Goal: Task Accomplishment & Management: Complete application form

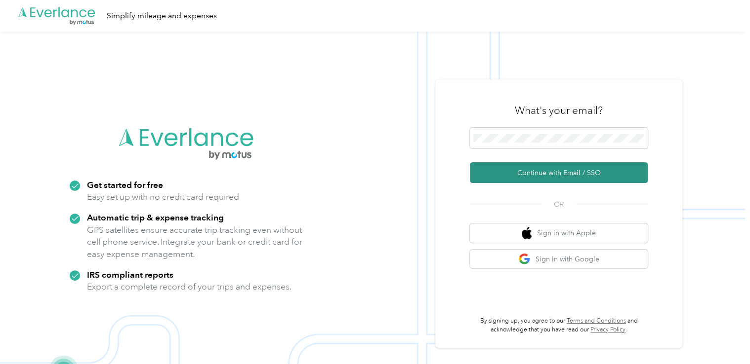
click at [547, 175] on button "Continue with Email / SSO" at bounding box center [559, 172] width 178 height 21
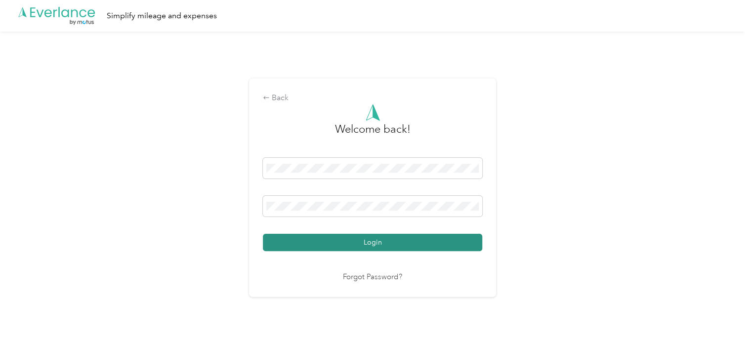
click at [341, 243] on button "Login" at bounding box center [372, 242] width 219 height 17
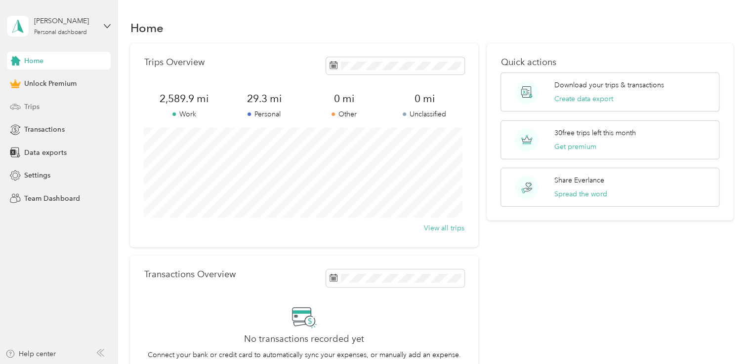
click at [34, 107] on span "Trips" at bounding box center [31, 107] width 15 height 10
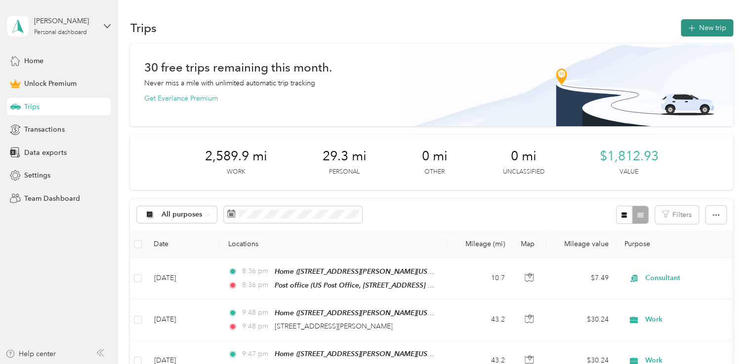
click at [701, 27] on button "New trip" at bounding box center [707, 27] width 52 height 17
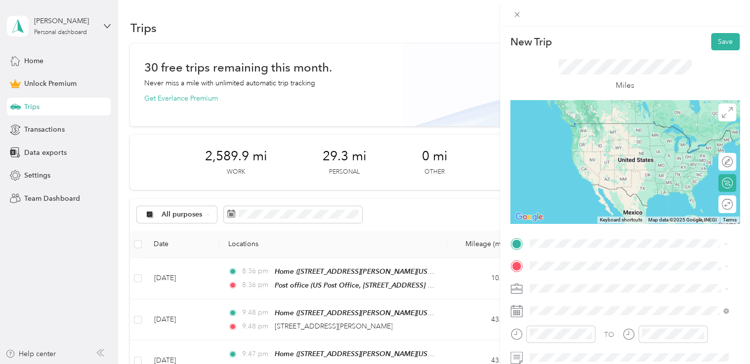
click at [591, 130] on span "[GEOGRAPHIC_DATA][PERSON_NAME][US_STATE], [GEOGRAPHIC_DATA]" at bounding box center [636, 127] width 177 height 17
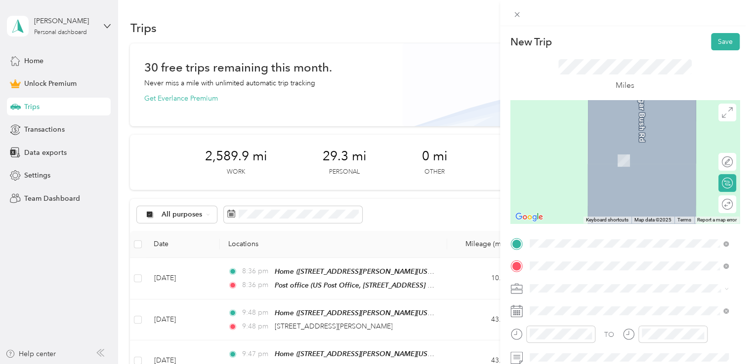
click at [578, 151] on span "[STREET_ADDRESS][US_STATE]" at bounding box center [597, 146] width 99 height 9
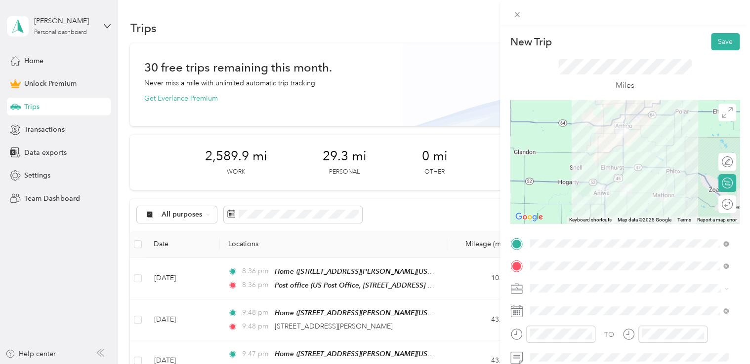
click at [539, 155] on ol "Work Personal Consultant Other Charity Medical Moving Commute" at bounding box center [629, 211] width 206 height 138
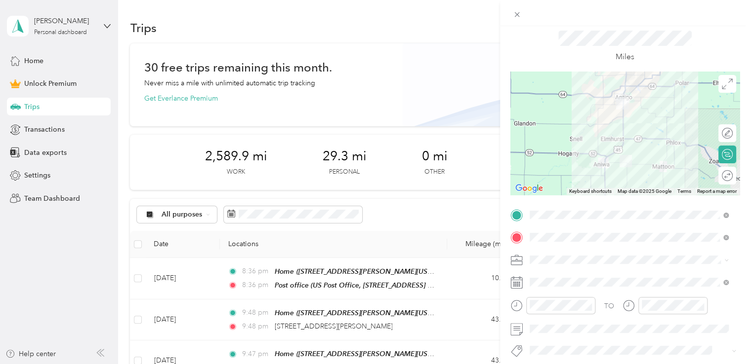
scroll to position [49, 0]
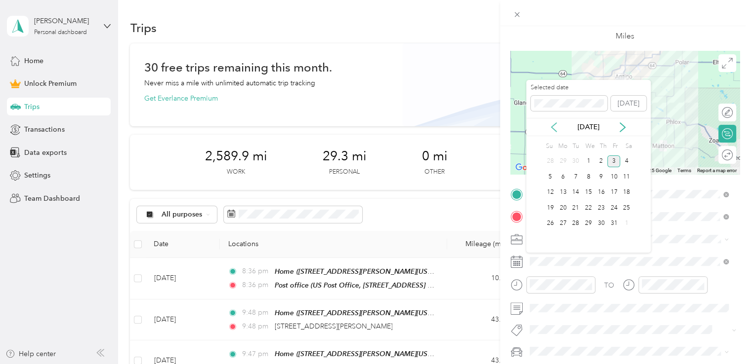
click at [552, 128] on icon at bounding box center [553, 127] width 5 height 9
click at [563, 194] on div "15" at bounding box center [562, 193] width 13 height 12
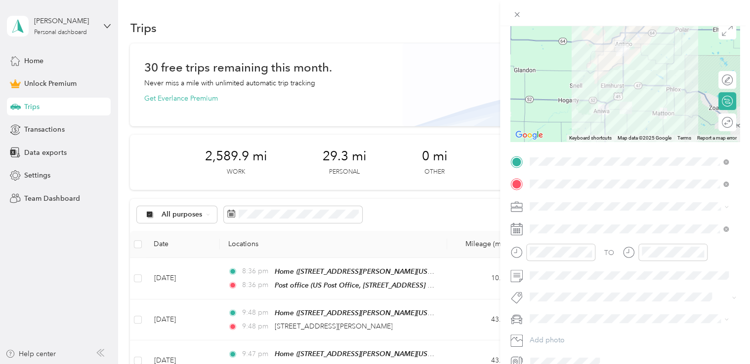
scroll to position [99, 0]
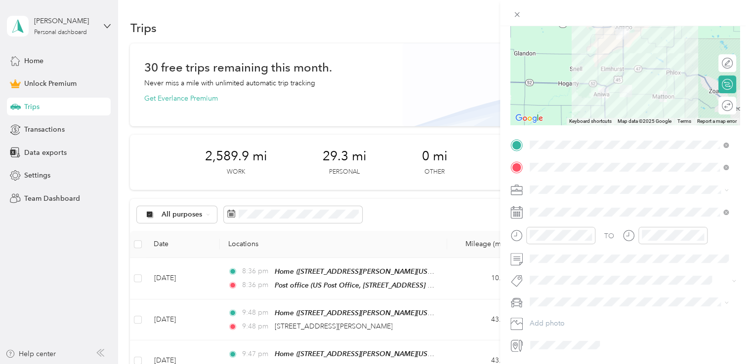
click at [551, 317] on span "Dodge Ram" at bounding box center [552, 318] width 38 height 8
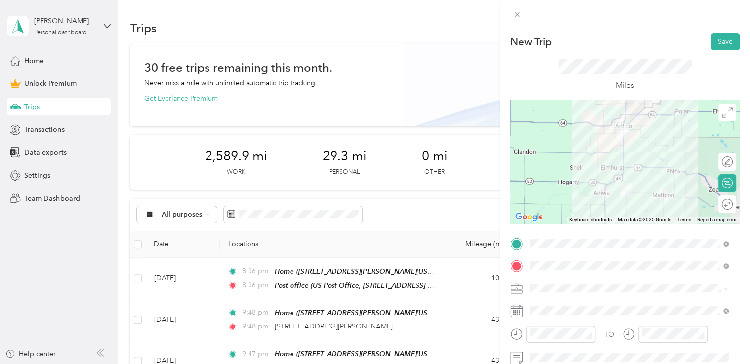
scroll to position [0, 0]
click at [713, 42] on button "Save" at bounding box center [725, 41] width 29 height 17
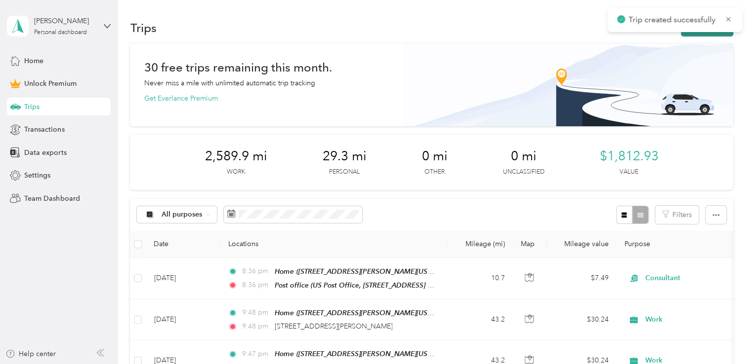
click at [685, 35] on button "New trip" at bounding box center [707, 27] width 52 height 17
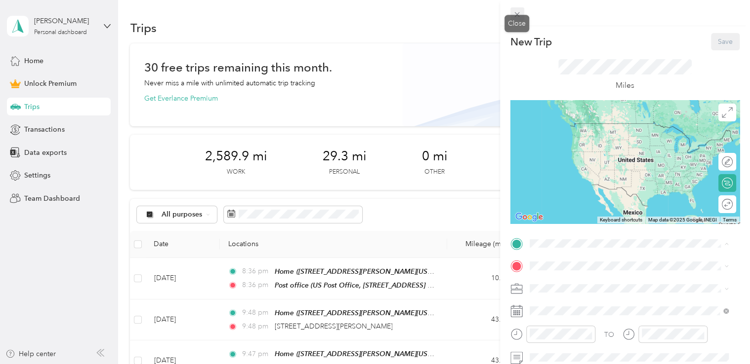
click at [517, 15] on icon at bounding box center [517, 14] width 8 height 8
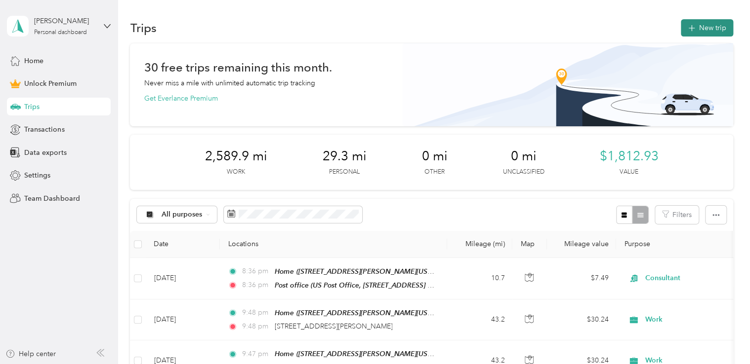
click at [685, 26] on icon "button" at bounding box center [690, 28] width 11 height 11
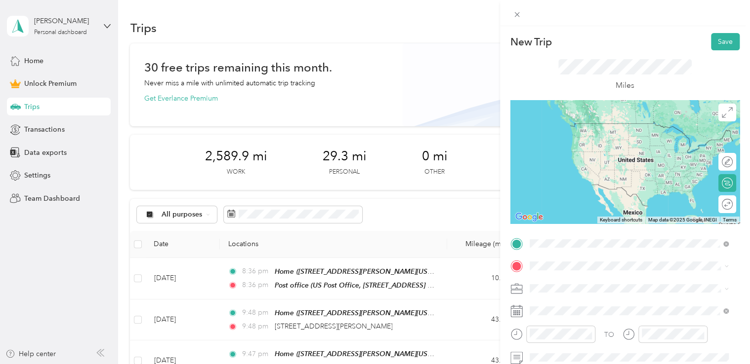
click at [579, 122] on span "[STREET_ADDRESS][US_STATE]" at bounding box center [597, 123] width 99 height 9
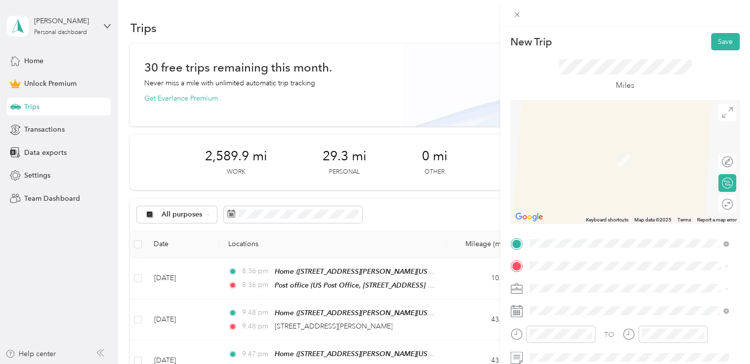
click at [578, 157] on span "[STREET_ADDRESS][PERSON_NAME][US_STATE]" at bounding box center [625, 161] width 154 height 8
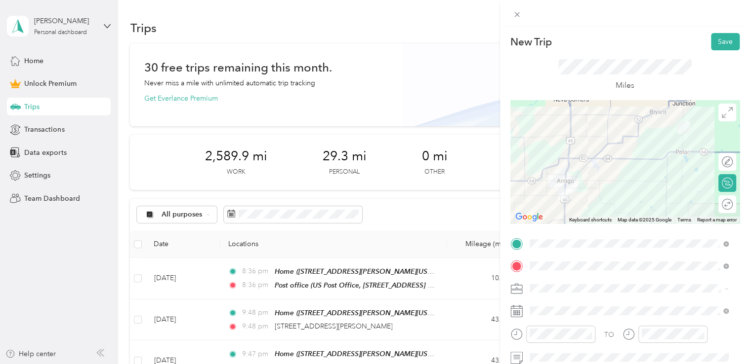
click at [556, 152] on li "Work" at bounding box center [629, 150] width 206 height 17
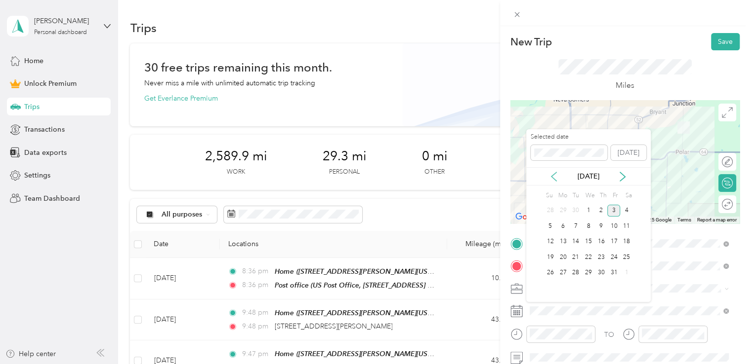
click at [554, 179] on icon at bounding box center [553, 176] width 5 height 9
click at [560, 242] on div "15" at bounding box center [562, 242] width 13 height 12
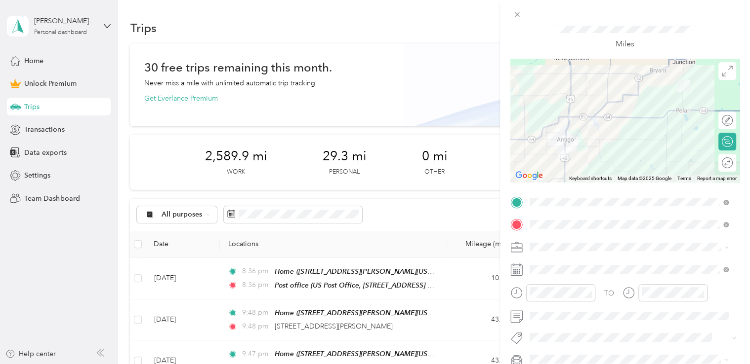
scroll to position [99, 0]
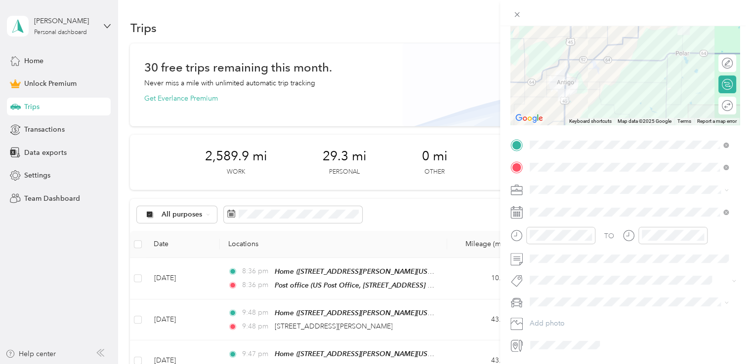
click at [557, 320] on div "Dodge Ram" at bounding box center [629, 317] width 192 height 10
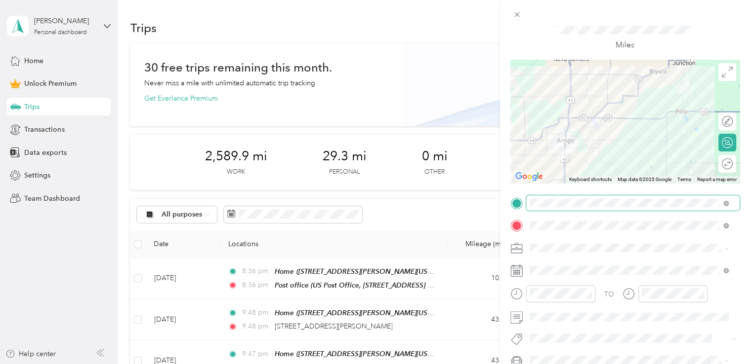
scroll to position [0, 0]
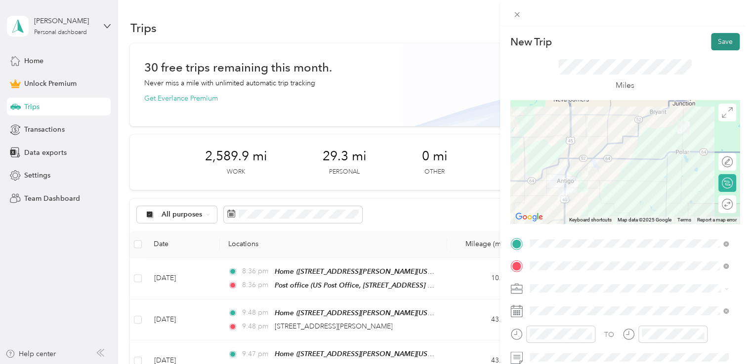
click at [714, 44] on button "Save" at bounding box center [725, 41] width 29 height 17
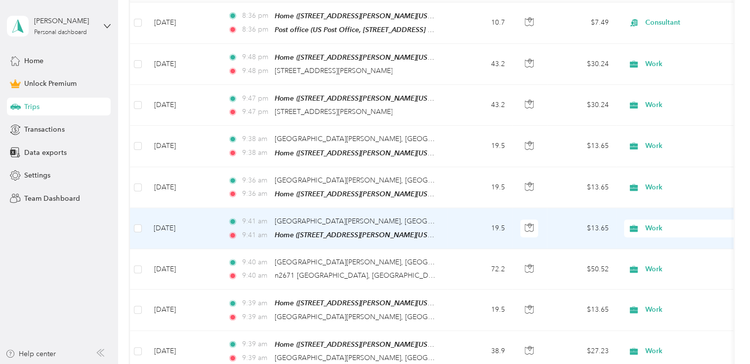
scroll to position [247, 0]
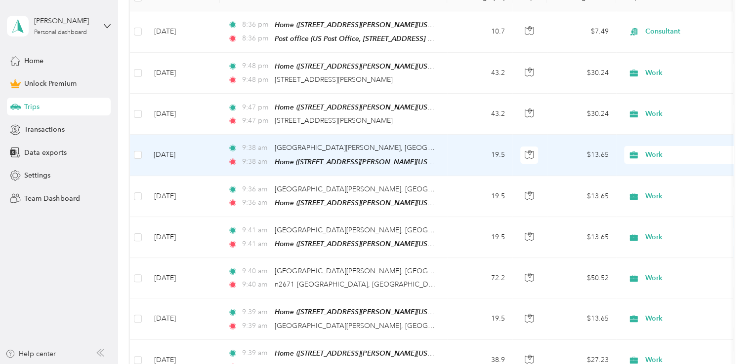
click at [421, 150] on div "9:[GEOGRAPHIC_DATA][PERSON_NAME], [GEOGRAPHIC_DATA]" at bounding box center [331, 148] width 207 height 11
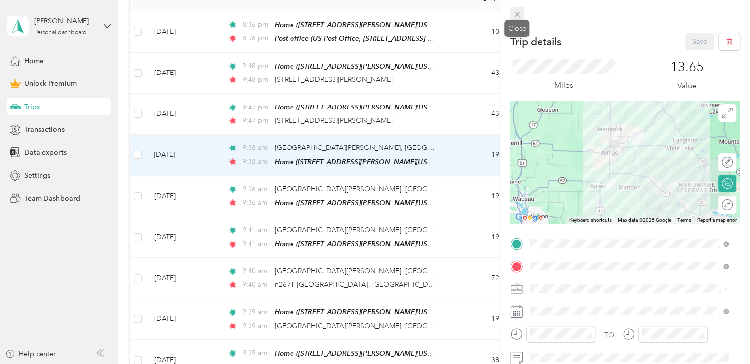
click at [517, 16] on icon at bounding box center [517, 14] width 8 height 8
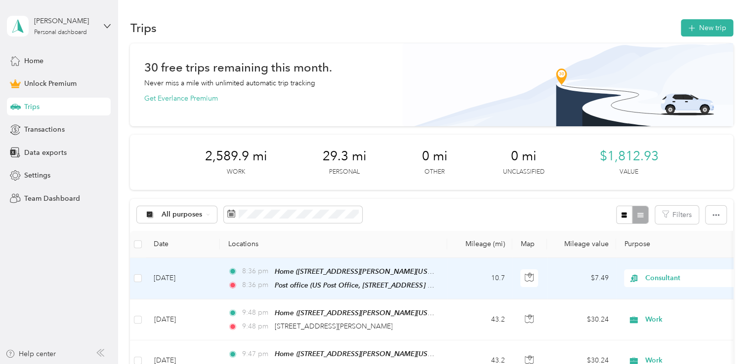
click at [662, 281] on span "Consultant" at bounding box center [690, 278] width 90 height 11
click at [655, 140] on span "Work" at bounding box center [693, 138] width 91 height 10
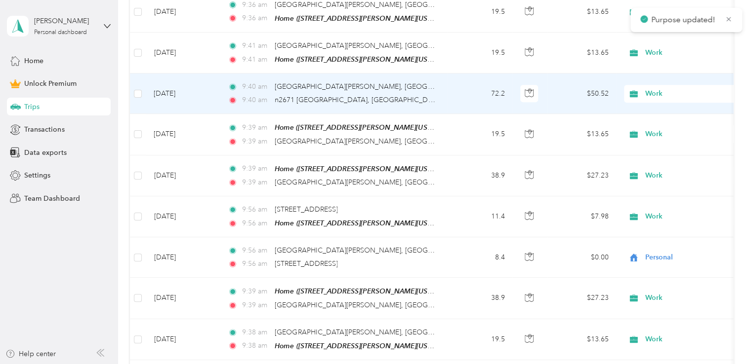
scroll to position [444, 0]
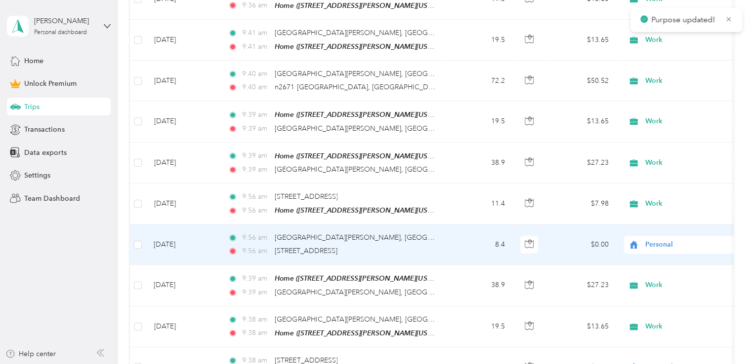
click at [652, 240] on span "Personal" at bounding box center [690, 245] width 90 height 11
click at [666, 100] on span "Work" at bounding box center [693, 99] width 91 height 10
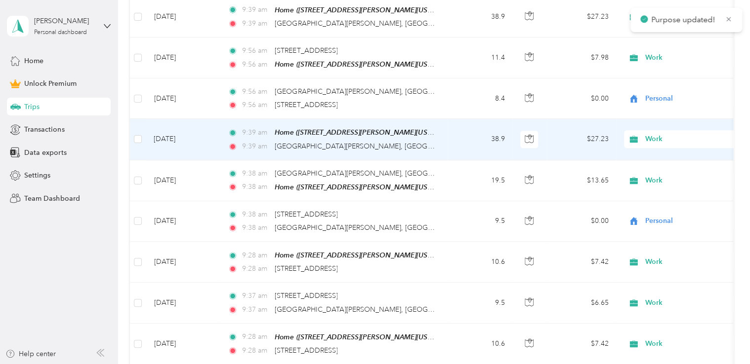
scroll to position [593, 0]
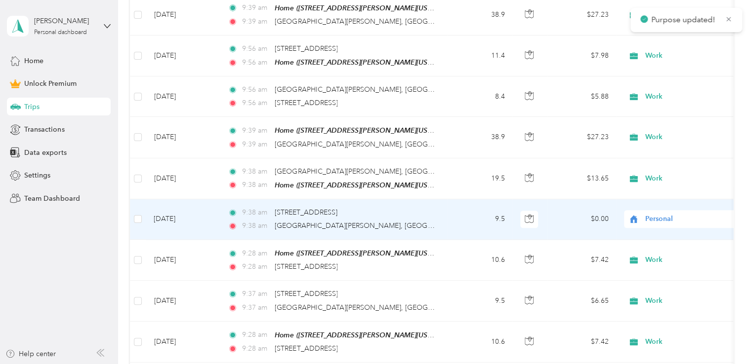
click at [664, 214] on span "Personal" at bounding box center [690, 219] width 90 height 11
click at [659, 232] on span "Work" at bounding box center [693, 230] width 91 height 10
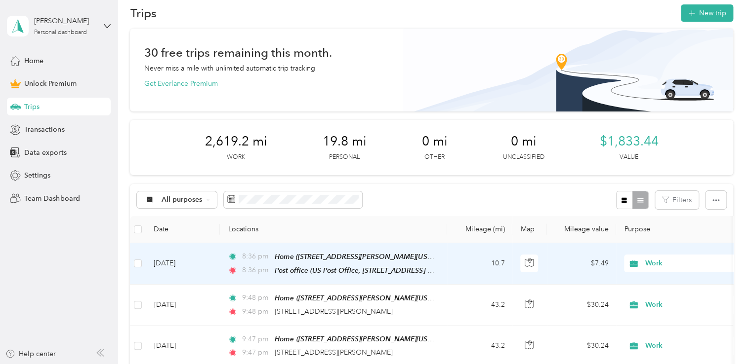
scroll to position [0, 0]
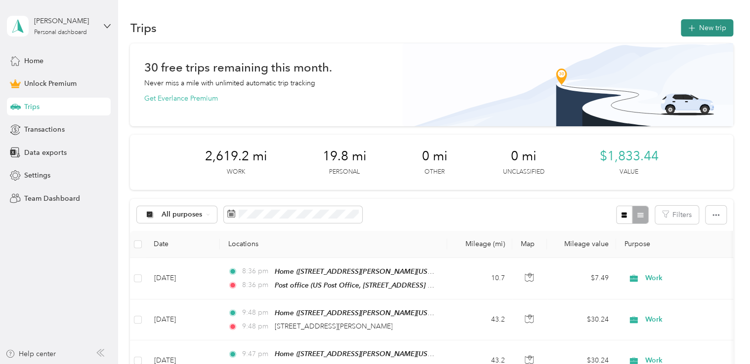
click at [691, 28] on icon "button" at bounding box center [691, 28] width 6 height 6
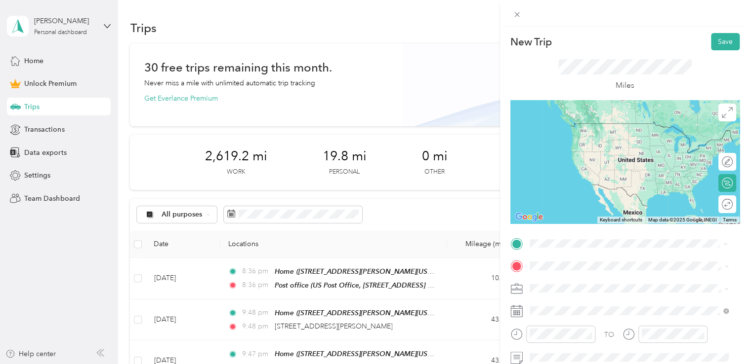
click at [574, 143] on div "Home [STREET_ADDRESS][PERSON_NAME][US_STATE]" at bounding box center [625, 132] width 154 height 21
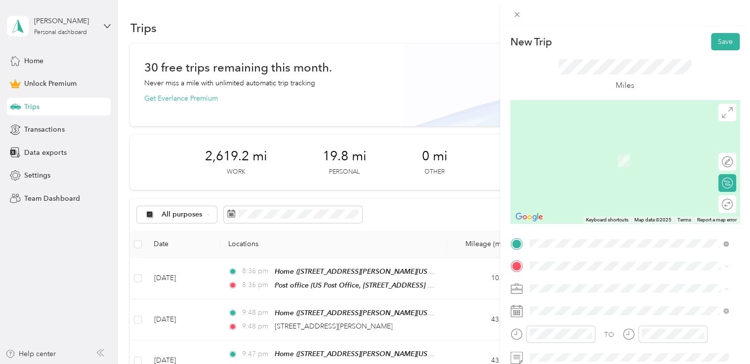
click at [553, 144] on span "[GEOGRAPHIC_DATA][PERSON_NAME][US_STATE], [GEOGRAPHIC_DATA]" at bounding box center [636, 149] width 177 height 17
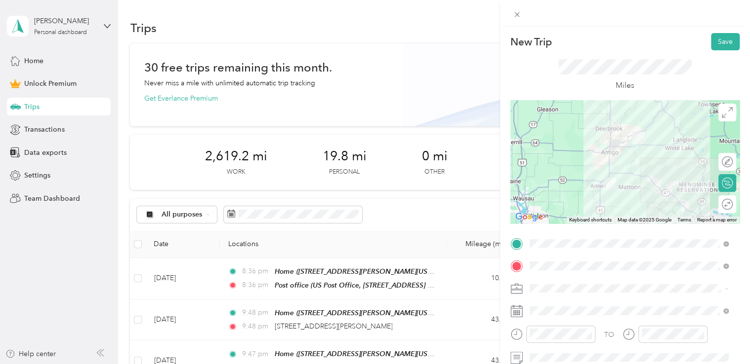
click at [547, 151] on span "Work" at bounding box center [541, 150] width 17 height 8
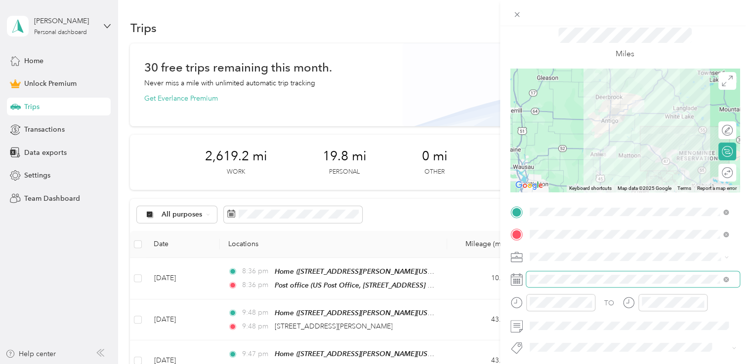
scroll to position [49, 0]
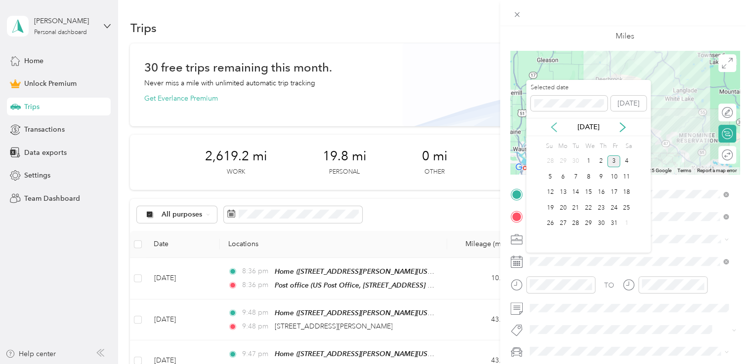
click at [553, 125] on icon at bounding box center [553, 127] width 5 height 9
click at [615, 194] on div "19" at bounding box center [613, 193] width 13 height 12
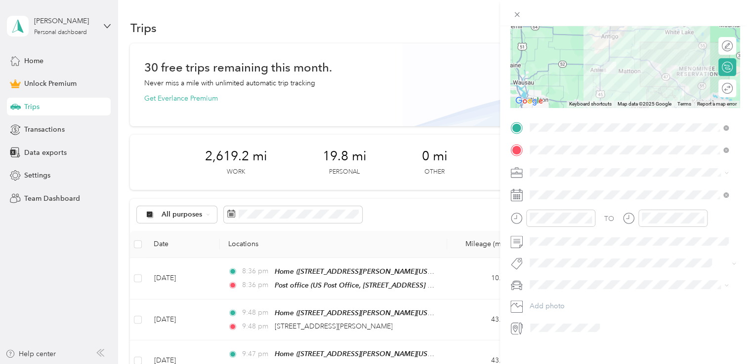
scroll to position [130, 0]
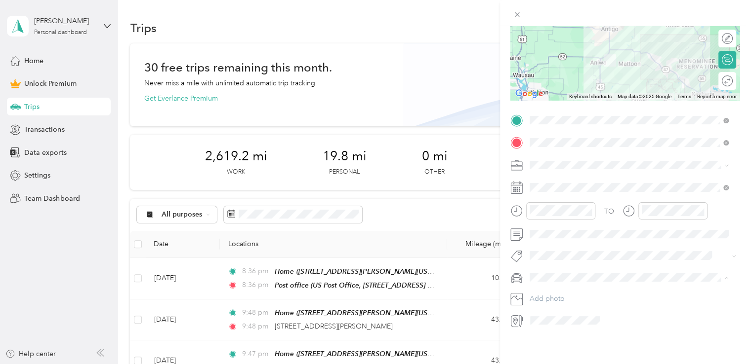
click at [551, 284] on span "Dodge Ram" at bounding box center [552, 287] width 38 height 8
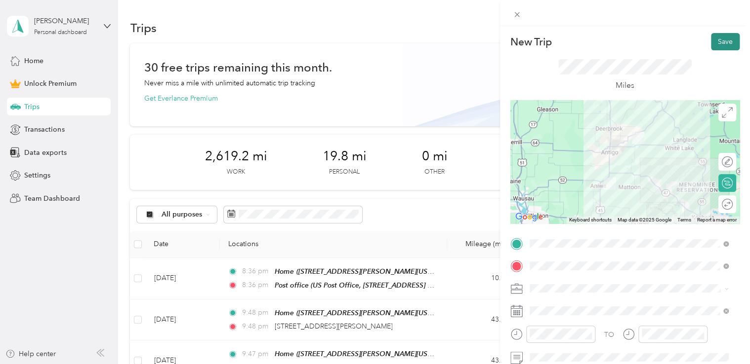
click at [715, 44] on button "Save" at bounding box center [725, 41] width 29 height 17
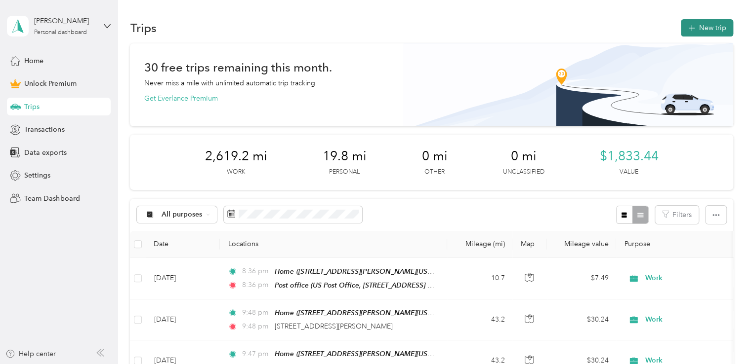
click at [697, 29] on button "New trip" at bounding box center [707, 27] width 52 height 17
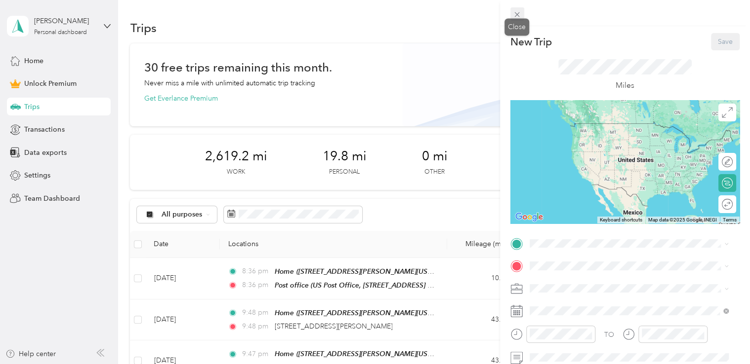
click at [518, 14] on icon at bounding box center [517, 14] width 8 height 8
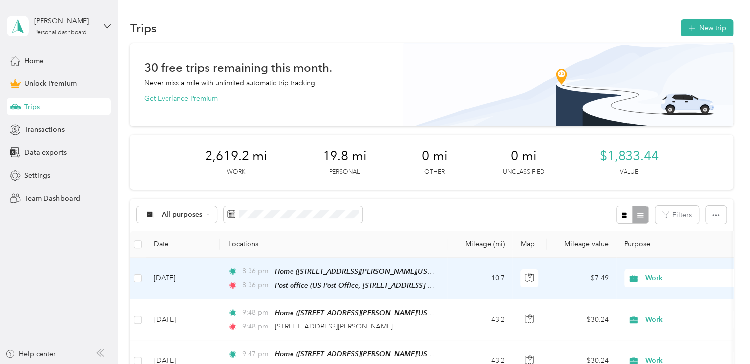
click at [449, 269] on td "10.7" at bounding box center [479, 278] width 65 height 41
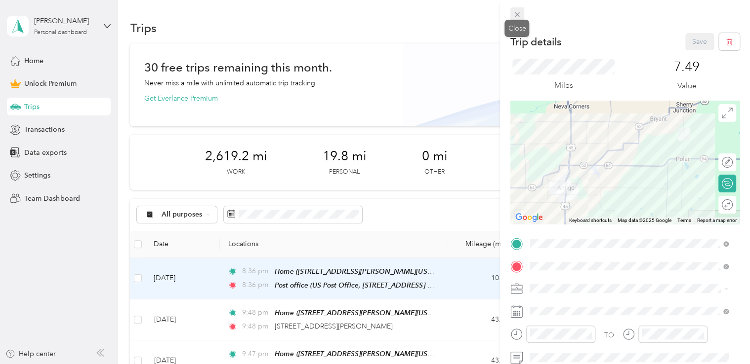
click at [518, 17] on icon at bounding box center [517, 14] width 8 height 8
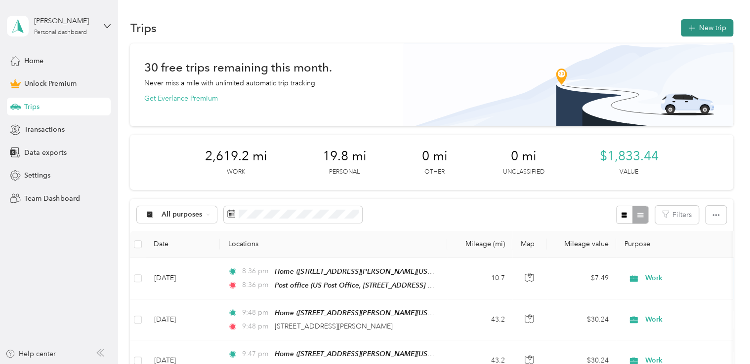
click at [699, 30] on button "New trip" at bounding box center [707, 27] width 52 height 17
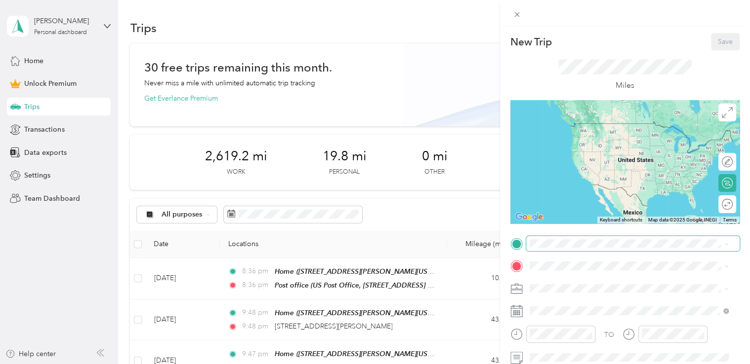
click at [560, 250] on span at bounding box center [632, 244] width 213 height 16
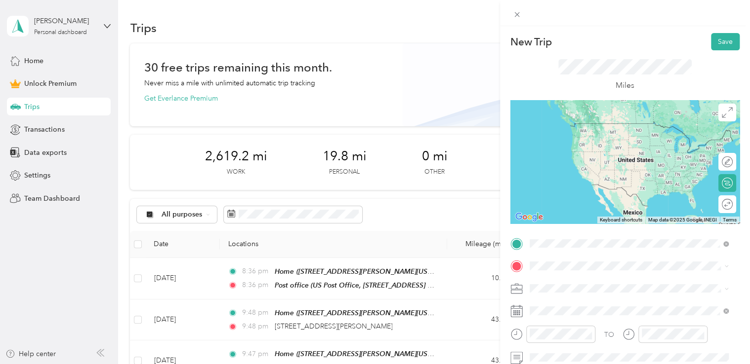
click at [560, 144] on span "US Post Office, [STREET_ADDRESS] , 54409, [GEOGRAPHIC_DATA], [GEOGRAPHIC_DATA],…" at bounding box center [622, 148] width 148 height 29
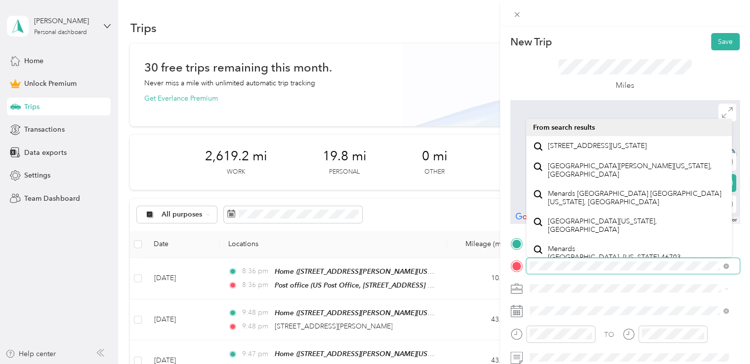
click at [523, 268] on div at bounding box center [624, 266] width 229 height 16
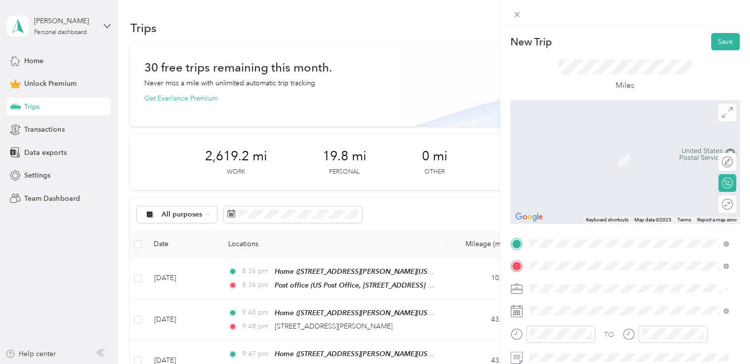
click at [567, 151] on span "[STREET_ADDRESS][PERSON_NAME][US_STATE]" at bounding box center [625, 146] width 154 height 9
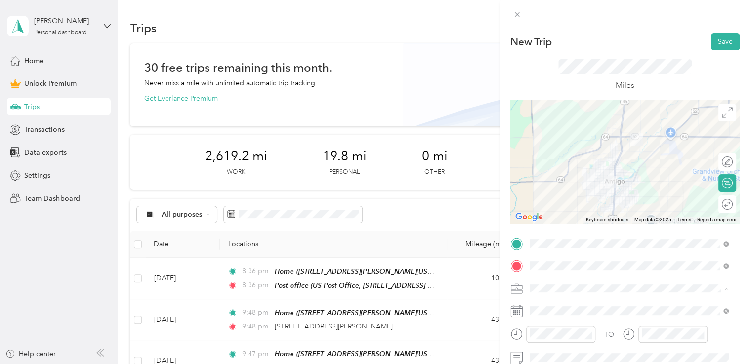
click at [550, 151] on li "Work" at bounding box center [629, 150] width 206 height 17
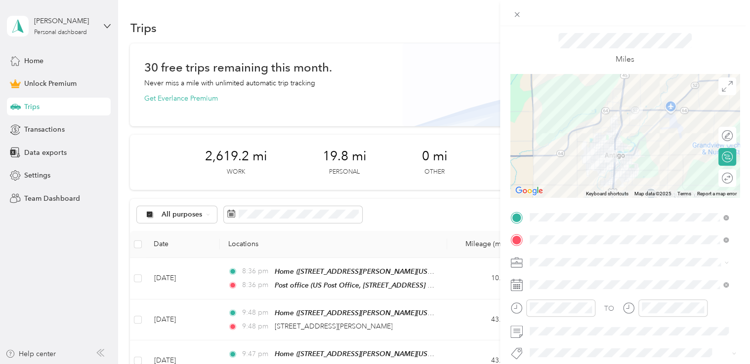
scroll to position [49, 0]
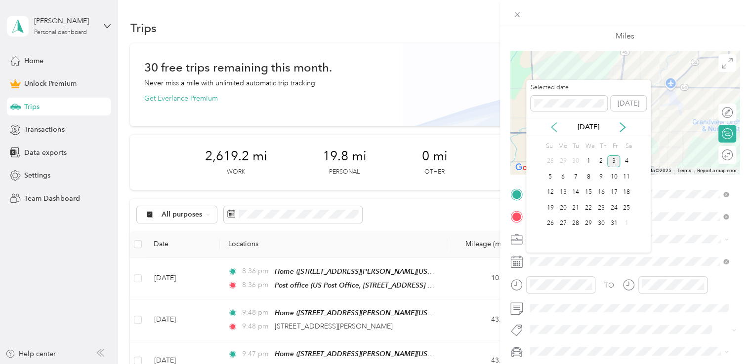
click at [555, 129] on icon at bounding box center [554, 127] width 10 height 10
click at [603, 207] on div "25" at bounding box center [601, 208] width 13 height 12
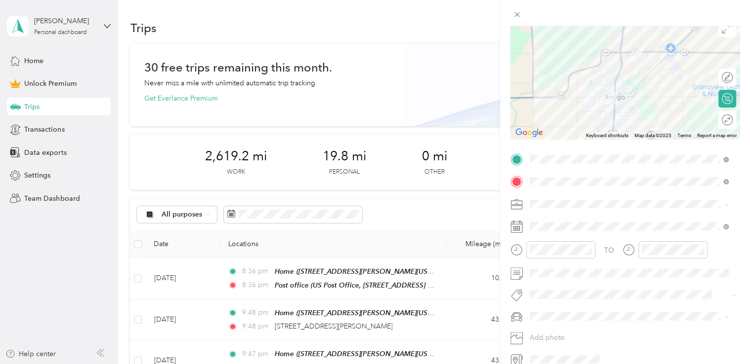
scroll to position [130, 0]
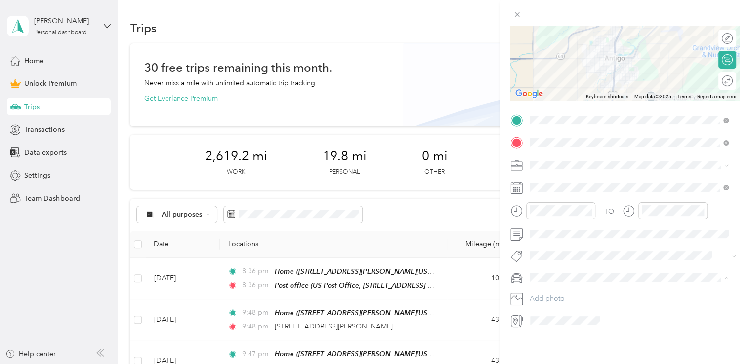
click at [559, 289] on div "Dodge Ram" at bounding box center [629, 287] width 192 height 10
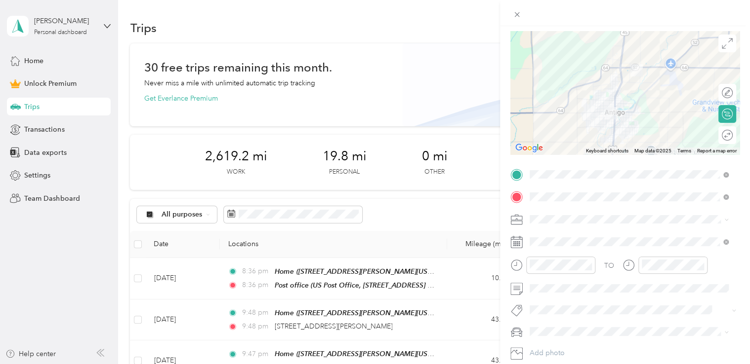
scroll to position [0, 0]
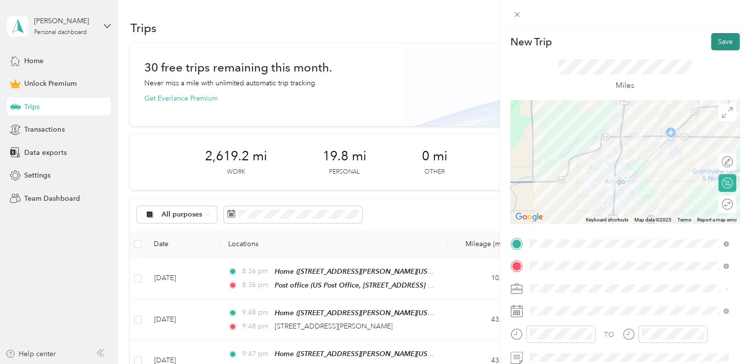
click at [721, 38] on button "Save" at bounding box center [725, 41] width 29 height 17
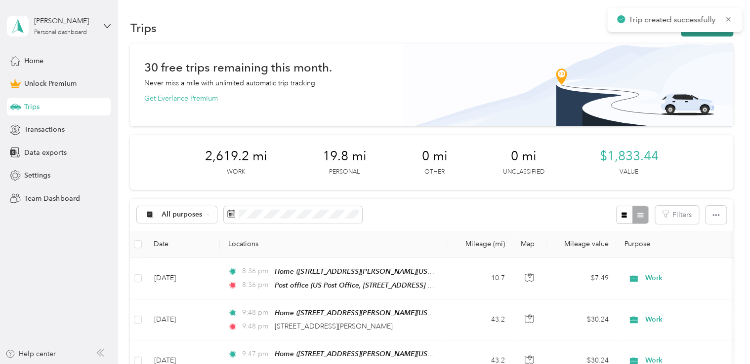
click at [697, 35] on button "New trip" at bounding box center [707, 27] width 52 height 17
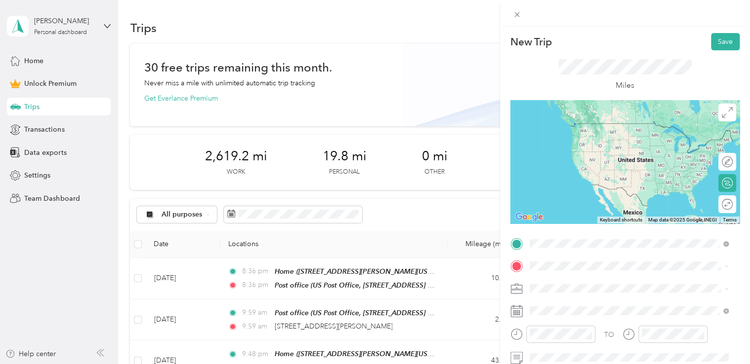
click at [583, 128] on span "[STREET_ADDRESS][PERSON_NAME][US_STATE]" at bounding box center [625, 123] width 154 height 9
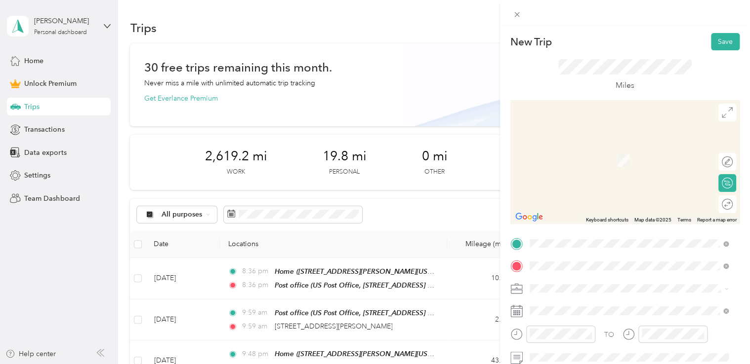
click at [582, 161] on span "[STREET_ADDRESS][PERSON_NAME][US_STATE]" at bounding box center [625, 156] width 154 height 9
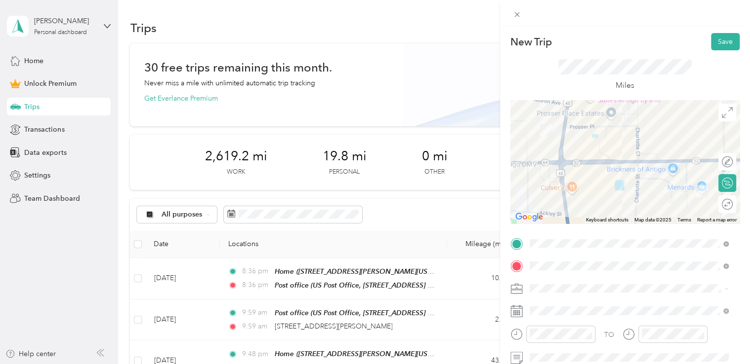
click at [551, 155] on li "Work" at bounding box center [629, 150] width 206 height 17
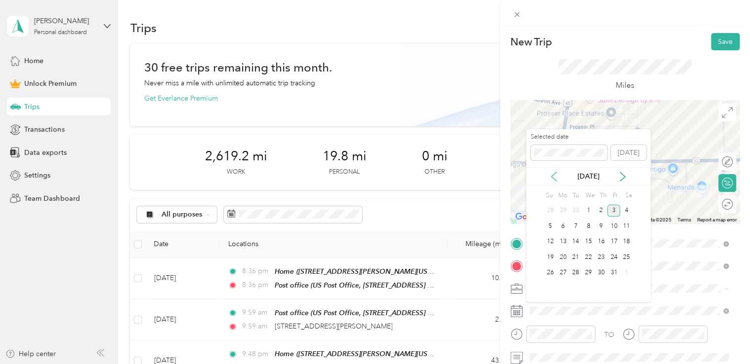
click at [551, 176] on icon at bounding box center [553, 176] width 5 height 9
click at [603, 255] on div "25" at bounding box center [601, 257] width 13 height 12
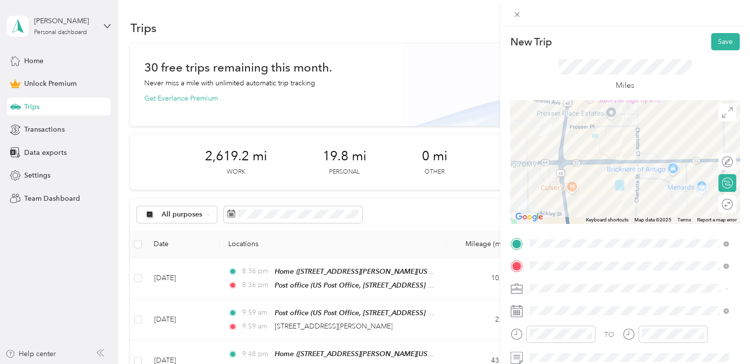
scroll to position [49, 0]
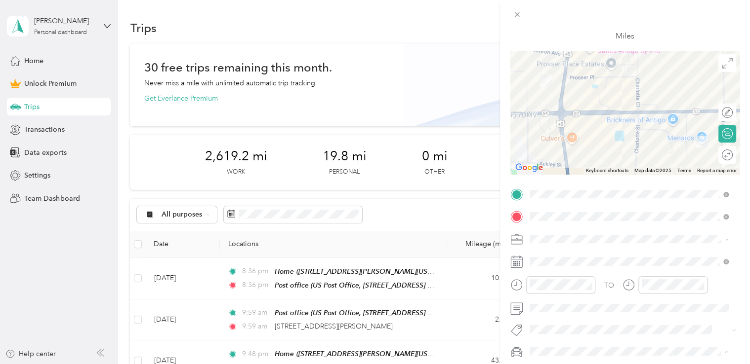
click at [554, 319] on li "Dodge Ram" at bounding box center [629, 316] width 206 height 17
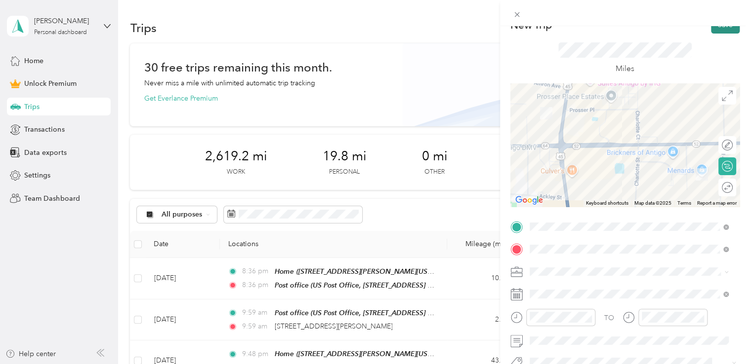
scroll to position [0, 0]
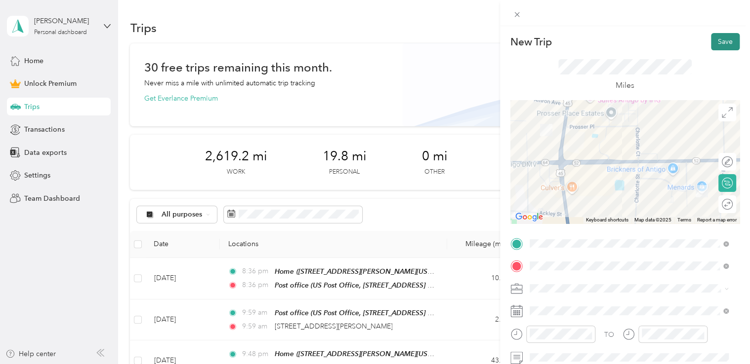
click at [711, 40] on button "Save" at bounding box center [725, 41] width 29 height 17
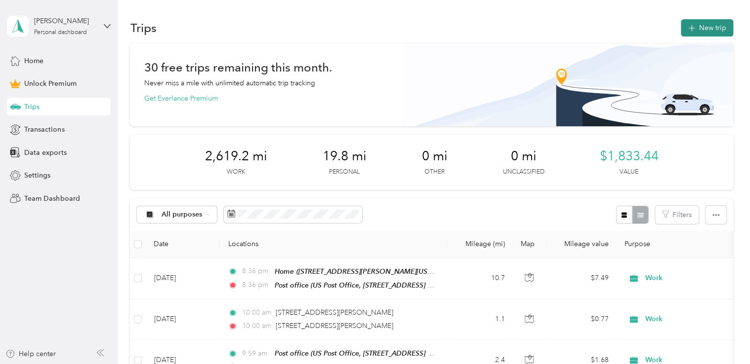
click at [701, 28] on button "New trip" at bounding box center [707, 27] width 52 height 17
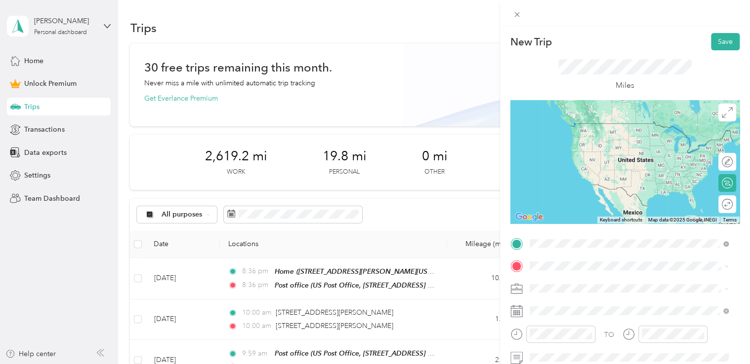
click at [620, 137] on span "[STREET_ADDRESS][PERSON_NAME][US_STATE]" at bounding box center [625, 133] width 154 height 9
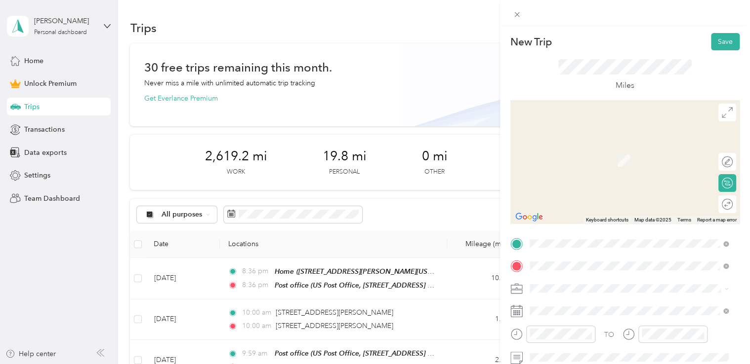
click at [601, 151] on span "[STREET_ADDRESS][PERSON_NAME][US_STATE]" at bounding box center [625, 146] width 154 height 9
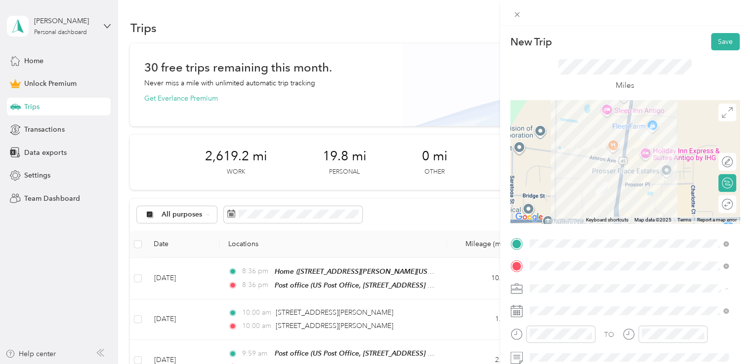
click at [553, 152] on div "Work" at bounding box center [629, 150] width 192 height 10
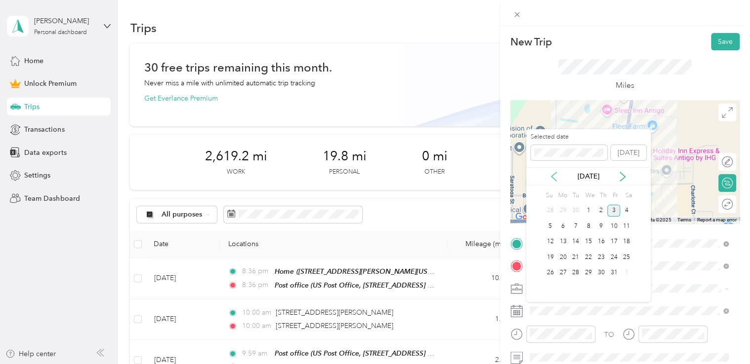
click at [553, 175] on icon at bounding box center [554, 177] width 10 height 10
click at [599, 258] on div "25" at bounding box center [601, 257] width 13 height 12
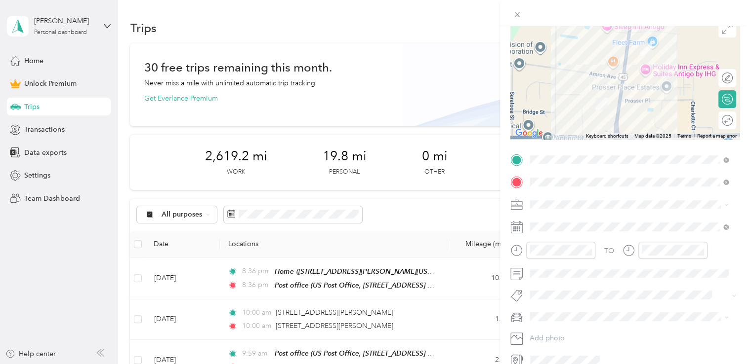
scroll to position [130, 0]
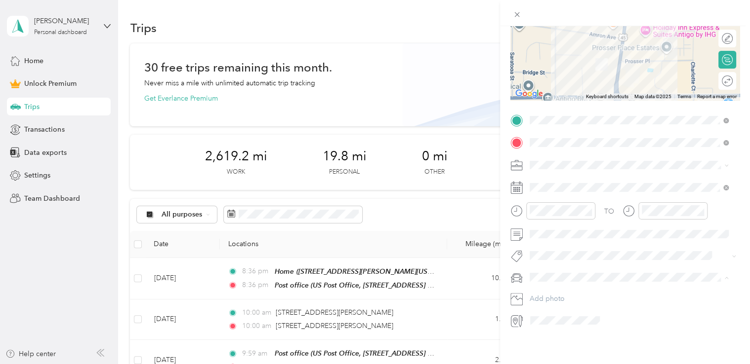
click at [557, 287] on span "Dodge Ram" at bounding box center [552, 287] width 38 height 8
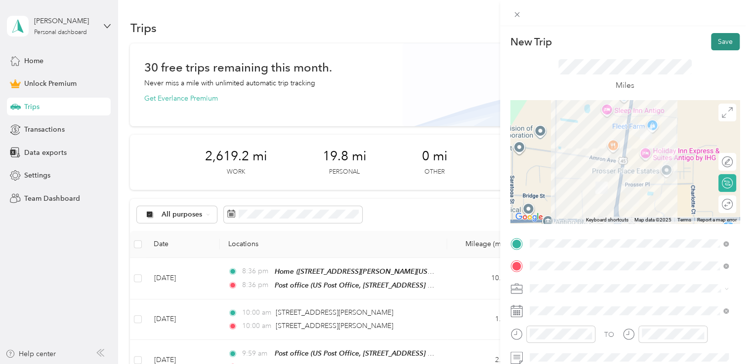
scroll to position [0, 0]
click at [716, 40] on button "Save" at bounding box center [725, 41] width 29 height 17
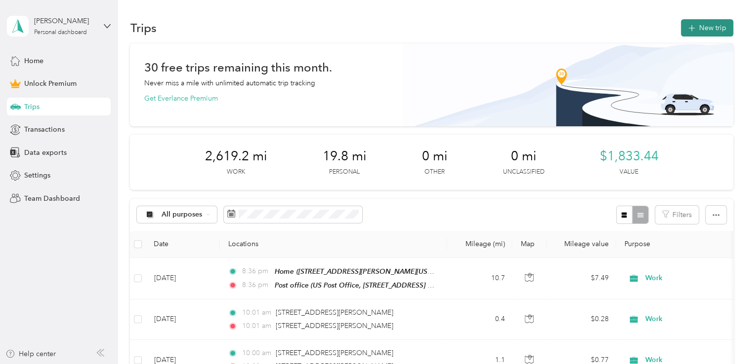
click at [703, 31] on button "New trip" at bounding box center [707, 27] width 52 height 17
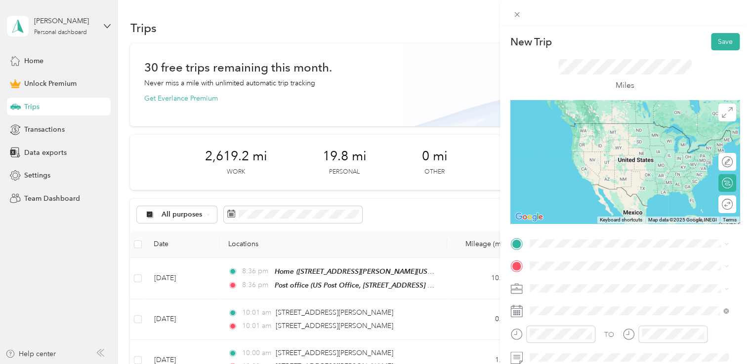
click at [590, 138] on span "[STREET_ADDRESS][PERSON_NAME][US_STATE]" at bounding box center [625, 133] width 154 height 9
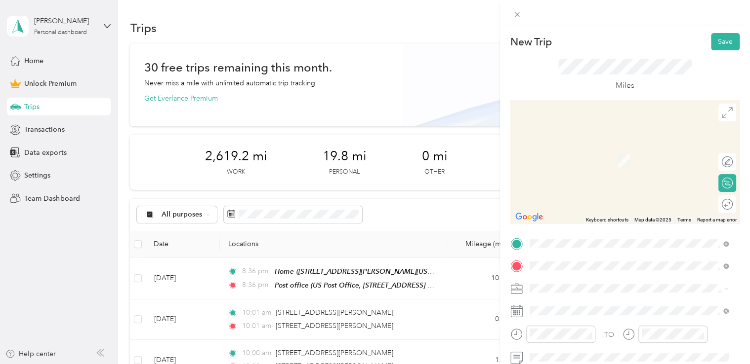
click at [572, 161] on span "[STREET_ADDRESS][US_STATE]" at bounding box center [597, 156] width 99 height 9
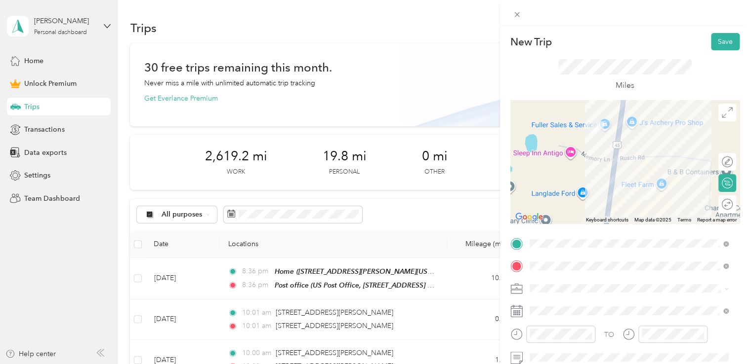
click at [546, 157] on ol "Work Personal Consultant Other Charity Medical Moving Commute" at bounding box center [629, 211] width 206 height 138
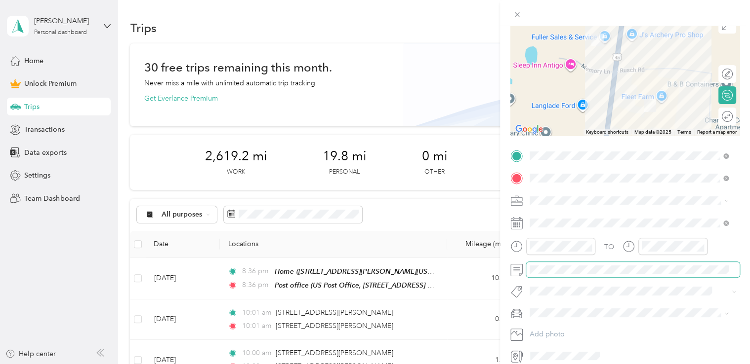
scroll to position [99, 0]
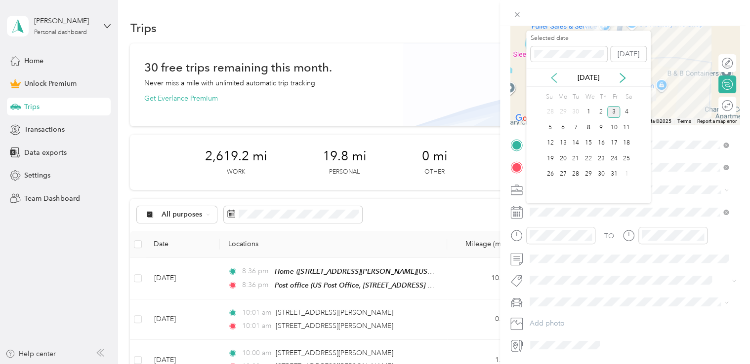
click at [553, 82] on icon at bounding box center [554, 78] width 10 height 10
click at [601, 159] on div "25" at bounding box center [601, 159] width 13 height 12
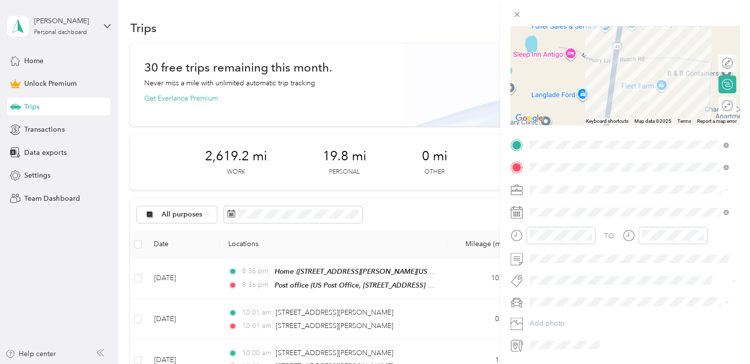
click at [552, 320] on span "Dodge Ram" at bounding box center [552, 320] width 38 height 8
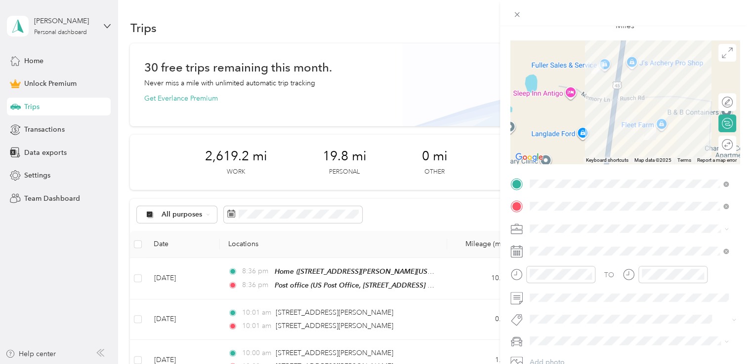
scroll to position [0, 0]
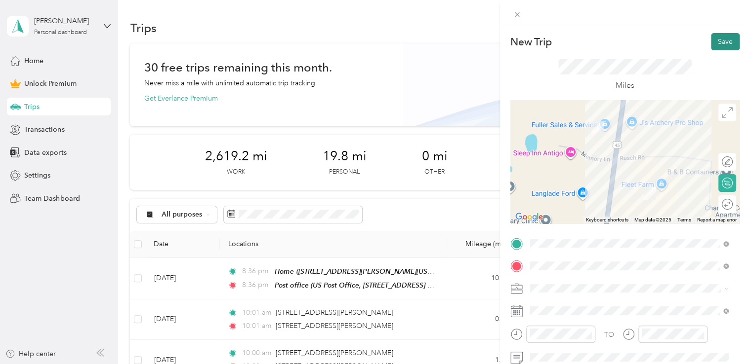
click at [715, 42] on button "Save" at bounding box center [725, 41] width 29 height 17
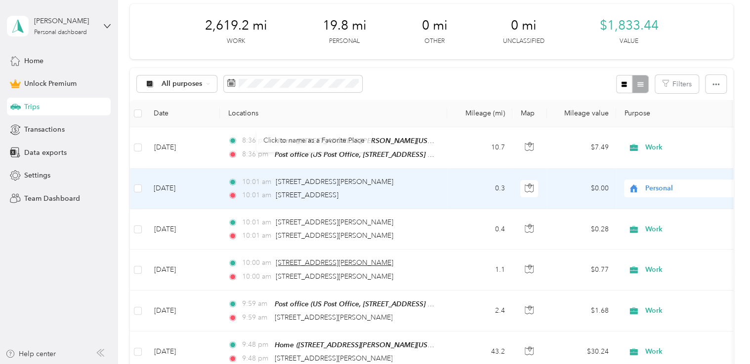
scroll to position [148, 0]
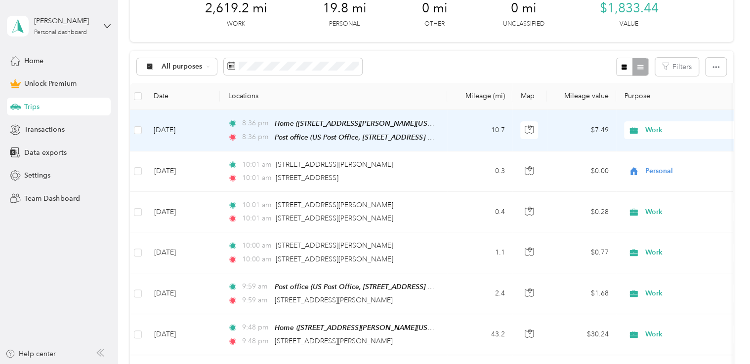
click at [434, 132] on div "Post office (US Post Office, [STREET_ADDRESS] , [GEOGRAPHIC_DATA], [GEOGRAPHIC_…" at bounding box center [355, 137] width 161 height 11
click at [453, 143] on td "10.7" at bounding box center [479, 130] width 65 height 41
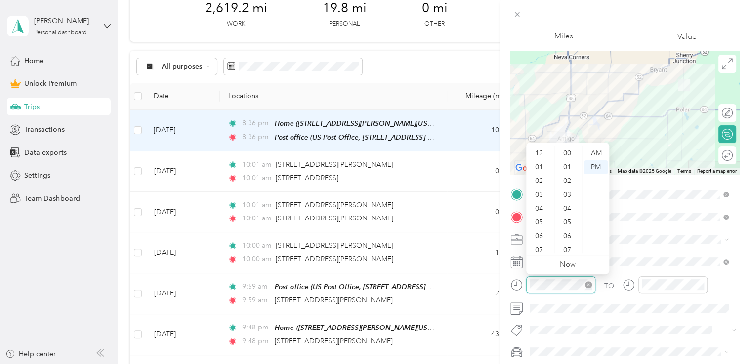
scroll to position [59, 0]
click at [598, 155] on div "AM" at bounding box center [596, 154] width 24 height 14
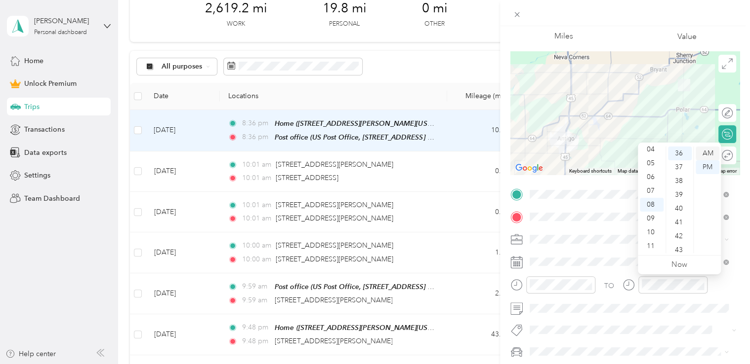
click at [715, 154] on div "AM" at bounding box center [707, 154] width 24 height 14
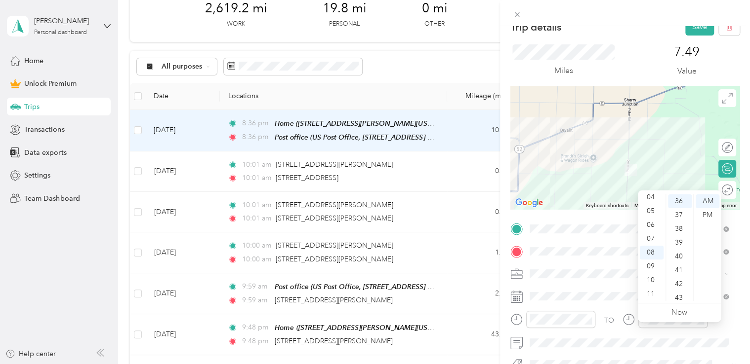
scroll to position [0, 0]
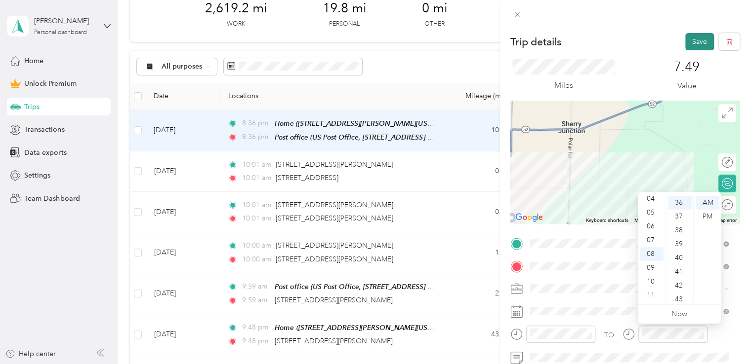
click at [688, 43] on button "Save" at bounding box center [699, 41] width 29 height 17
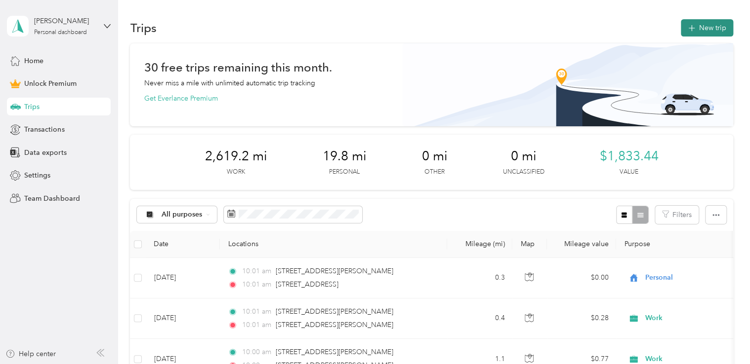
click at [695, 29] on button "New trip" at bounding box center [707, 27] width 52 height 17
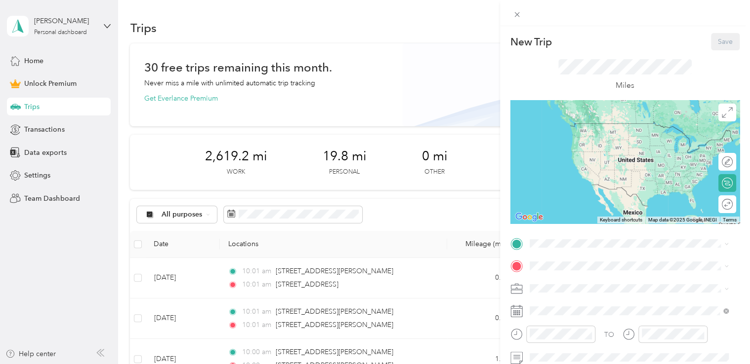
click at [556, 252] on div "TO Add photo" at bounding box center [624, 344] width 229 height 216
click at [570, 125] on span "[STREET_ADDRESS][US_STATE]" at bounding box center [597, 123] width 99 height 9
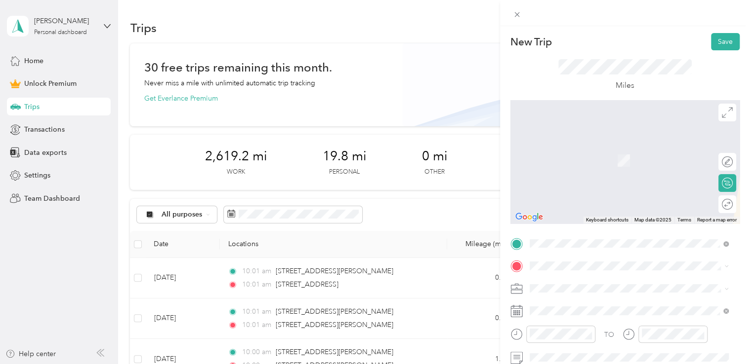
click at [577, 161] on span "[STREET_ADDRESS][PERSON_NAME][US_STATE]" at bounding box center [625, 160] width 154 height 8
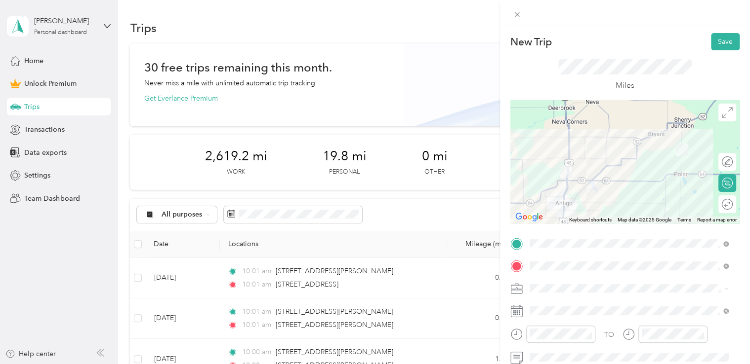
click at [558, 153] on div "Work" at bounding box center [629, 150] width 192 height 10
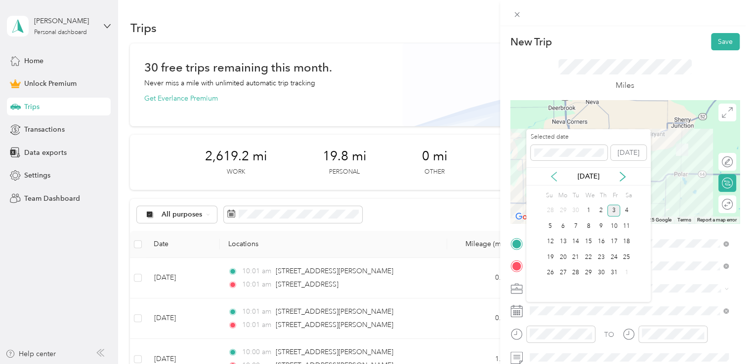
click at [552, 175] on icon at bounding box center [554, 177] width 10 height 10
click at [601, 258] on div "25" at bounding box center [601, 257] width 13 height 12
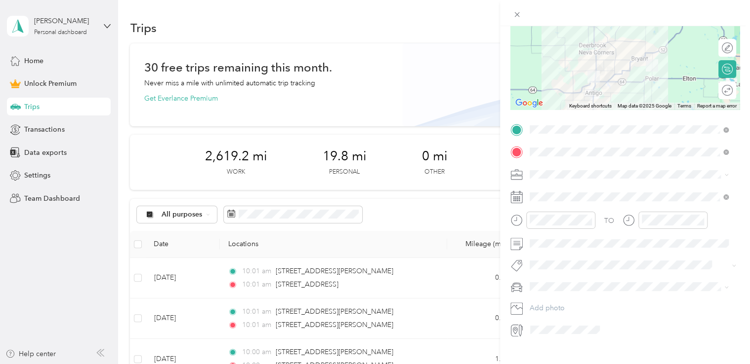
scroll to position [130, 0]
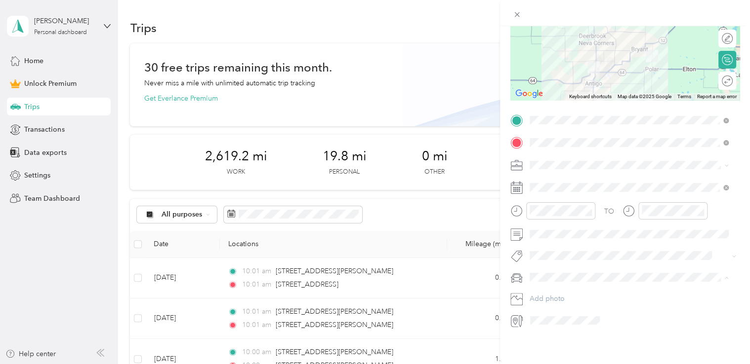
click at [551, 290] on div "Dodge Ram" at bounding box center [629, 287] width 192 height 10
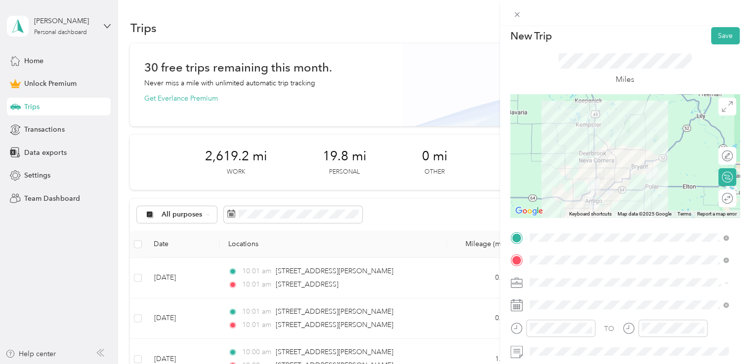
scroll to position [0, 0]
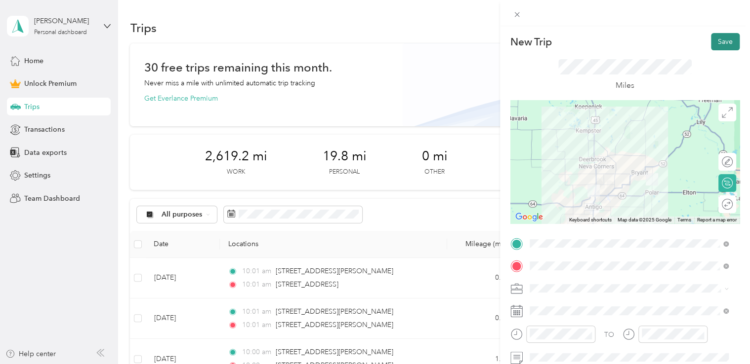
click at [719, 44] on button "Save" at bounding box center [725, 41] width 29 height 17
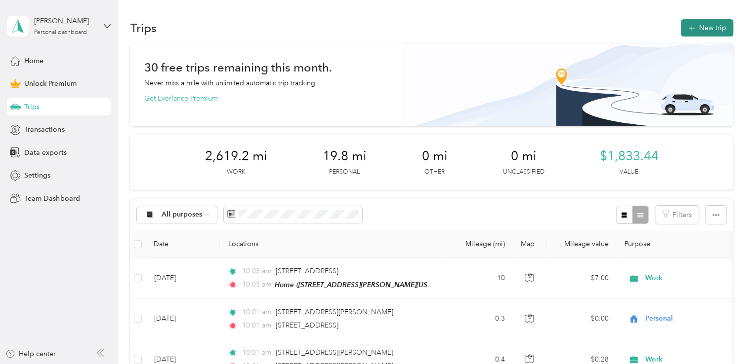
click at [709, 26] on button "New trip" at bounding box center [707, 27] width 52 height 17
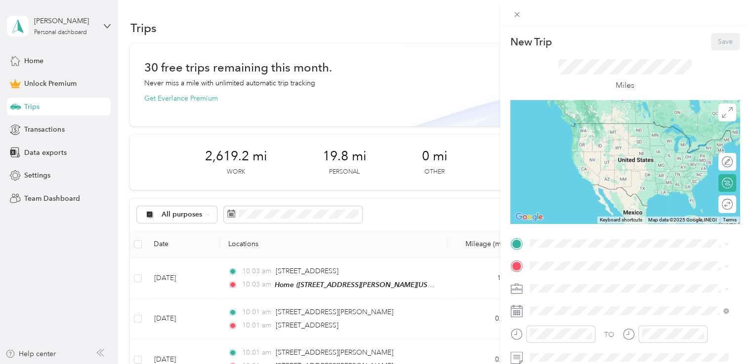
click at [516, 16] on icon at bounding box center [517, 14] width 8 height 8
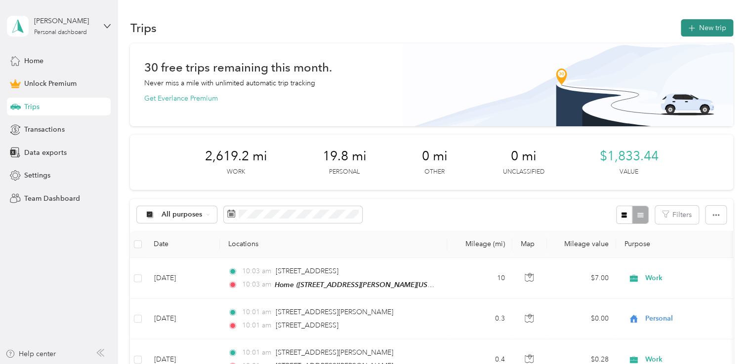
click at [701, 31] on button "New trip" at bounding box center [707, 27] width 52 height 17
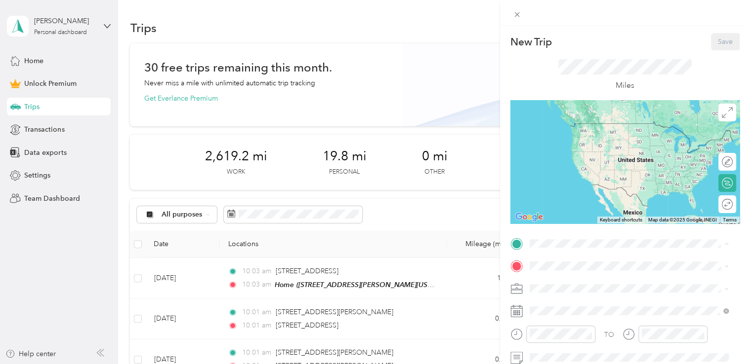
click at [565, 139] on span "[STREET_ADDRESS][PERSON_NAME][US_STATE]" at bounding box center [625, 138] width 154 height 8
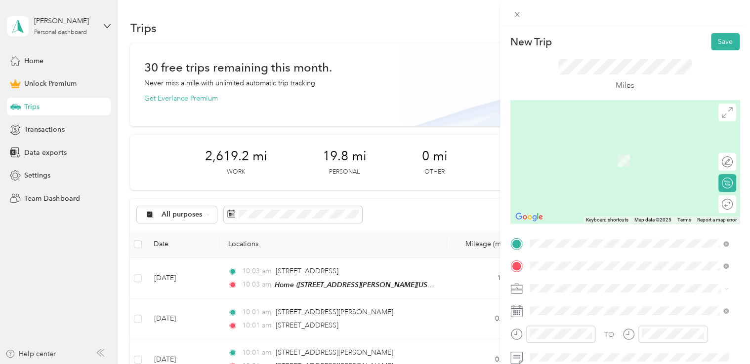
click at [593, 151] on span "[GEOGRAPHIC_DATA][US_STATE]" at bounding box center [601, 146] width 107 height 9
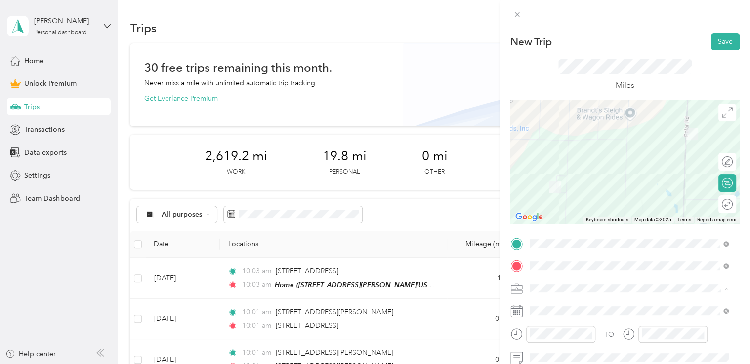
click at [551, 153] on li "Work" at bounding box center [629, 150] width 206 height 17
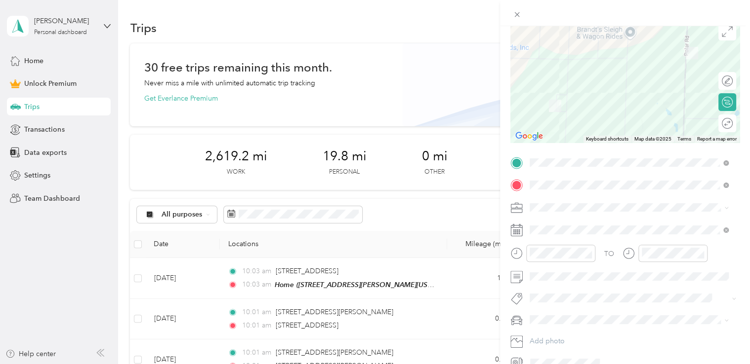
scroll to position [99, 0]
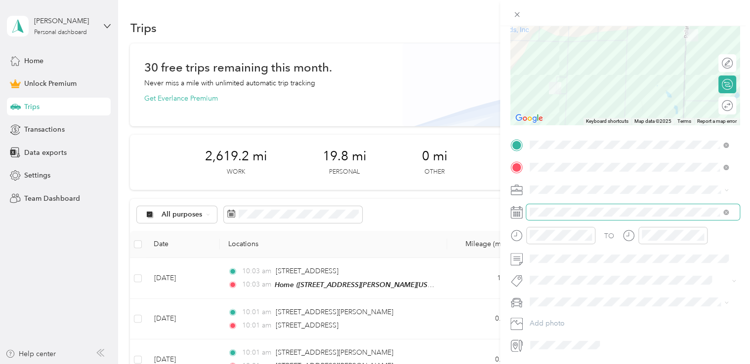
click at [573, 207] on span at bounding box center [632, 212] width 213 height 16
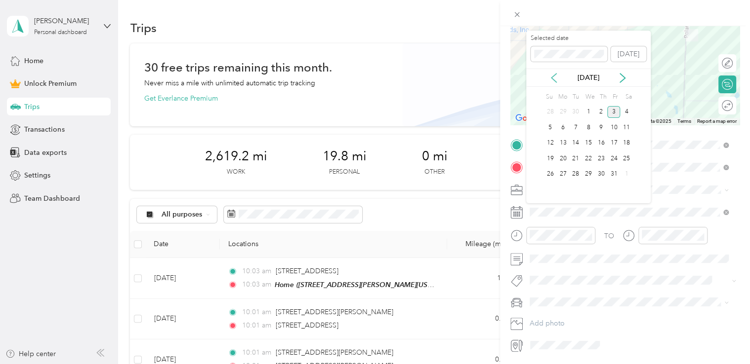
click at [550, 78] on icon at bounding box center [554, 78] width 10 height 10
click at [576, 159] on div "23" at bounding box center [575, 159] width 13 height 12
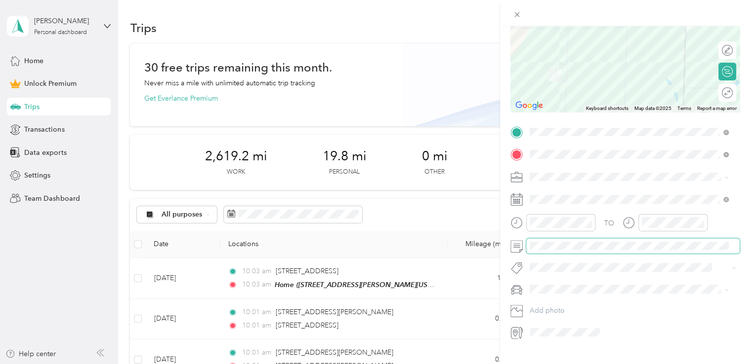
scroll to position [130, 0]
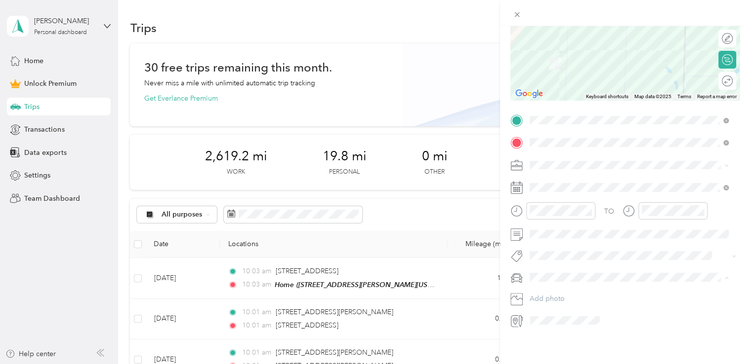
click at [551, 289] on li "Dodge Ram" at bounding box center [629, 287] width 206 height 17
click at [719, 74] on div "Round trip" at bounding box center [727, 81] width 18 height 18
click at [717, 76] on div at bounding box center [722, 81] width 21 height 10
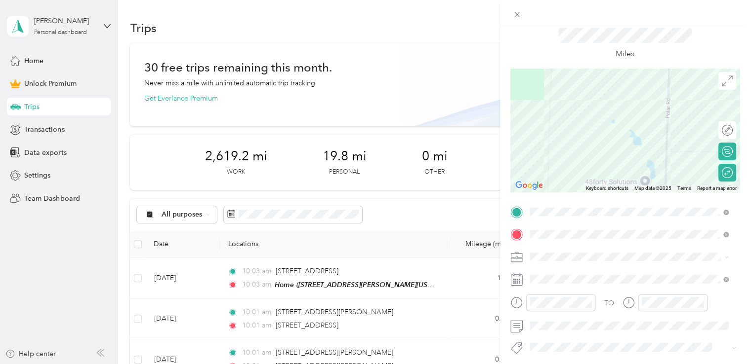
scroll to position [0, 0]
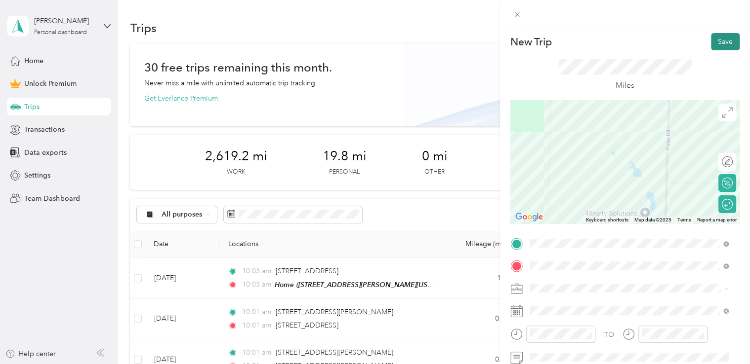
click at [715, 47] on button "Save" at bounding box center [725, 41] width 29 height 17
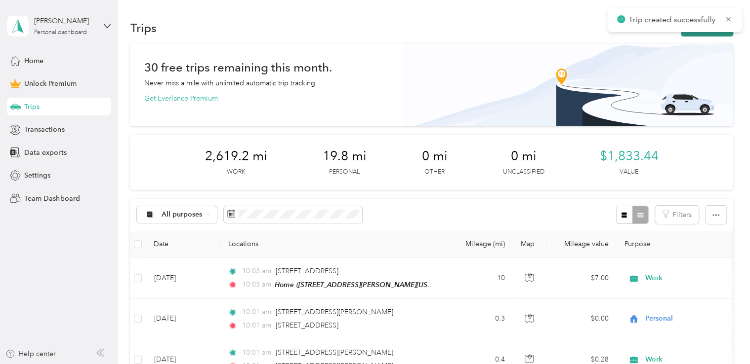
click at [706, 35] on button "New trip" at bounding box center [707, 27] width 52 height 17
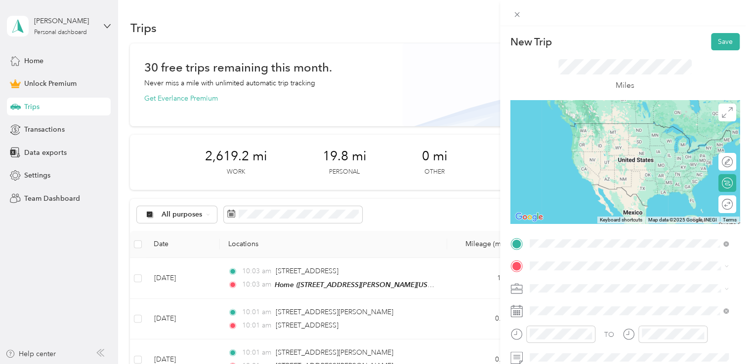
click at [619, 140] on span "[STREET_ADDRESS][PERSON_NAME][US_STATE]" at bounding box center [625, 138] width 154 height 8
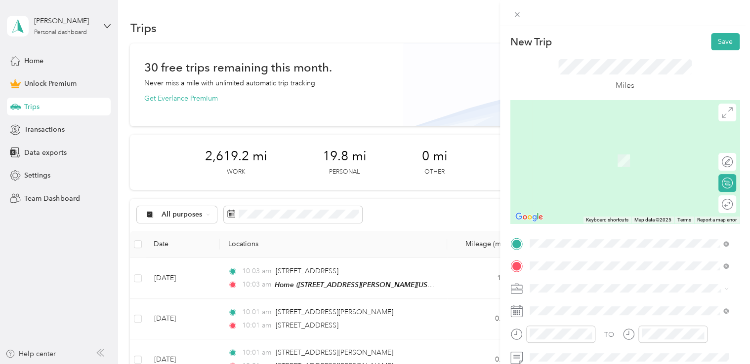
click at [575, 156] on span "Price [GEOGRAPHIC_DATA][PERSON_NAME][US_STATE]" at bounding box center [636, 150] width 177 height 17
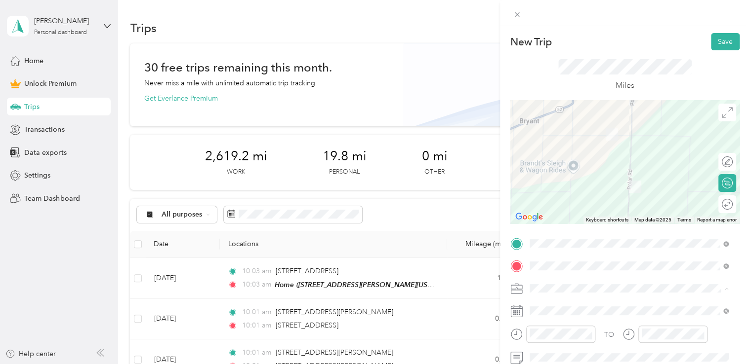
click at [546, 152] on div "Work" at bounding box center [629, 150] width 192 height 10
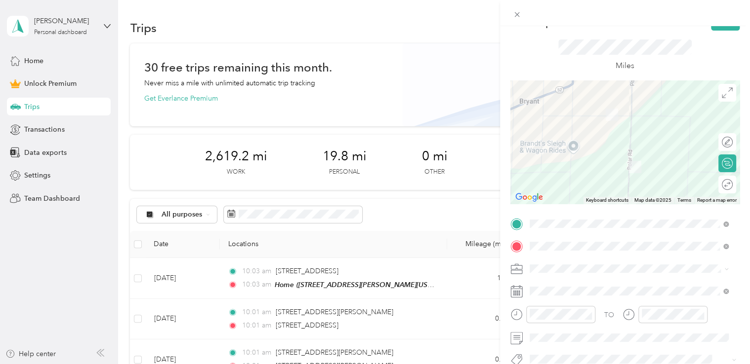
scroll to position [49, 0]
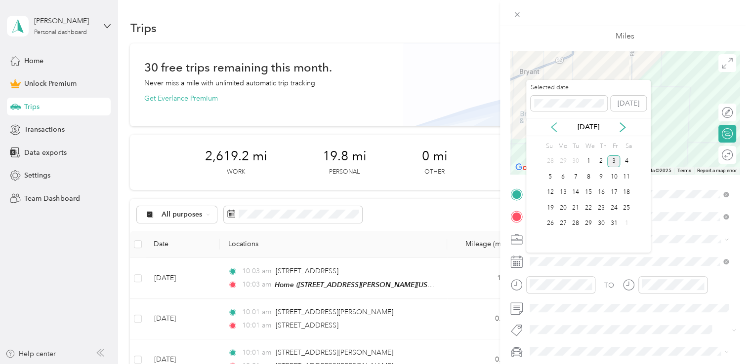
click at [553, 126] on icon at bounding box center [554, 127] width 10 height 10
click at [589, 205] on div "24" at bounding box center [588, 208] width 13 height 12
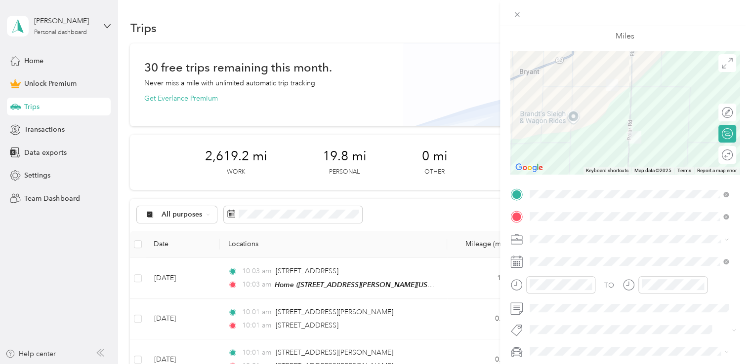
scroll to position [130, 0]
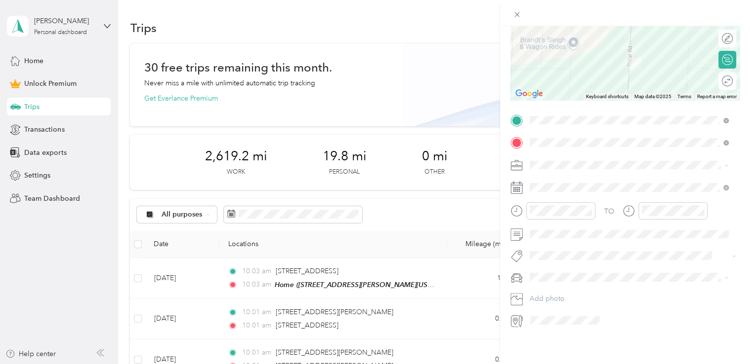
click at [549, 290] on li "Dodge Ram" at bounding box center [629, 287] width 206 height 17
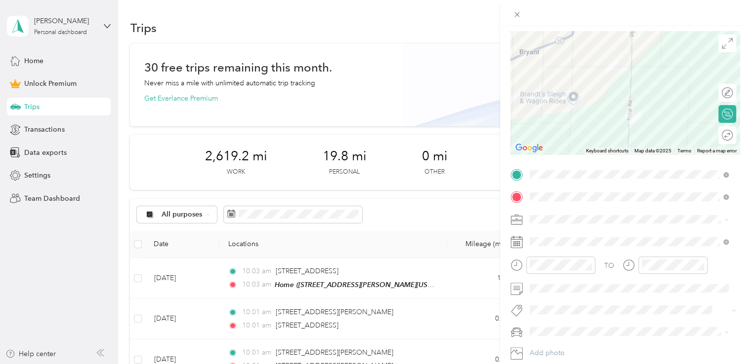
scroll to position [0, 0]
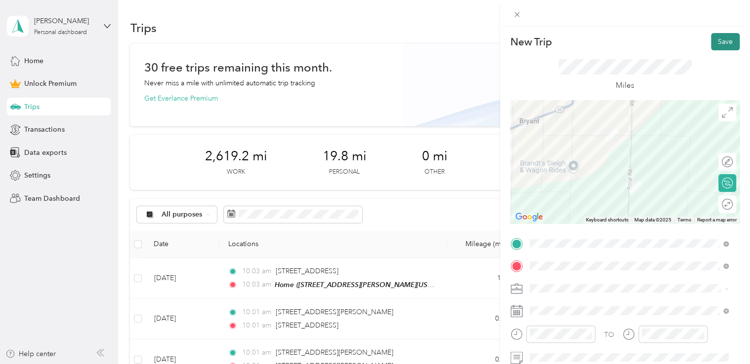
click at [711, 43] on button "Save" at bounding box center [725, 41] width 29 height 17
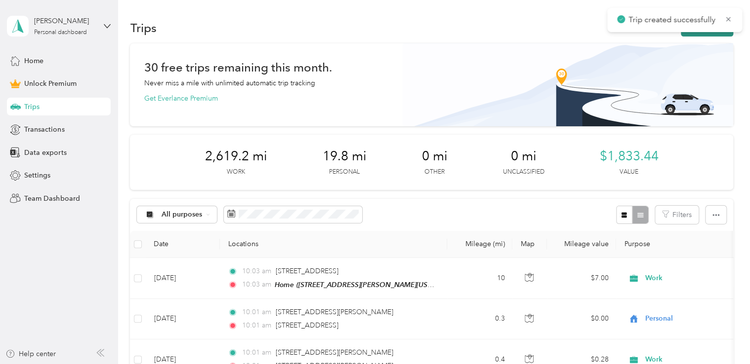
click at [706, 35] on button "New trip" at bounding box center [707, 27] width 52 height 17
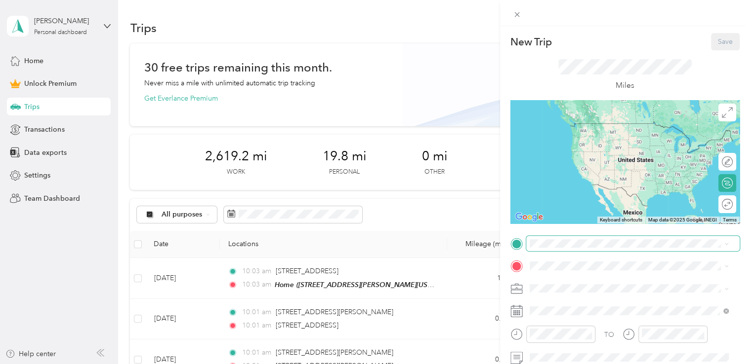
click at [585, 249] on span at bounding box center [632, 244] width 213 height 16
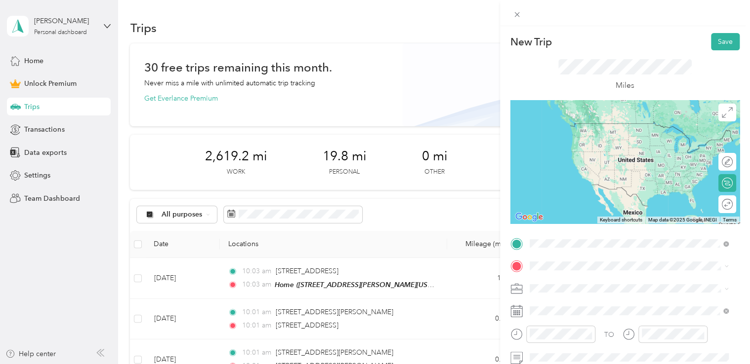
click at [593, 133] on span "Price [GEOGRAPHIC_DATA][PERSON_NAME][US_STATE]" at bounding box center [636, 127] width 177 height 17
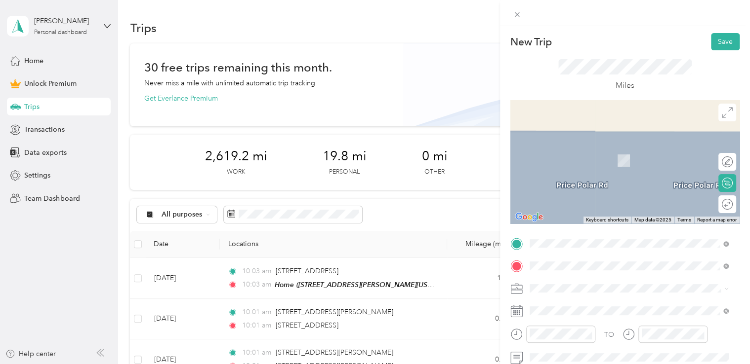
click at [564, 158] on div "[PERSON_NAME][GEOGRAPHIC_DATA][PERSON_NAME][US_STATE], [GEOGRAPHIC_DATA]" at bounding box center [629, 150] width 192 height 21
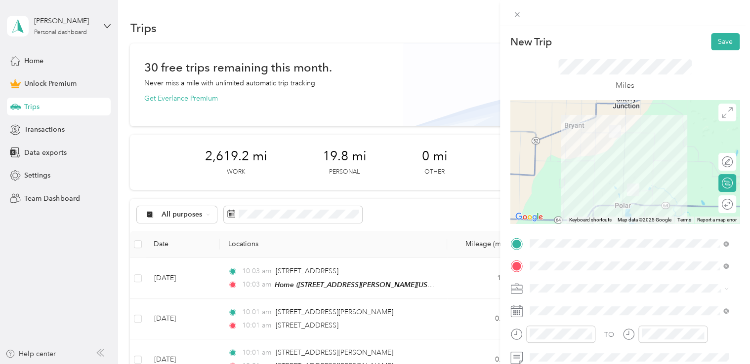
click at [540, 319] on div "TO Add photo" at bounding box center [624, 344] width 229 height 216
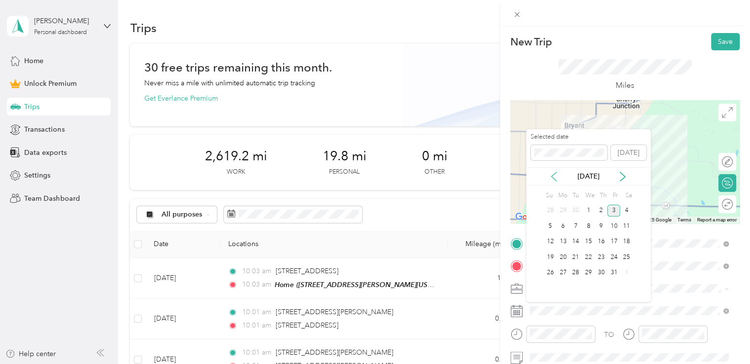
click at [553, 179] on icon at bounding box center [554, 177] width 10 height 10
click at [586, 254] on div "24" at bounding box center [588, 257] width 13 height 12
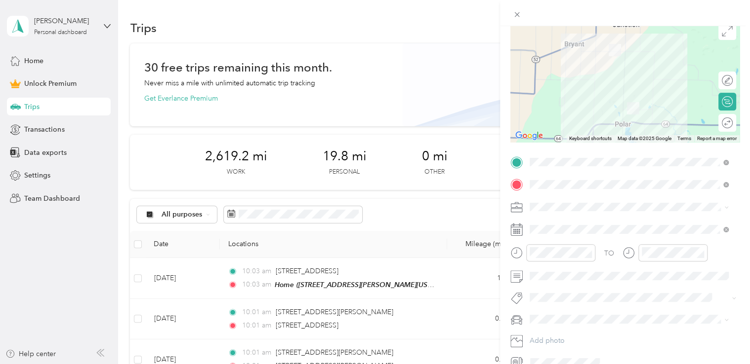
scroll to position [99, 0]
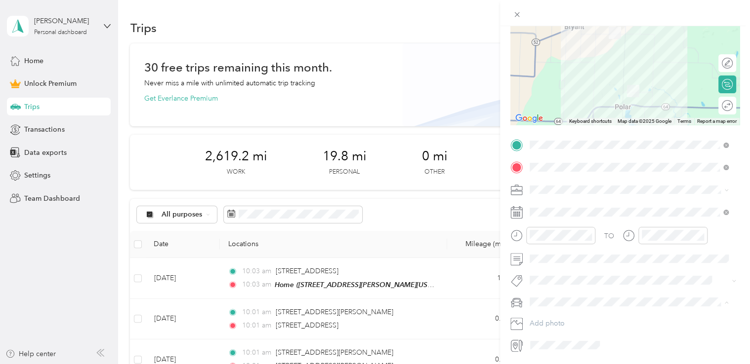
click at [558, 319] on span "Dodge Ram" at bounding box center [552, 320] width 38 height 8
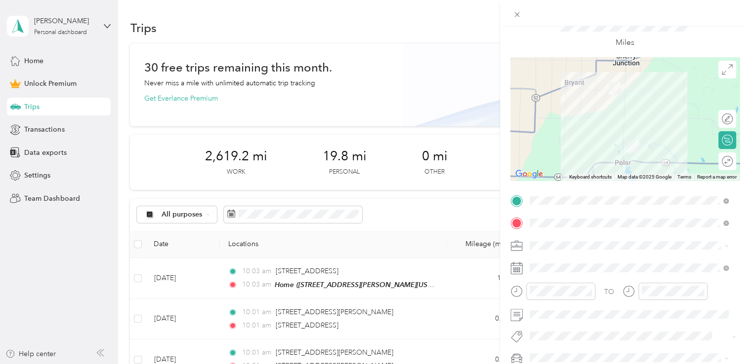
scroll to position [0, 0]
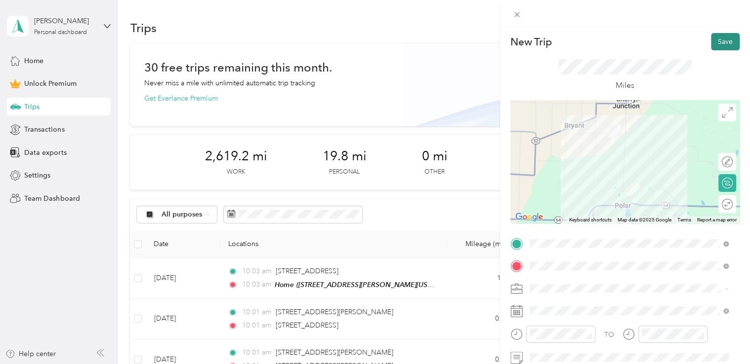
click at [713, 44] on button "Save" at bounding box center [725, 41] width 29 height 17
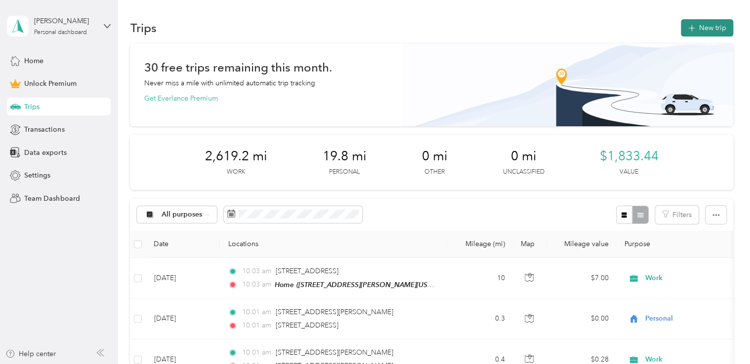
click at [707, 36] on button "New trip" at bounding box center [707, 27] width 52 height 17
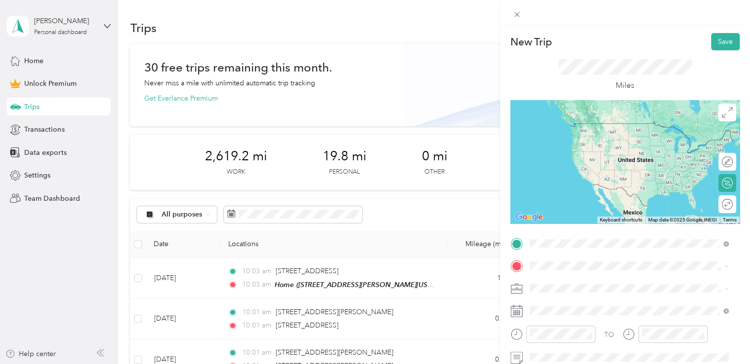
click at [567, 125] on span "[PERSON_NAME][GEOGRAPHIC_DATA][PERSON_NAME][US_STATE], [GEOGRAPHIC_DATA]" at bounding box center [636, 127] width 177 height 17
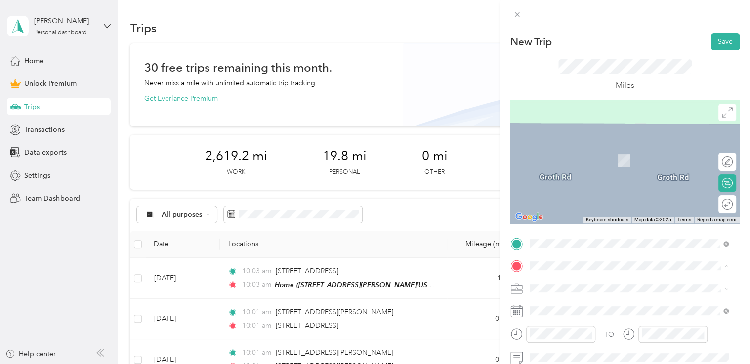
click at [556, 154] on div "Home [STREET_ADDRESS][PERSON_NAME][US_STATE]" at bounding box center [625, 155] width 154 height 21
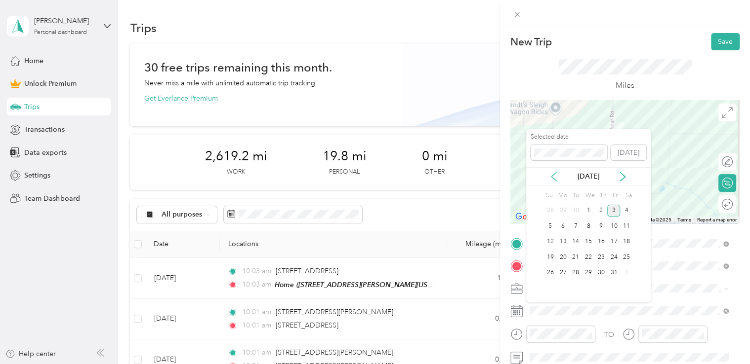
click at [556, 177] on icon at bounding box center [554, 177] width 10 height 10
click at [587, 257] on div "24" at bounding box center [588, 257] width 13 height 12
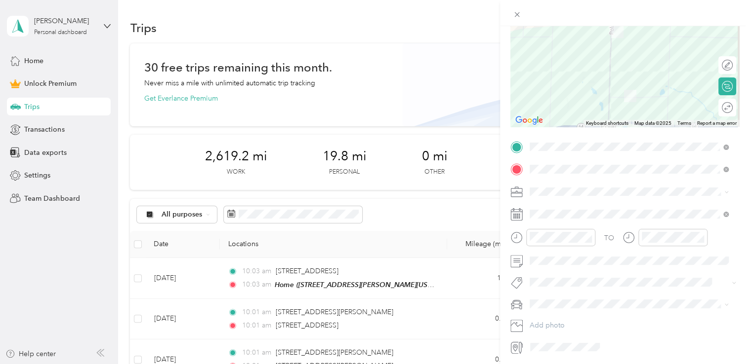
scroll to position [99, 0]
click at [551, 322] on li "Dodge Ram" at bounding box center [629, 319] width 206 height 17
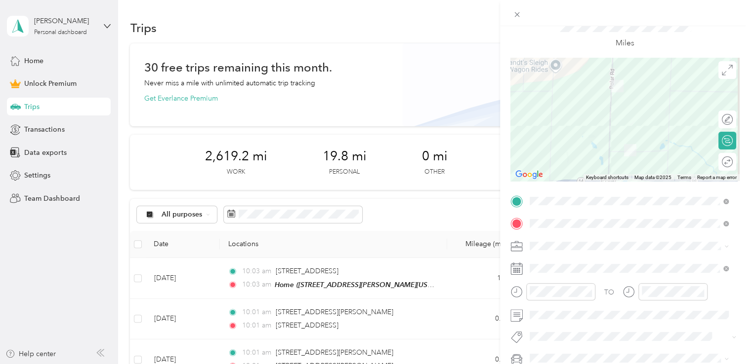
scroll to position [0, 0]
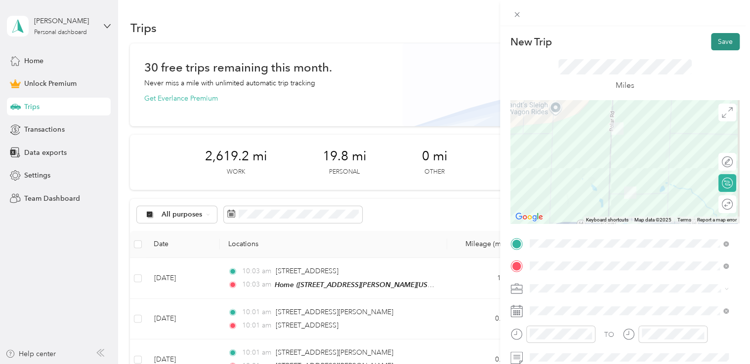
click at [711, 48] on button "Save" at bounding box center [725, 41] width 29 height 17
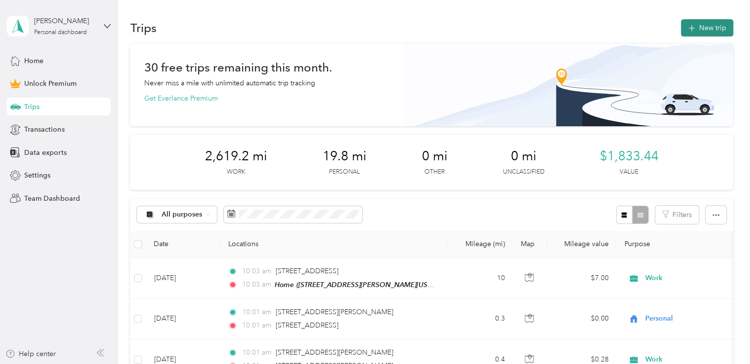
click at [701, 27] on button "New trip" at bounding box center [707, 27] width 52 height 17
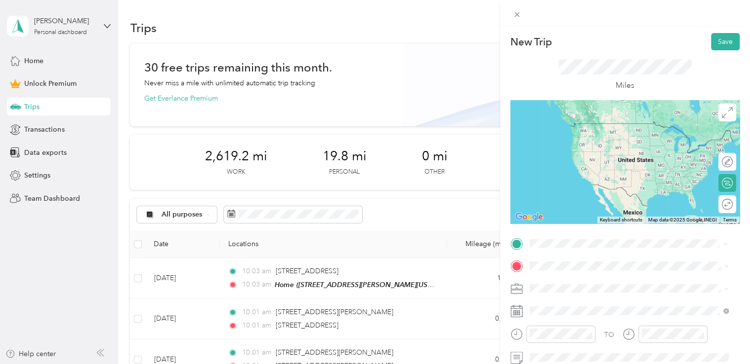
click at [584, 143] on div "Home [STREET_ADDRESS][PERSON_NAME][US_STATE]" at bounding box center [625, 132] width 154 height 21
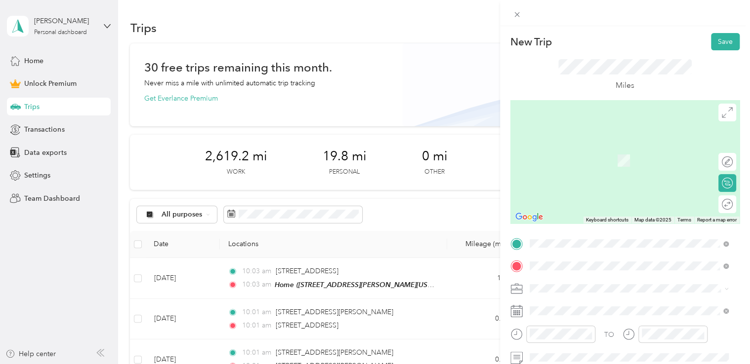
click at [579, 155] on span "Price [GEOGRAPHIC_DATA][PERSON_NAME][US_STATE]" at bounding box center [636, 150] width 177 height 17
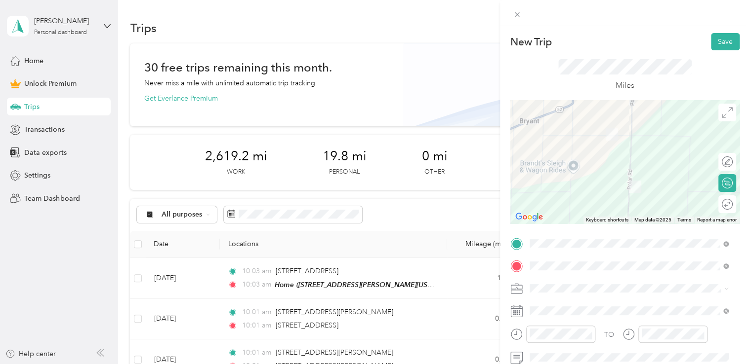
click at [553, 155] on li "Work" at bounding box center [629, 150] width 206 height 17
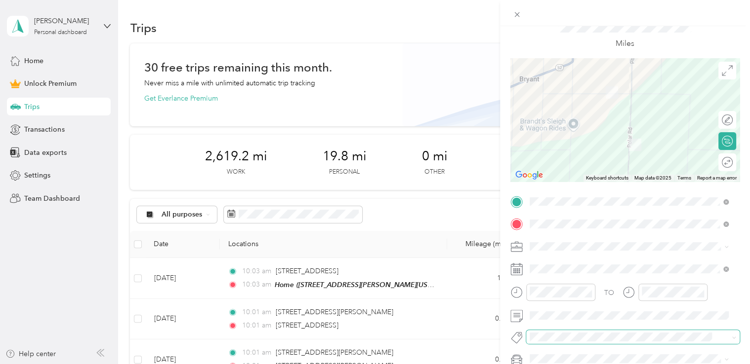
scroll to position [99, 0]
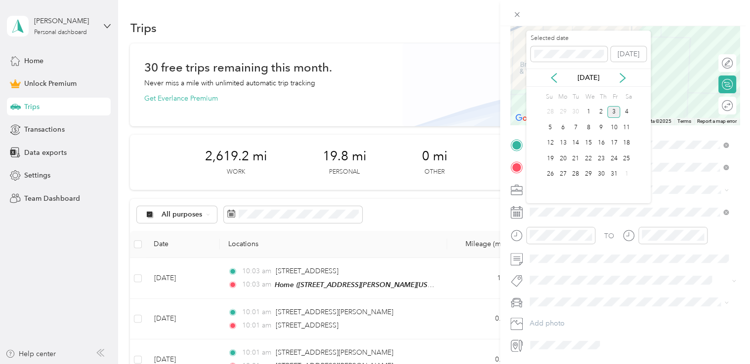
click at [558, 82] on div "[DATE]" at bounding box center [588, 78] width 124 height 10
click at [554, 75] on icon at bounding box center [553, 78] width 5 height 9
click at [600, 158] on div "25" at bounding box center [601, 159] width 13 height 12
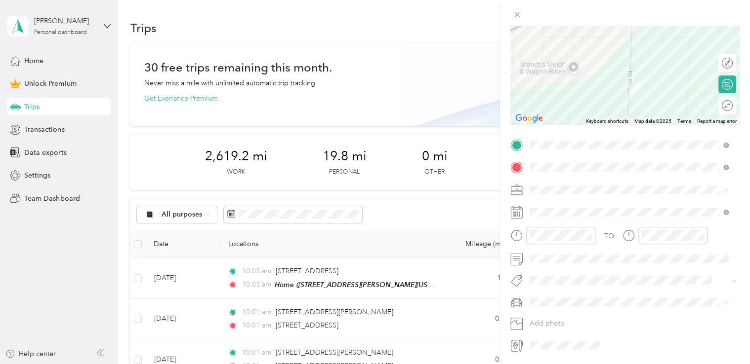
click at [562, 297] on span at bounding box center [632, 302] width 213 height 16
click at [559, 318] on span "Dodge Ram" at bounding box center [552, 318] width 38 height 8
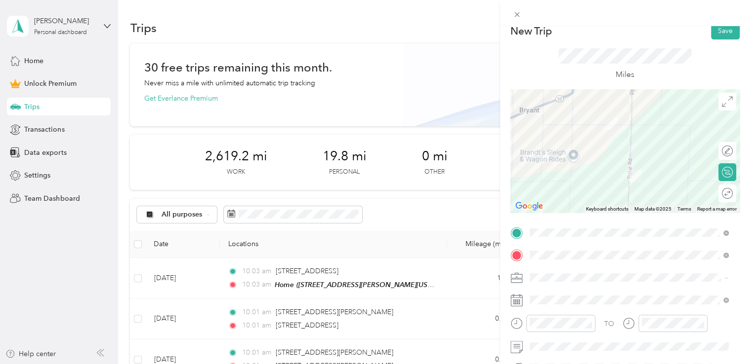
scroll to position [0, 0]
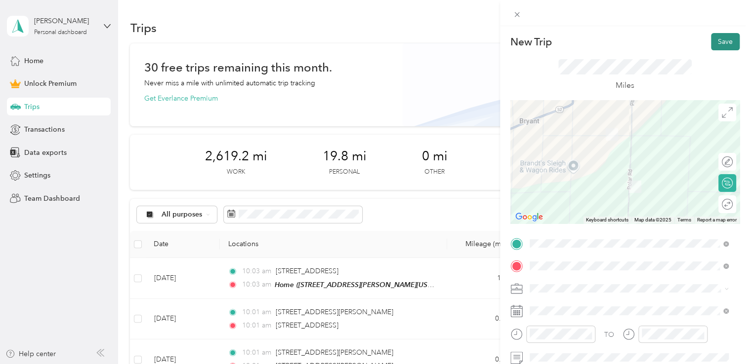
click at [711, 46] on button "Save" at bounding box center [725, 41] width 29 height 17
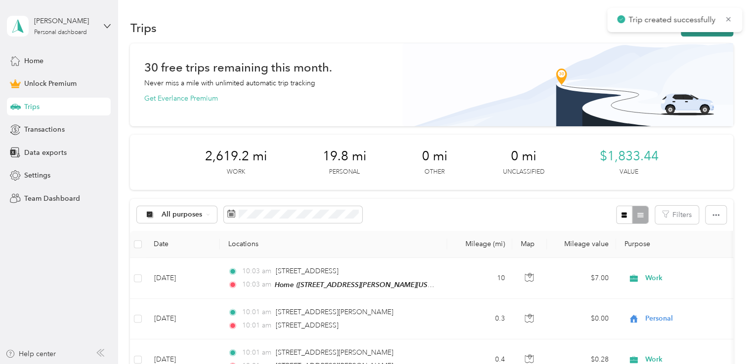
click at [682, 35] on button "New trip" at bounding box center [707, 27] width 52 height 17
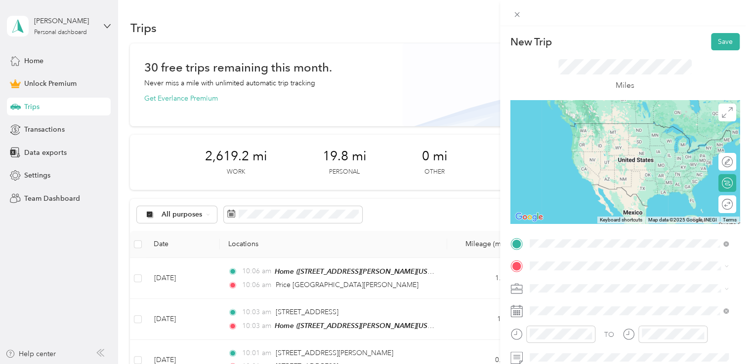
click at [581, 122] on span "Price [GEOGRAPHIC_DATA][PERSON_NAME][US_STATE]" at bounding box center [636, 127] width 177 height 17
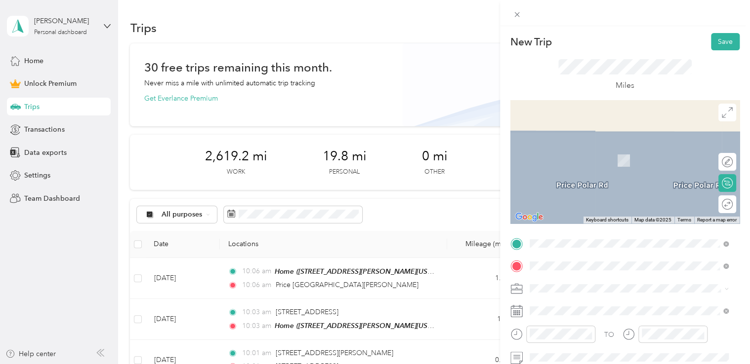
drag, startPoint x: 567, startPoint y: 151, endPoint x: 572, endPoint y: 167, distance: 17.0
click at [568, 151] on span "[PERSON_NAME][GEOGRAPHIC_DATA][PERSON_NAME][US_STATE], [GEOGRAPHIC_DATA]" at bounding box center [636, 150] width 177 height 17
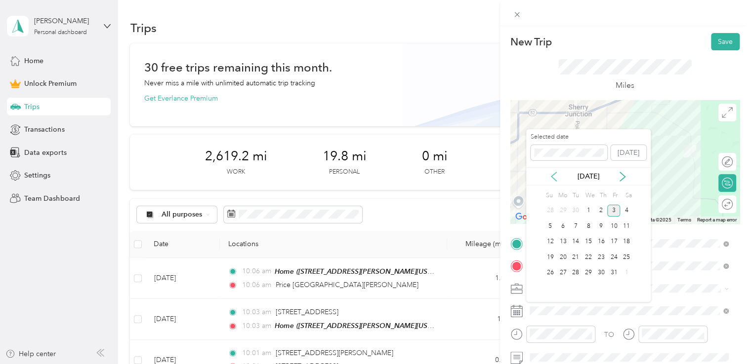
click at [555, 179] on icon at bounding box center [554, 177] width 10 height 10
drag, startPoint x: 601, startPoint y: 255, endPoint x: 602, endPoint y: 261, distance: 5.9
click at [601, 255] on div "25" at bounding box center [601, 257] width 13 height 12
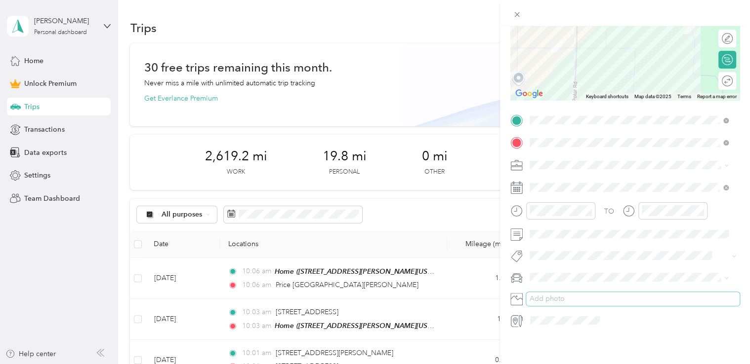
scroll to position [130, 0]
click at [554, 291] on li "Dodge Ram" at bounding box center [629, 287] width 206 height 17
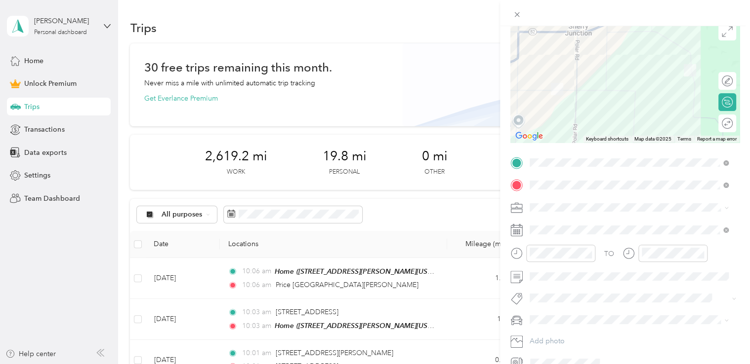
scroll to position [0, 0]
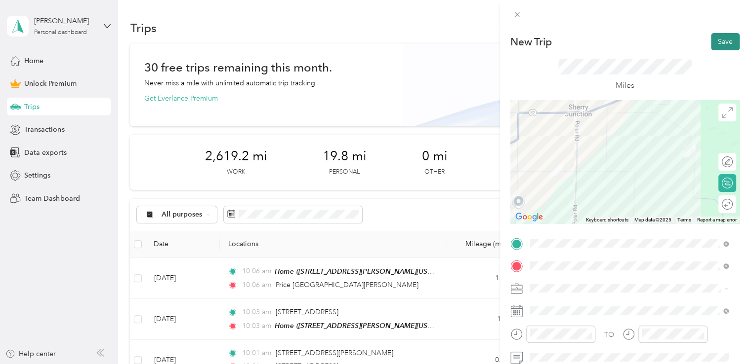
click at [716, 42] on button "Save" at bounding box center [725, 41] width 29 height 17
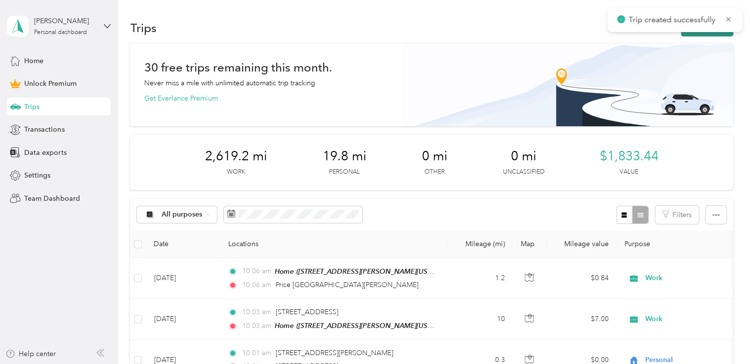
click at [708, 35] on button "New trip" at bounding box center [707, 27] width 52 height 17
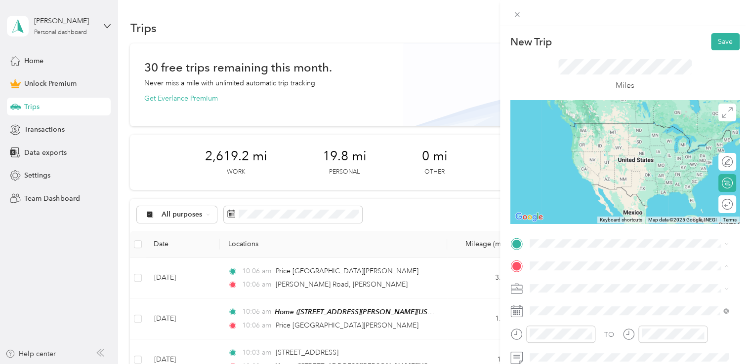
click at [564, 161] on span "[STREET_ADDRESS][PERSON_NAME][US_STATE]" at bounding box center [625, 161] width 154 height 8
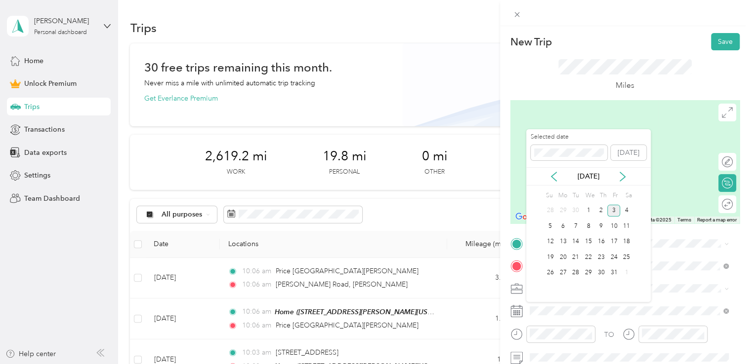
click at [555, 184] on div "[DATE]" at bounding box center [588, 176] width 124 height 18
click at [551, 178] on icon at bounding box center [554, 177] width 10 height 10
click at [603, 256] on div "25" at bounding box center [601, 257] width 13 height 12
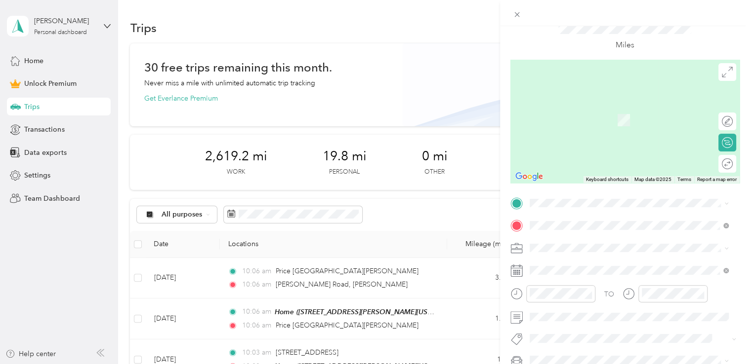
scroll to position [99, 0]
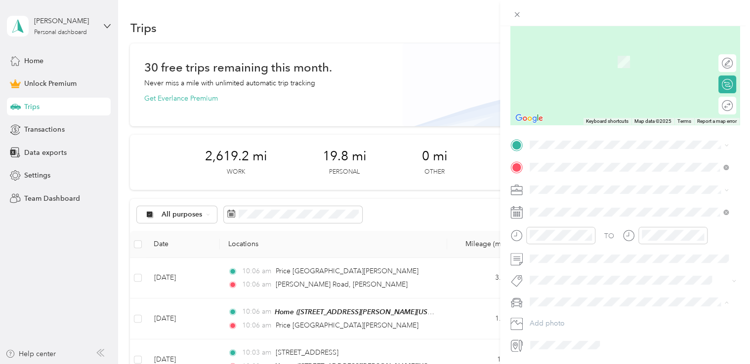
click at [550, 318] on span "Dodge Ram" at bounding box center [552, 320] width 38 height 8
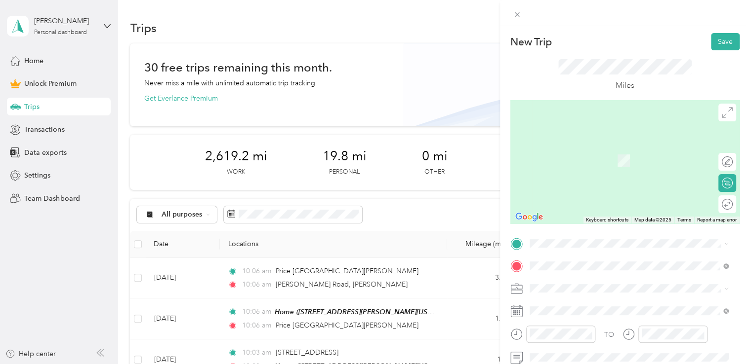
click at [578, 125] on span "[PERSON_NAME][GEOGRAPHIC_DATA][PERSON_NAME][US_STATE], [GEOGRAPHIC_DATA]" at bounding box center [636, 127] width 177 height 17
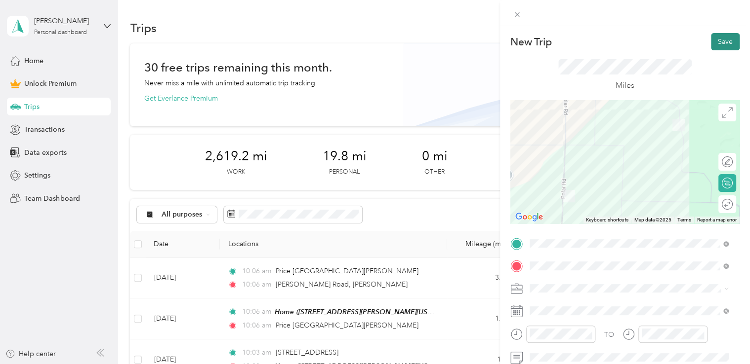
click at [714, 38] on button "Save" at bounding box center [725, 41] width 29 height 17
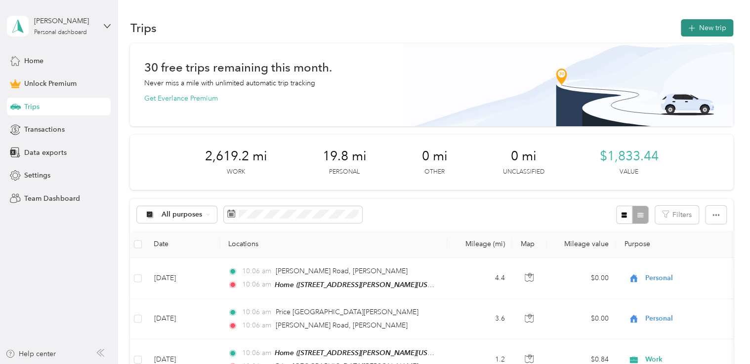
click at [713, 32] on button "New trip" at bounding box center [707, 27] width 52 height 17
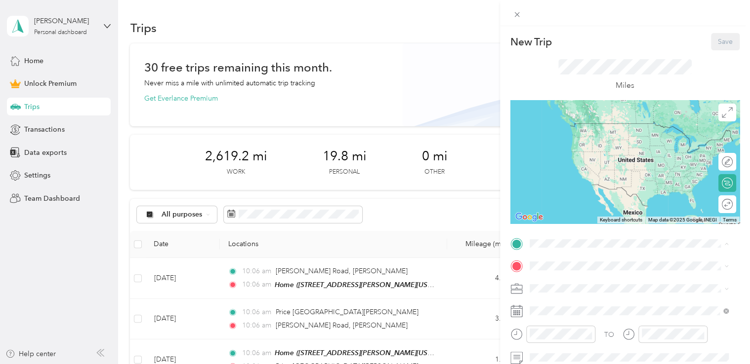
click at [583, 139] on span "[STREET_ADDRESS][PERSON_NAME][US_STATE]" at bounding box center [625, 138] width 154 height 8
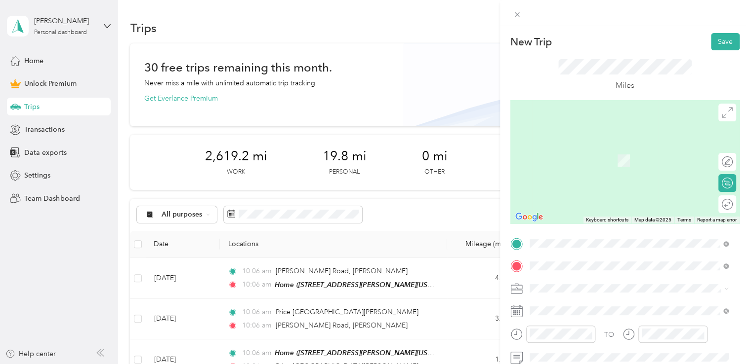
click at [573, 161] on ol "From search results [PERSON_NAME][GEOGRAPHIC_DATA][PERSON_NAME][US_STATE], [GEO…" at bounding box center [629, 188] width 206 height 138
click at [581, 148] on span "[PERSON_NAME][GEOGRAPHIC_DATA][PERSON_NAME][US_STATE], [GEOGRAPHIC_DATA]" at bounding box center [636, 150] width 177 height 17
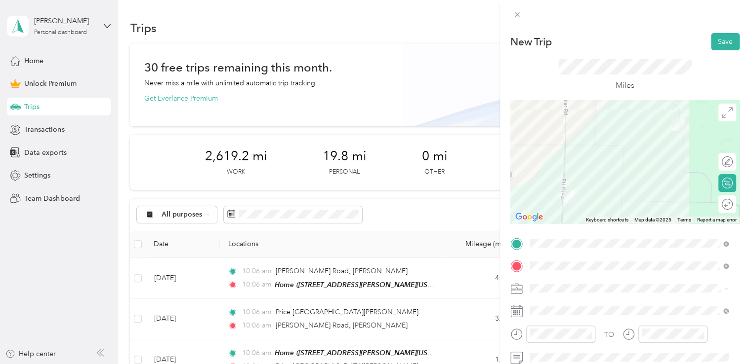
click at [547, 157] on ol "Work Personal Consultant Other Charity Medical Moving Commute" at bounding box center [629, 210] width 206 height 138
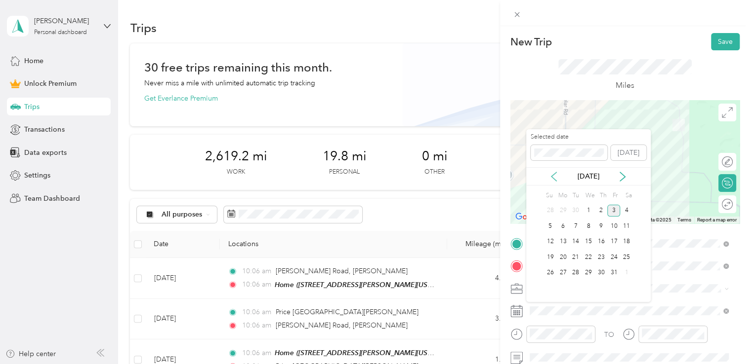
click at [555, 178] on icon at bounding box center [554, 177] width 10 height 10
click at [611, 256] on div "26" at bounding box center [613, 257] width 13 height 12
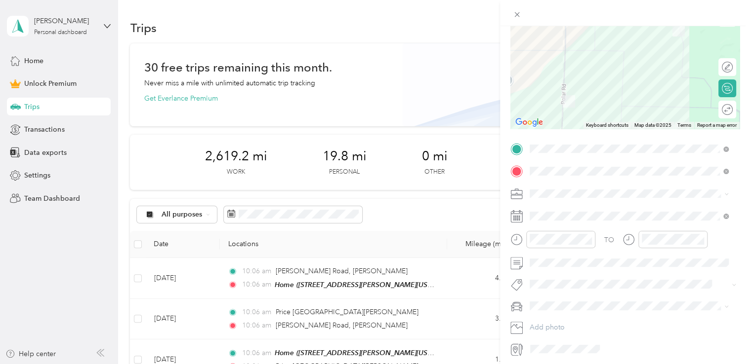
scroll to position [99, 0]
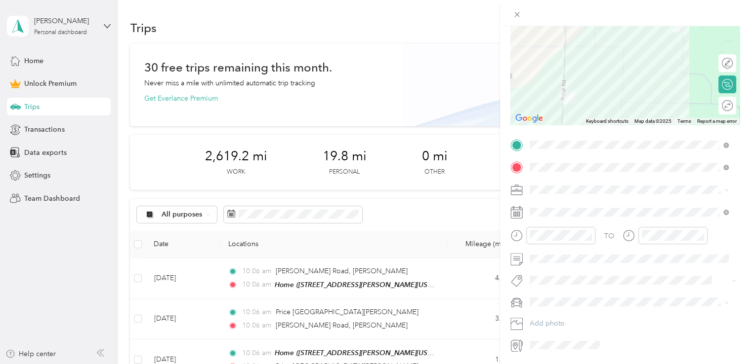
click at [520, 288] on div "TO Add photo" at bounding box center [624, 245] width 229 height 216
click at [545, 319] on span "Dodge Ram" at bounding box center [552, 320] width 38 height 8
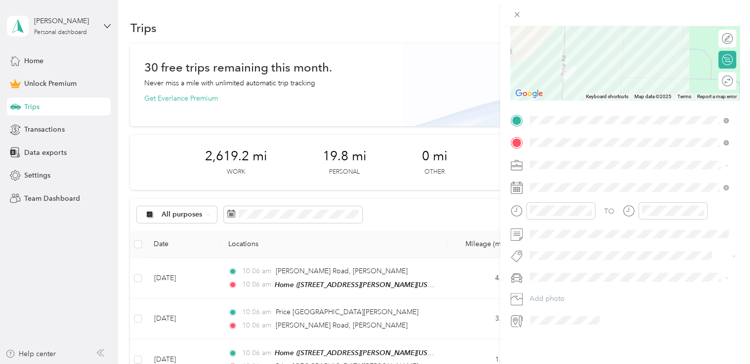
scroll to position [0, 0]
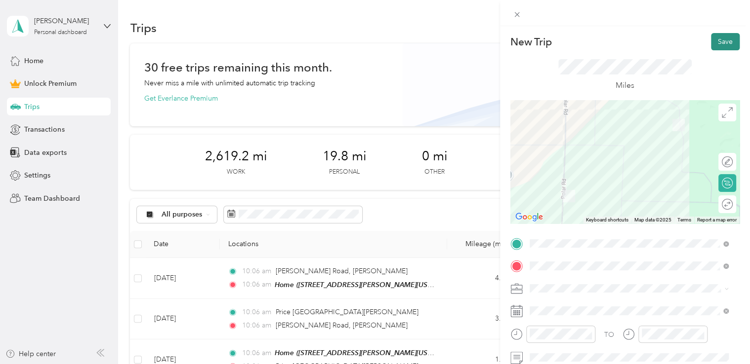
click at [716, 45] on button "Save" at bounding box center [725, 41] width 29 height 17
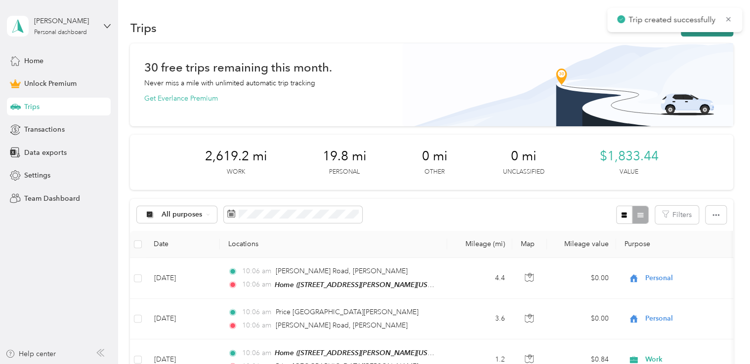
click at [682, 35] on button "New trip" at bounding box center [707, 27] width 52 height 17
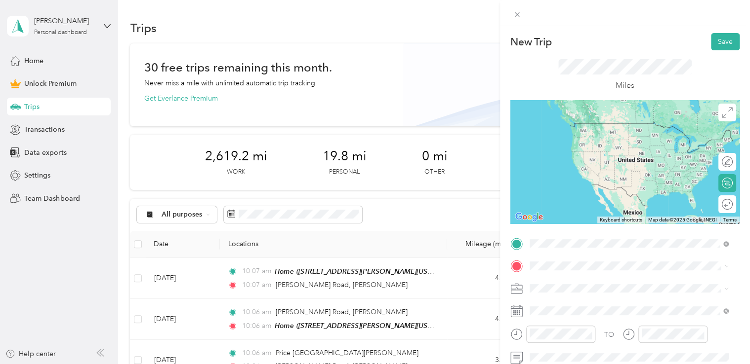
click at [577, 127] on span "[PERSON_NAME][GEOGRAPHIC_DATA][PERSON_NAME][US_STATE], [GEOGRAPHIC_DATA]" at bounding box center [636, 127] width 177 height 17
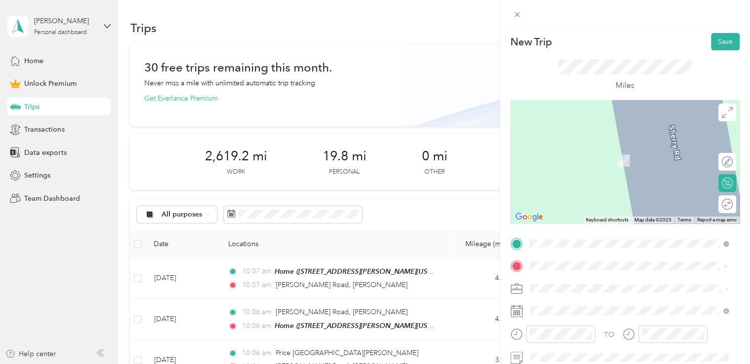
click at [567, 149] on span "[GEOGRAPHIC_DATA][US_STATE], [GEOGRAPHIC_DATA]" at bounding box center [636, 150] width 177 height 17
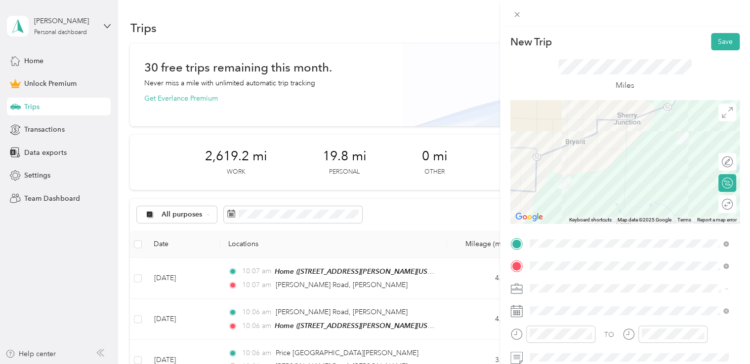
click at [561, 155] on ol "Work Personal Consultant Other Charity Medical Moving Commute" at bounding box center [629, 211] width 206 height 138
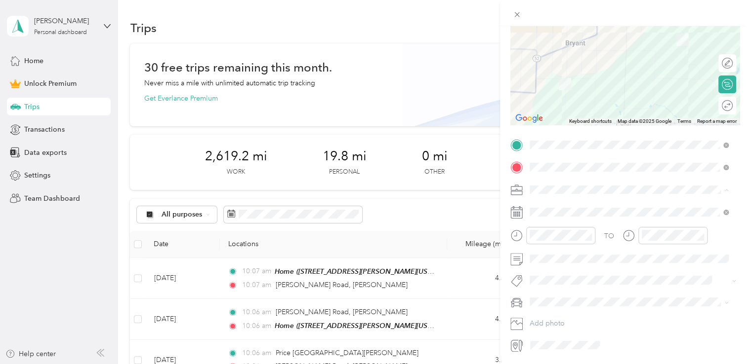
click at [553, 206] on div "Work" at bounding box center [629, 207] width 192 height 10
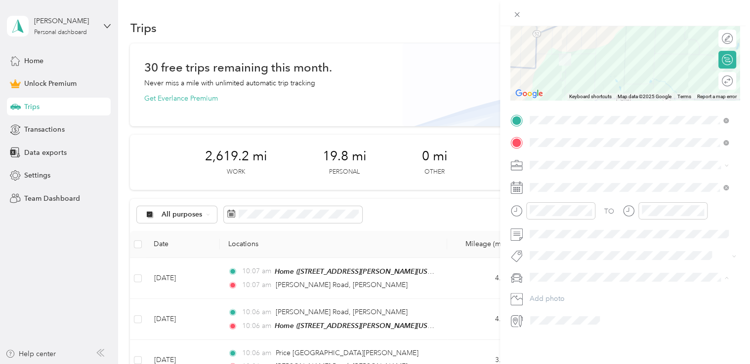
click at [551, 287] on span "Dodge Ram" at bounding box center [552, 287] width 38 height 8
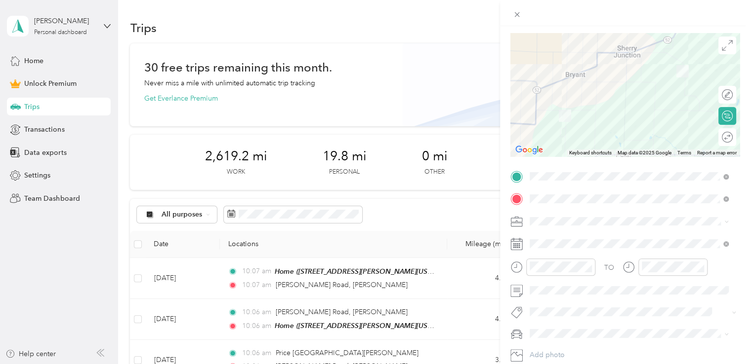
scroll to position [0, 0]
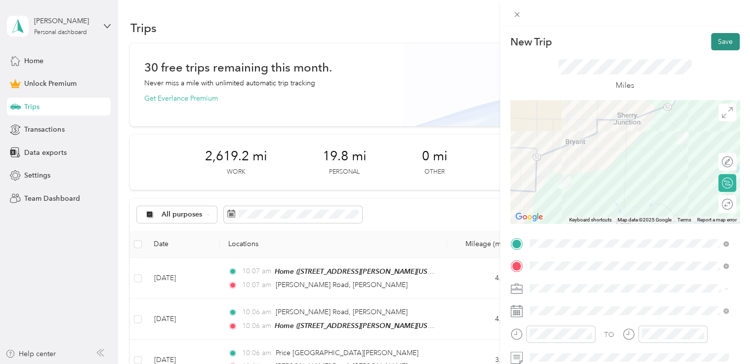
click at [717, 44] on button "Save" at bounding box center [725, 41] width 29 height 17
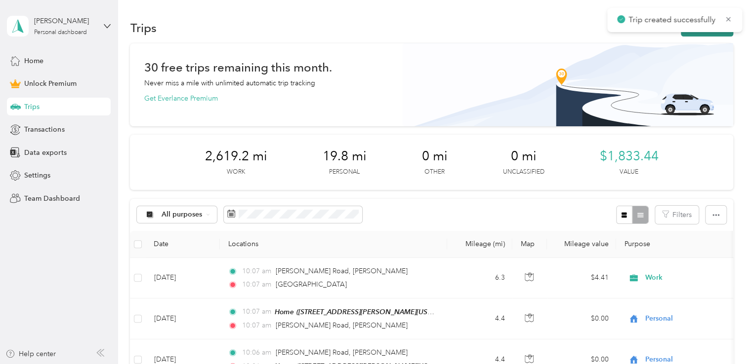
click at [709, 35] on button "New trip" at bounding box center [707, 27] width 52 height 17
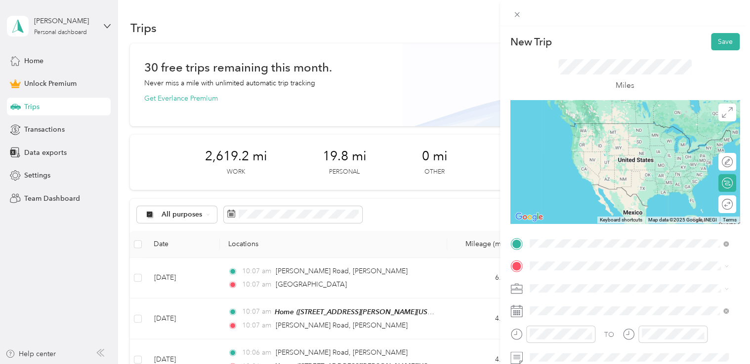
drag, startPoint x: 583, startPoint y: 128, endPoint x: 582, endPoint y: 230, distance: 102.2
click at [583, 129] on span "[GEOGRAPHIC_DATA][US_STATE], [GEOGRAPHIC_DATA]" at bounding box center [636, 127] width 177 height 17
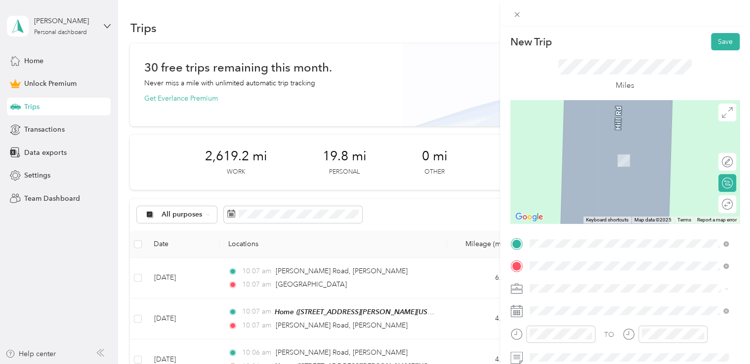
click at [568, 150] on span "[GEOGRAPHIC_DATA][US_STATE]" at bounding box center [601, 146] width 107 height 9
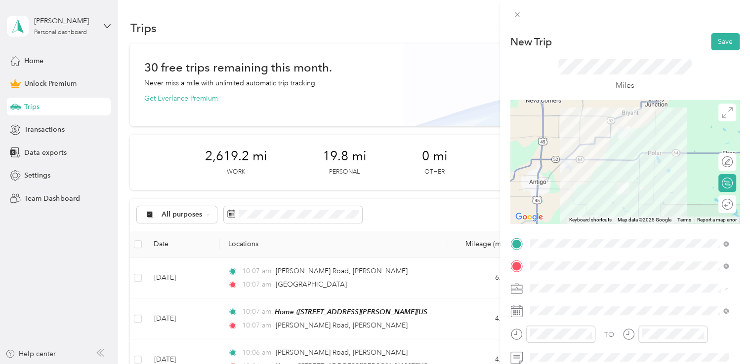
click at [556, 156] on li "Work" at bounding box center [629, 150] width 206 height 17
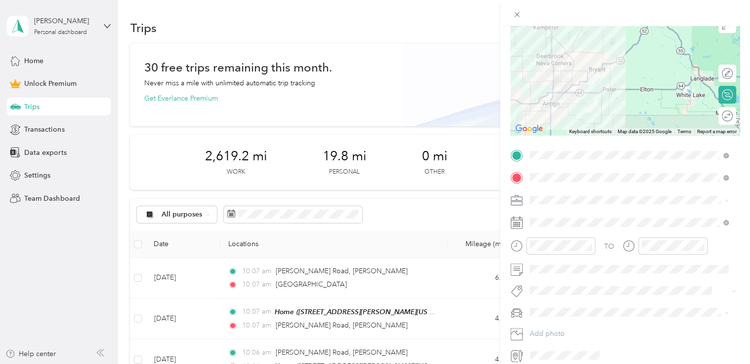
scroll to position [99, 0]
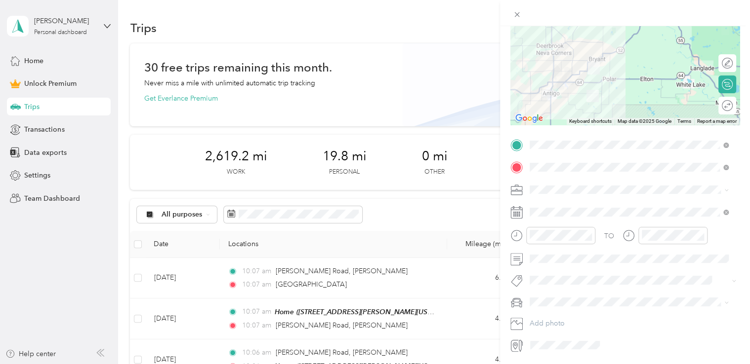
click at [548, 317] on span "Dodge Ram" at bounding box center [552, 318] width 38 height 8
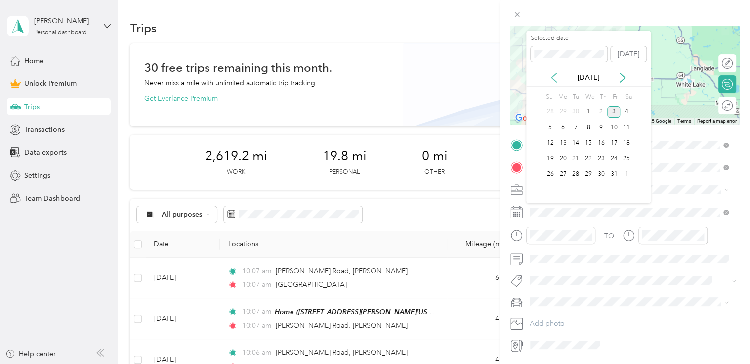
click at [554, 80] on icon at bounding box center [554, 78] width 10 height 10
click at [611, 159] on div "26" at bounding box center [613, 159] width 13 height 12
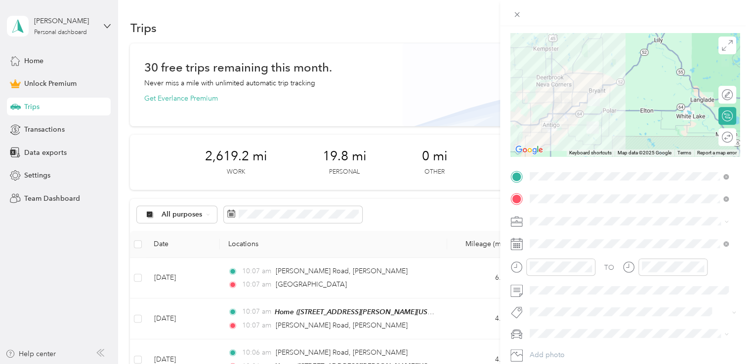
scroll to position [0, 0]
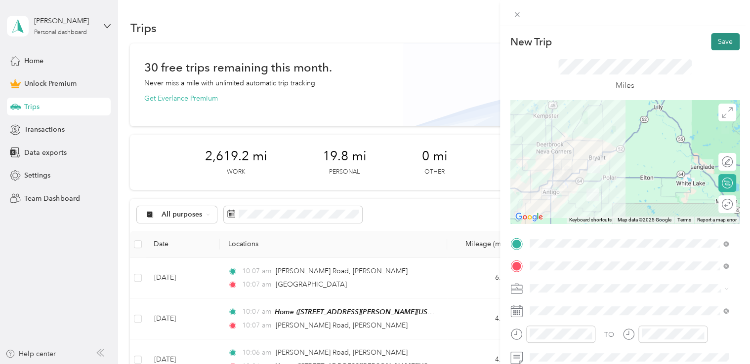
drag, startPoint x: 715, startPoint y: 36, endPoint x: 709, endPoint y: 40, distance: 7.4
click at [716, 37] on button "Save" at bounding box center [725, 41] width 29 height 17
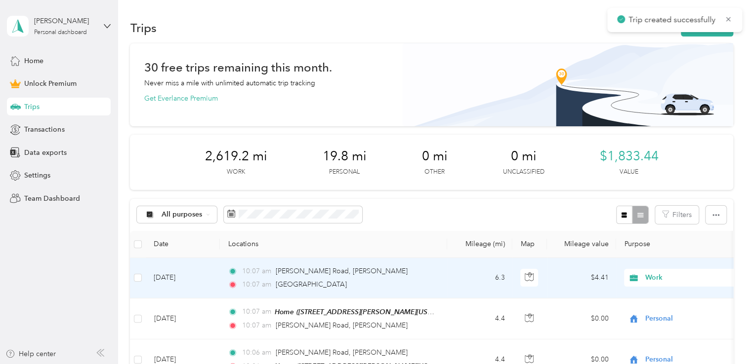
click at [370, 271] on div "10:07 am [PERSON_NAME][GEOGRAPHIC_DATA], [GEOGRAPHIC_DATA]" at bounding box center [331, 271] width 207 height 11
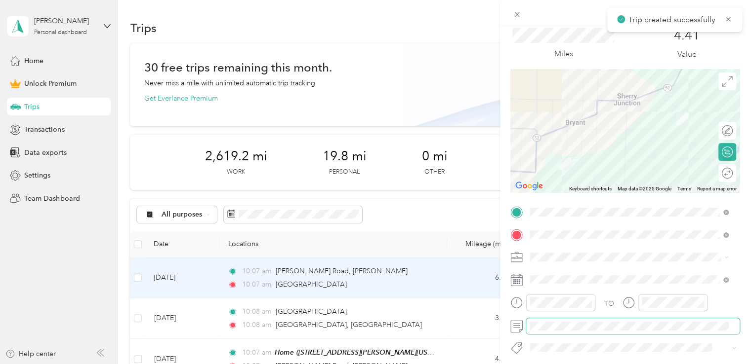
scroll to position [49, 0]
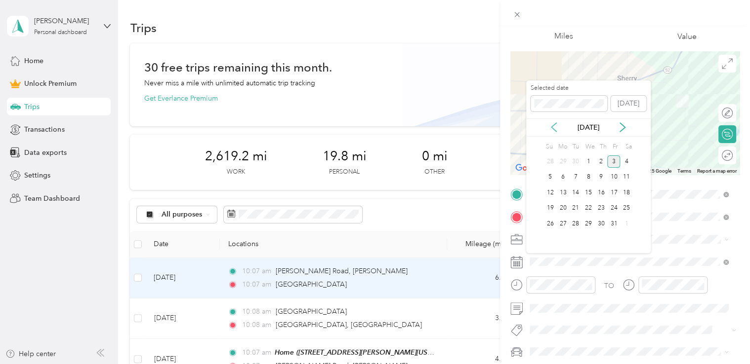
click at [555, 127] on icon at bounding box center [554, 127] width 10 height 10
click at [612, 206] on div "26" at bounding box center [613, 208] width 13 height 12
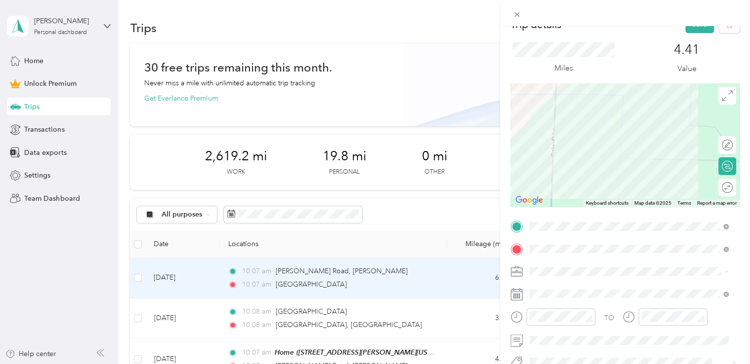
scroll to position [0, 0]
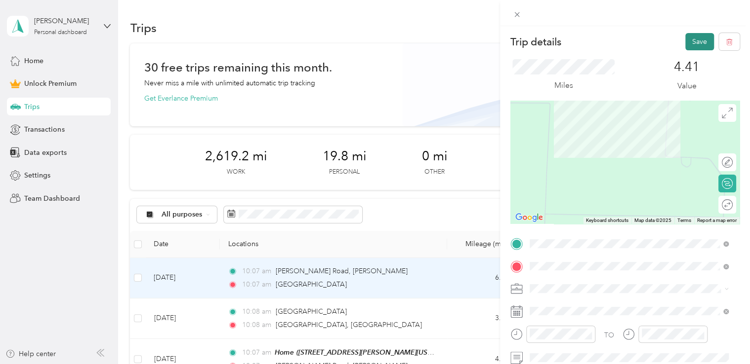
click at [694, 44] on button "Save" at bounding box center [699, 41] width 29 height 17
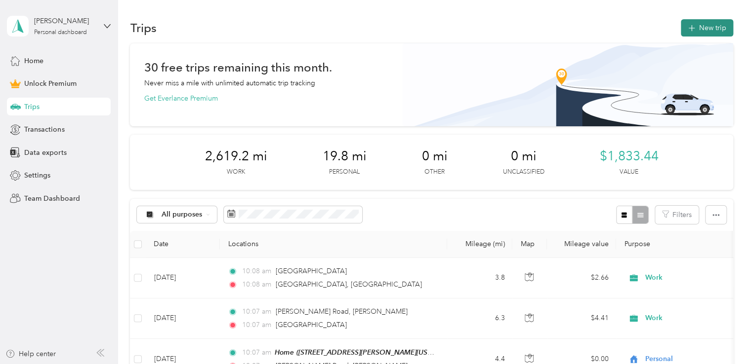
click at [699, 35] on button "New trip" at bounding box center [707, 27] width 52 height 17
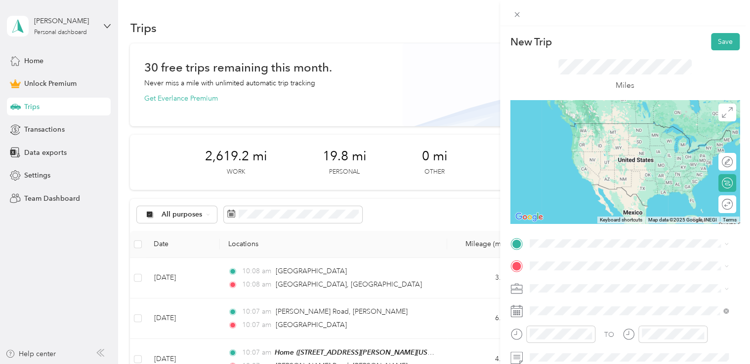
click at [592, 127] on span "[GEOGRAPHIC_DATA][US_STATE]" at bounding box center [601, 122] width 107 height 9
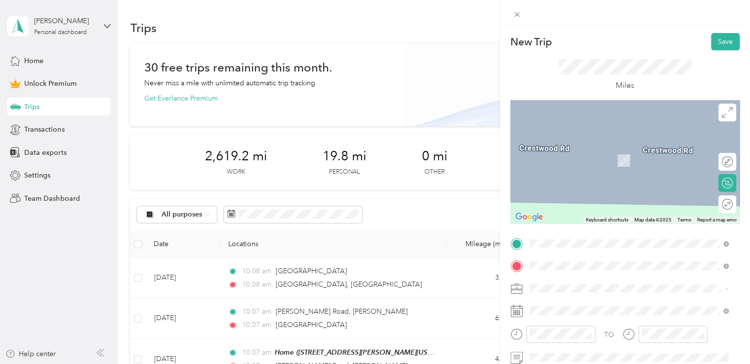
click at [567, 166] on div "Home [STREET_ADDRESS][PERSON_NAME][US_STATE]" at bounding box center [625, 155] width 154 height 21
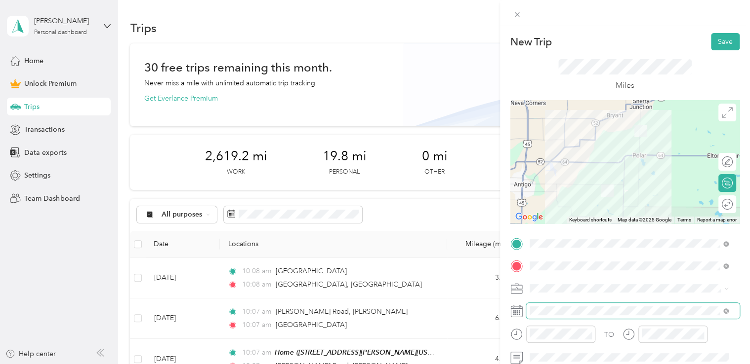
click at [554, 318] on span at bounding box center [632, 311] width 213 height 16
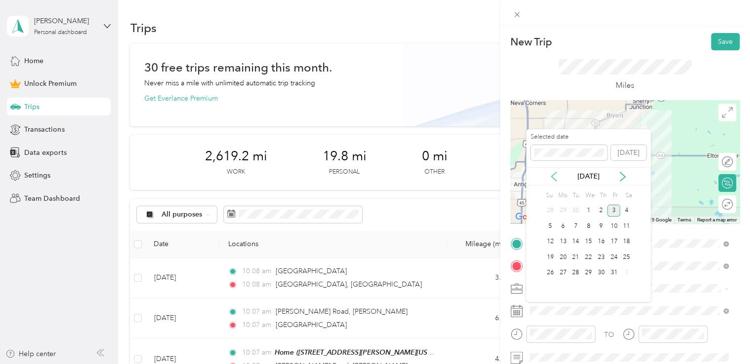
click at [553, 177] on icon at bounding box center [553, 176] width 5 height 9
click at [612, 256] on div "26" at bounding box center [613, 257] width 13 height 12
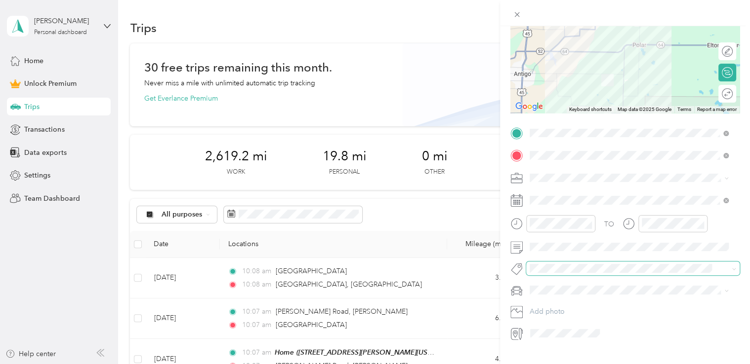
scroll to position [130, 0]
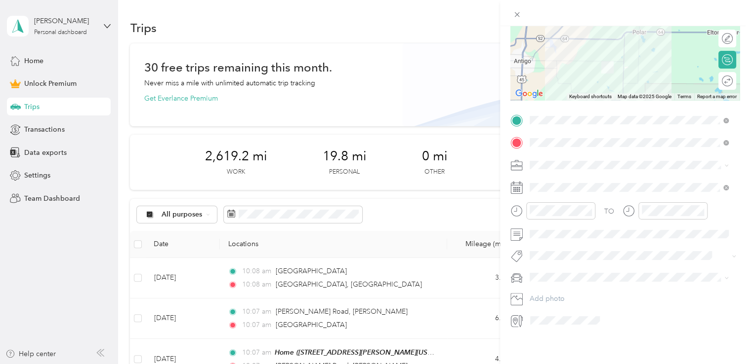
click at [553, 163] on span at bounding box center [632, 166] width 213 height 16
click at [548, 176] on span "Work" at bounding box center [541, 175] width 17 height 8
click at [555, 292] on button "Add photo" at bounding box center [632, 299] width 213 height 14
click at [551, 287] on span "Dodge Ram" at bounding box center [552, 287] width 38 height 8
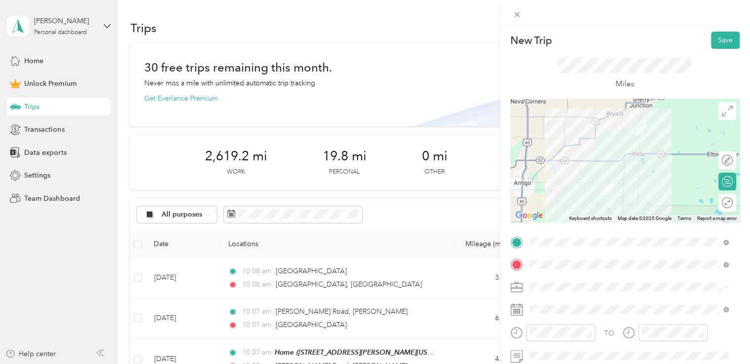
scroll to position [0, 0]
click at [714, 46] on button "Save" at bounding box center [725, 41] width 29 height 17
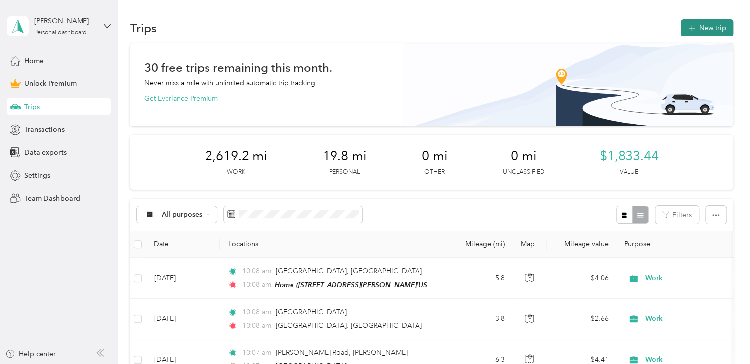
click at [701, 34] on button "New trip" at bounding box center [707, 27] width 52 height 17
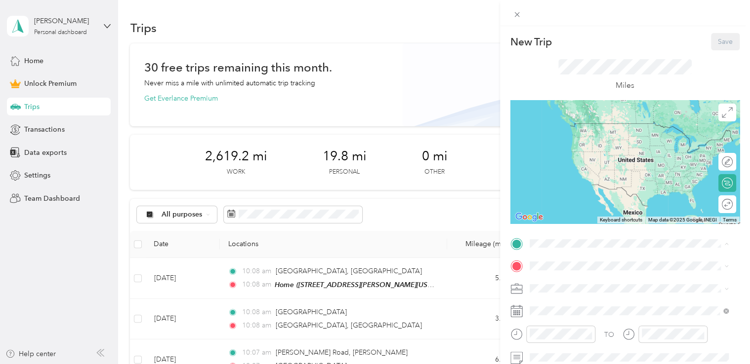
click at [581, 143] on div "Home [STREET_ADDRESS][PERSON_NAME][US_STATE]" at bounding box center [625, 132] width 154 height 21
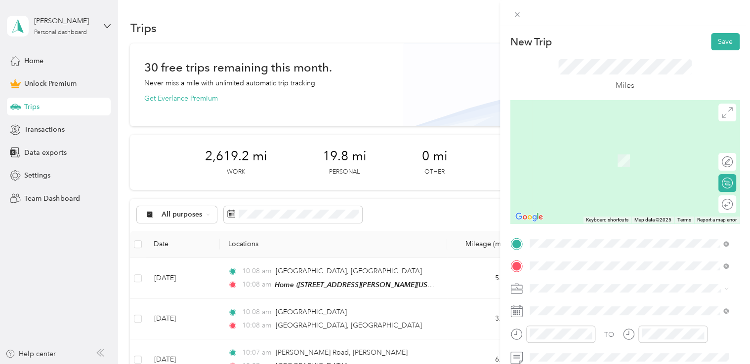
click at [562, 161] on span "[STREET_ADDRESS][PERSON_NAME][US_STATE]" at bounding box center [625, 156] width 154 height 9
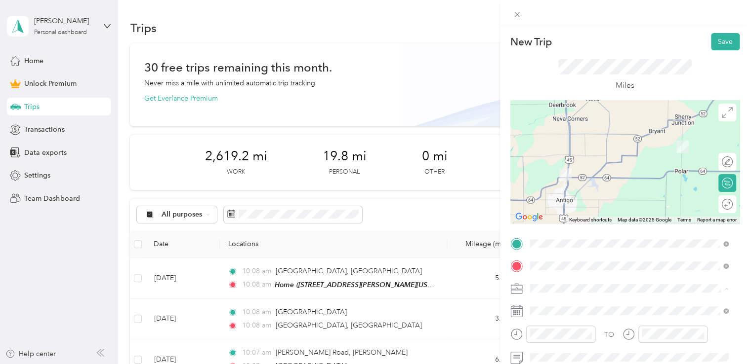
click at [541, 155] on li "Work" at bounding box center [629, 150] width 206 height 17
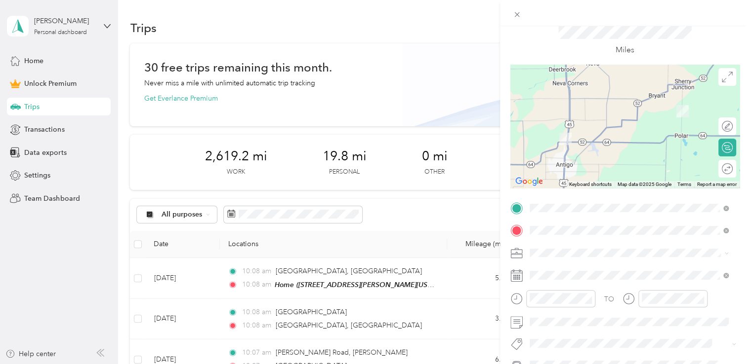
scroll to position [49, 0]
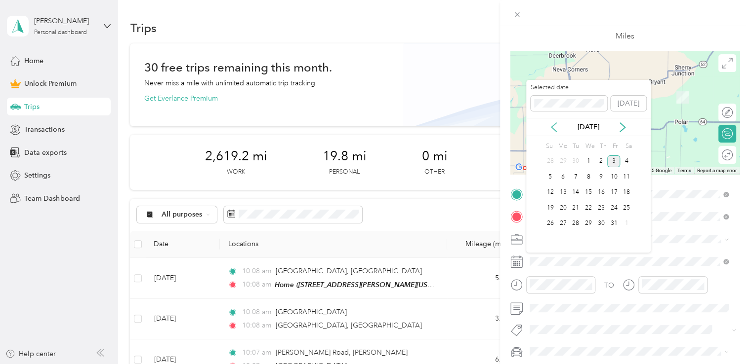
click at [555, 129] on icon at bounding box center [554, 127] width 10 height 10
click at [611, 209] on div "26" at bounding box center [613, 208] width 13 height 12
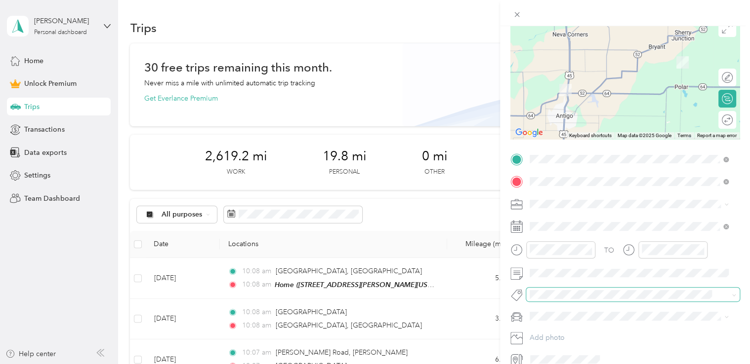
scroll to position [99, 0]
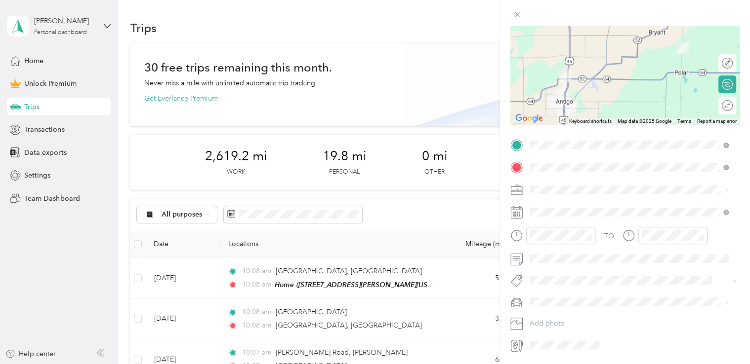
click at [544, 321] on span "Dodge Ram" at bounding box center [552, 320] width 38 height 8
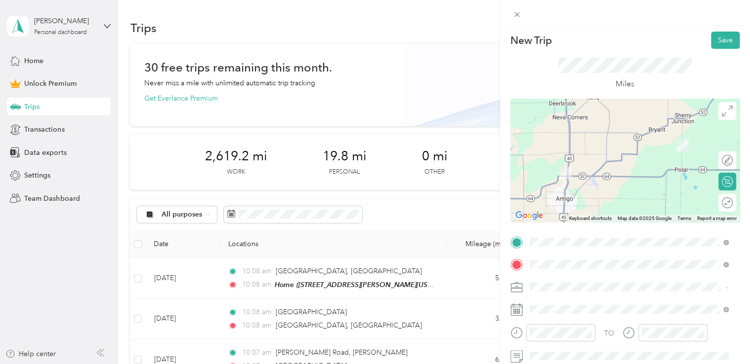
scroll to position [0, 0]
click at [603, 143] on div "Home [STREET_ADDRESS][PERSON_NAME][US_STATE]" at bounding box center [625, 132] width 154 height 21
click at [566, 163] on div "[STREET_ADDRESS][PERSON_NAME][US_STATE]" at bounding box center [623, 156] width 181 height 13
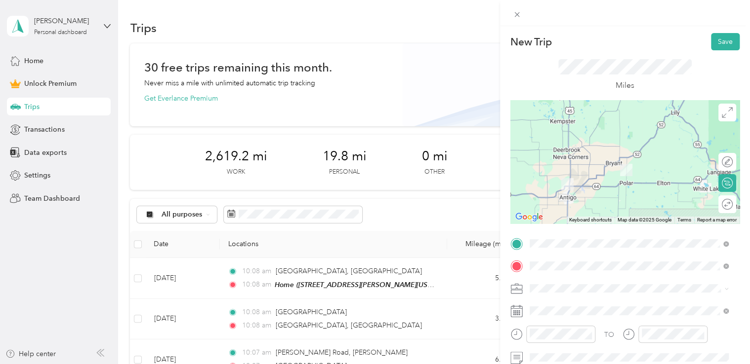
click at [563, 187] on img at bounding box center [567, 184] width 12 height 12
click at [620, 175] on img at bounding box center [626, 170] width 12 height 12
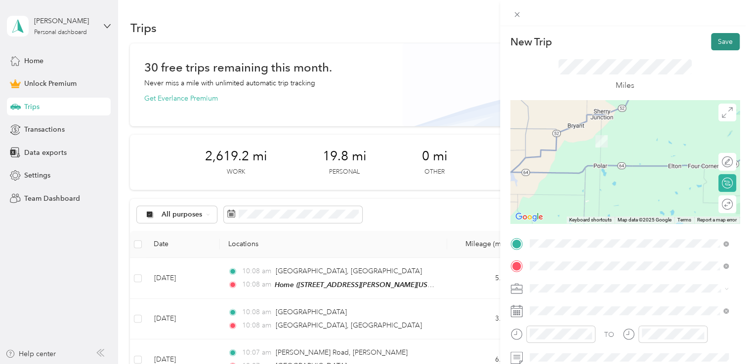
click at [717, 45] on button "Save" at bounding box center [725, 41] width 29 height 17
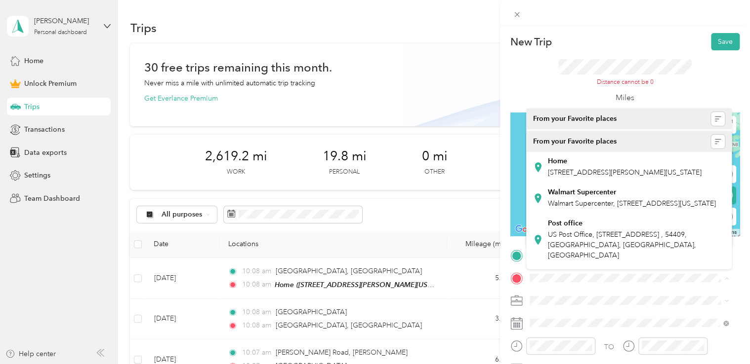
click at [539, 288] on div "TO Add photo" at bounding box center [624, 356] width 229 height 216
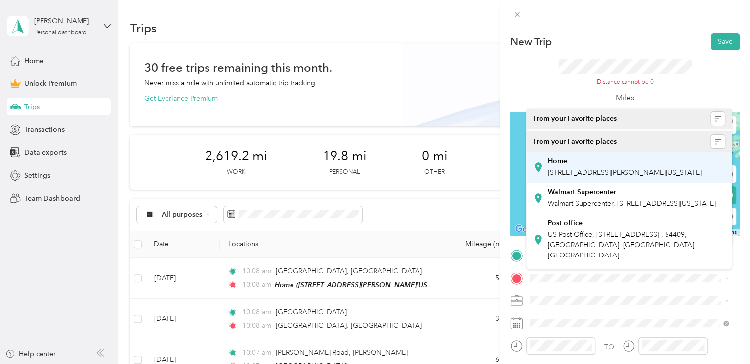
drag, startPoint x: 518, startPoint y: 253, endPoint x: 527, endPoint y: 187, distance: 67.3
click at [516, 254] on icon at bounding box center [516, 256] width 9 height 9
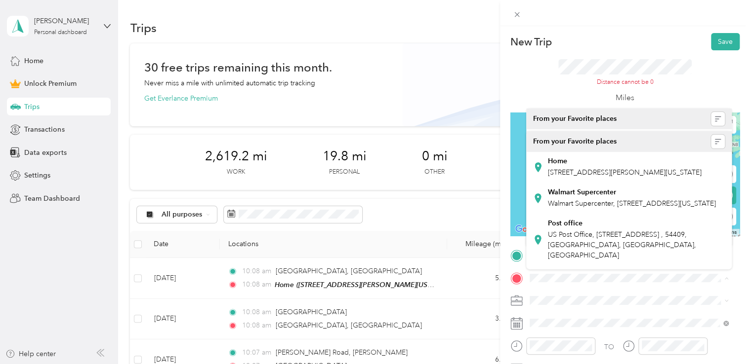
click at [559, 125] on div "From your Favorite places" at bounding box center [629, 119] width 192 height 14
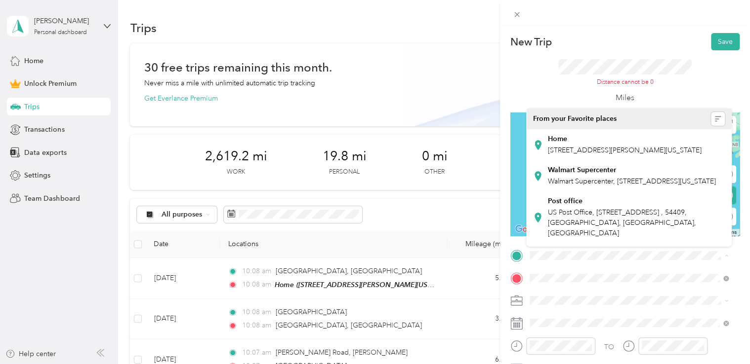
click at [574, 173] on span "[STREET_ADDRESS][PERSON_NAME][US_STATE]" at bounding box center [625, 168] width 154 height 9
click at [559, 260] on span at bounding box center [632, 256] width 213 height 16
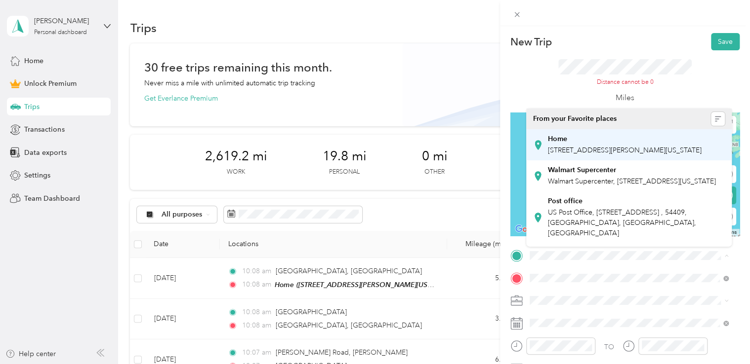
click at [564, 149] on span "[STREET_ADDRESS][PERSON_NAME][US_STATE]" at bounding box center [625, 150] width 154 height 8
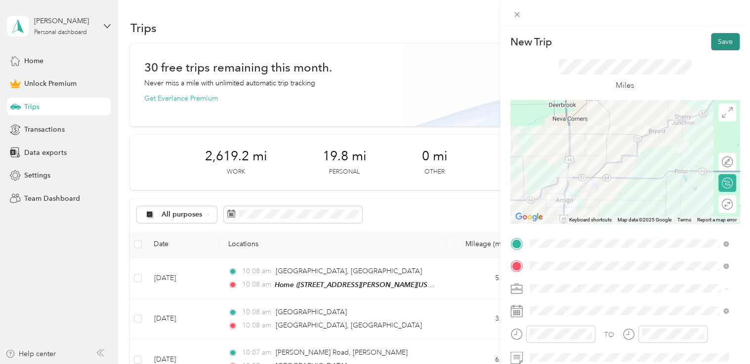
click at [716, 43] on button "Save" at bounding box center [725, 41] width 29 height 17
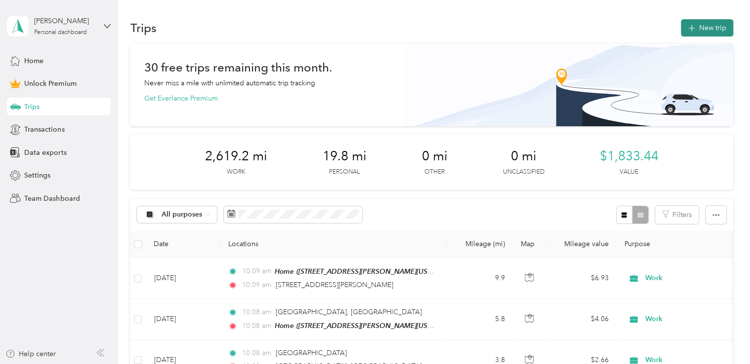
click at [705, 27] on button "New trip" at bounding box center [707, 27] width 52 height 17
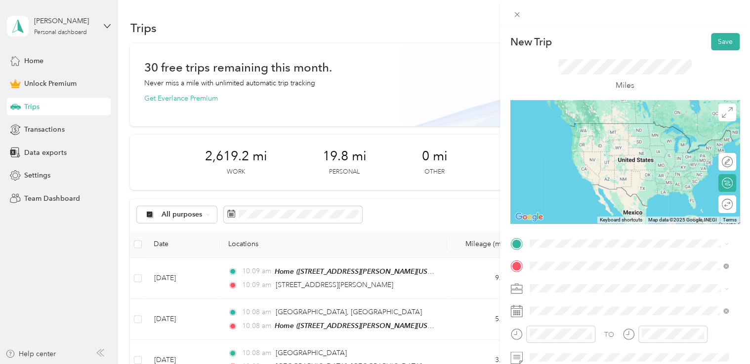
click at [606, 155] on span "n2804 US [GEOGRAPHIC_DATA][US_STATE], [GEOGRAPHIC_DATA]" at bounding box center [636, 150] width 177 height 17
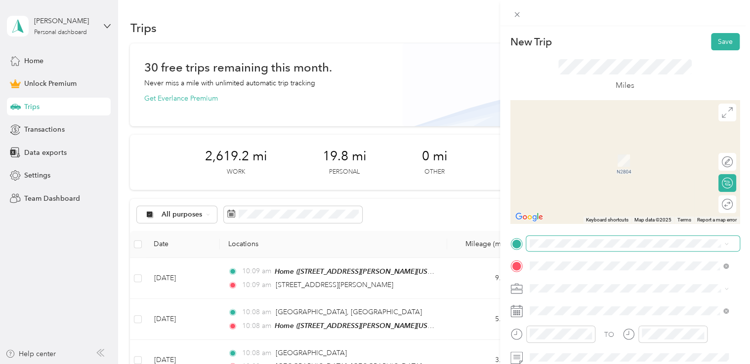
click at [582, 238] on span at bounding box center [632, 244] width 213 height 16
click at [582, 141] on div "[STREET_ADDRESS][PERSON_NAME][US_STATE]" at bounding box center [629, 134] width 192 height 13
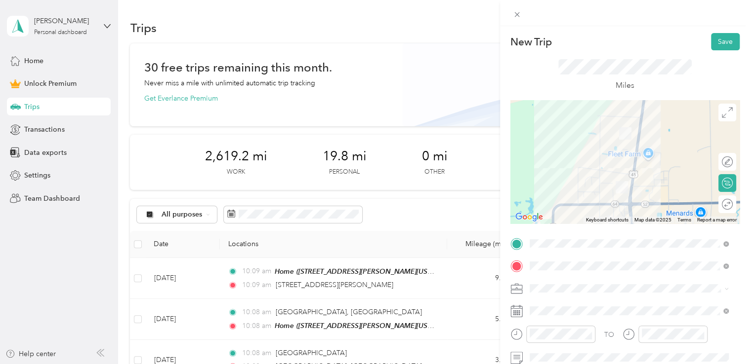
click at [565, 158] on ol "Work Personal Consultant Other Charity Medical Moving Commute" at bounding box center [629, 209] width 206 height 138
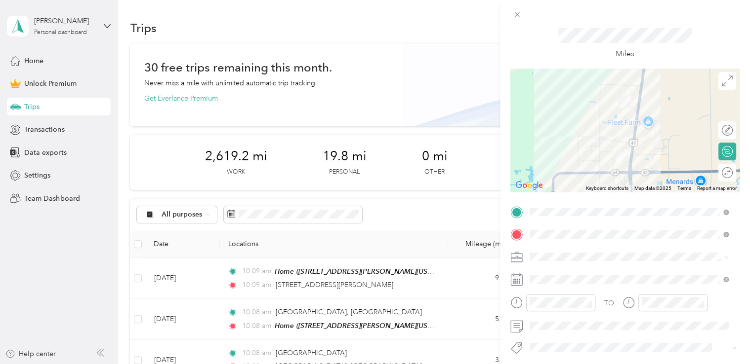
scroll to position [49, 0]
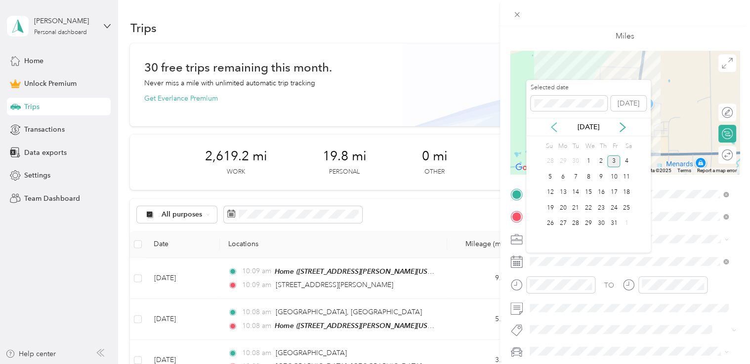
click at [554, 127] on icon at bounding box center [554, 127] width 10 height 10
click at [618, 210] on div "26" at bounding box center [613, 208] width 13 height 12
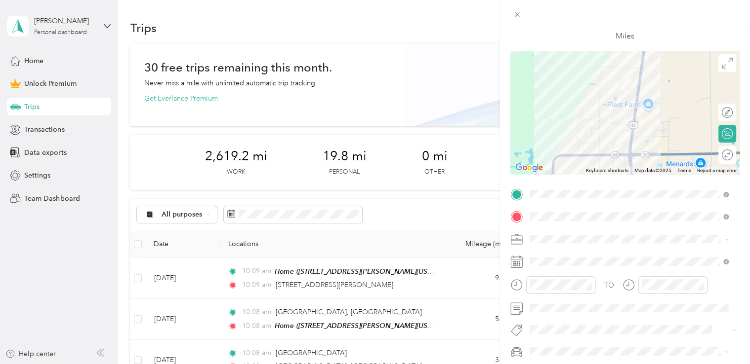
click at [547, 102] on li "Work" at bounding box center [629, 100] width 206 height 17
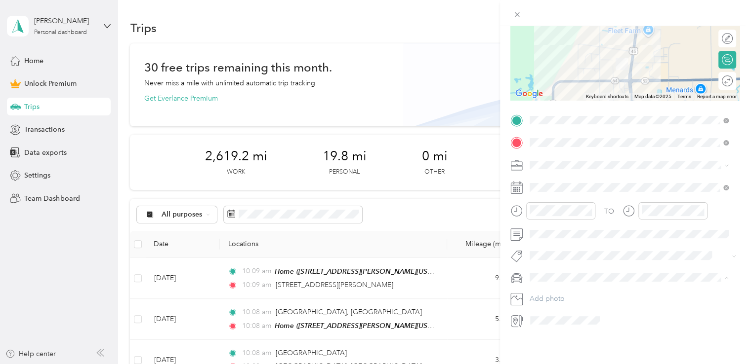
click at [552, 288] on span "Dodge Ram" at bounding box center [552, 287] width 38 height 8
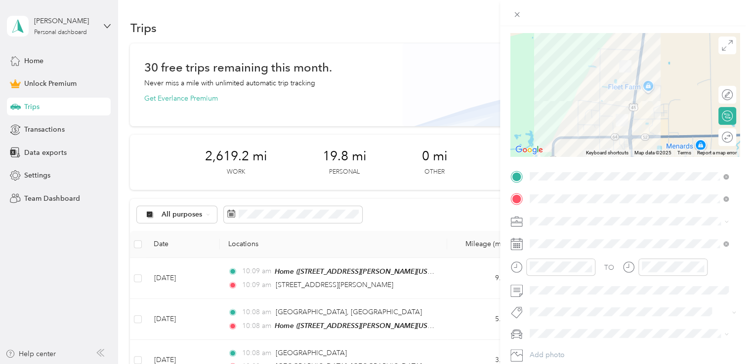
scroll to position [0, 0]
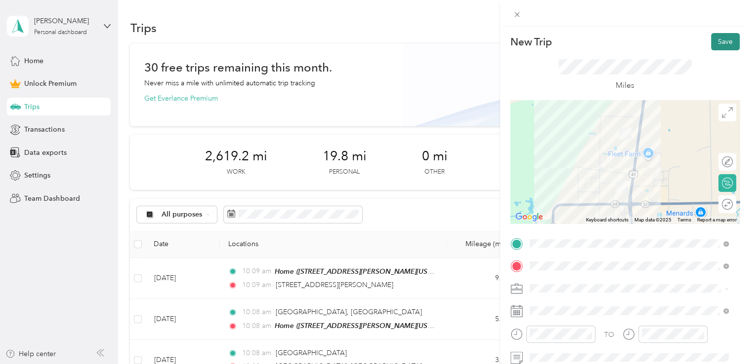
click at [719, 44] on button "Save" at bounding box center [725, 41] width 29 height 17
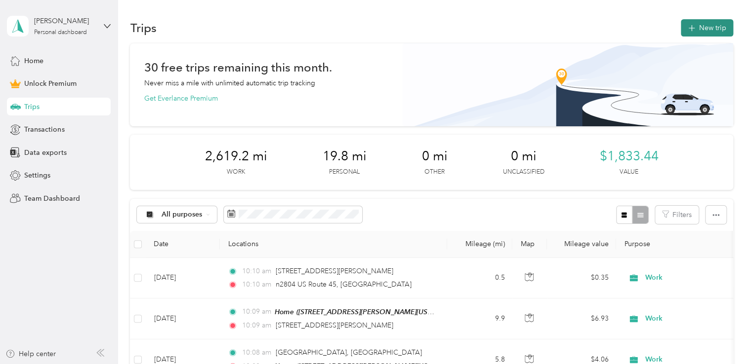
click at [704, 29] on button "New trip" at bounding box center [707, 27] width 52 height 17
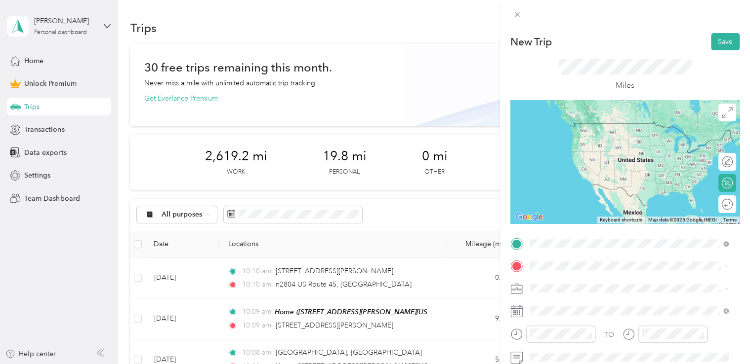
click at [590, 130] on span "n2804 US [GEOGRAPHIC_DATA][US_STATE], [GEOGRAPHIC_DATA]" at bounding box center [636, 127] width 177 height 17
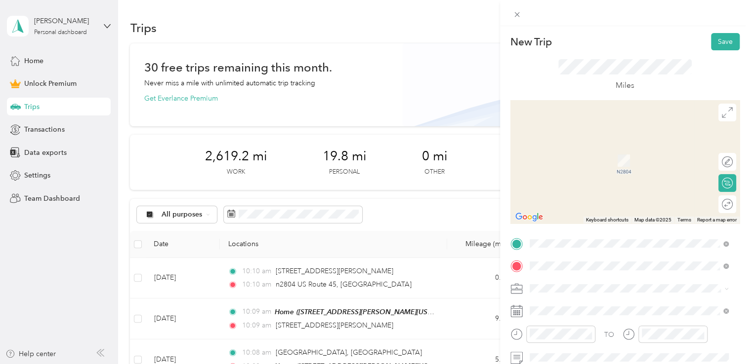
click at [583, 161] on span "[STREET_ADDRESS][US_STATE]" at bounding box center [597, 156] width 99 height 9
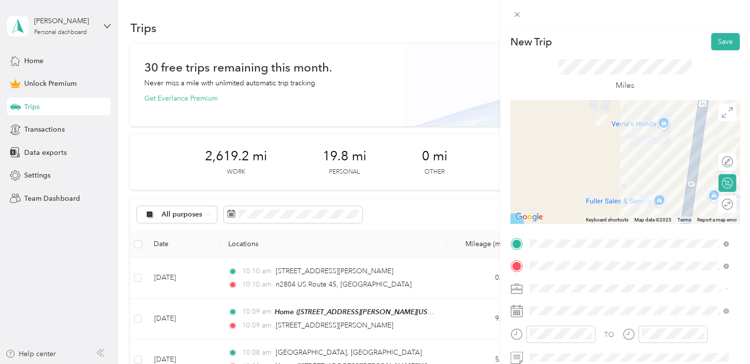
click at [551, 151] on div "Work" at bounding box center [629, 150] width 192 height 10
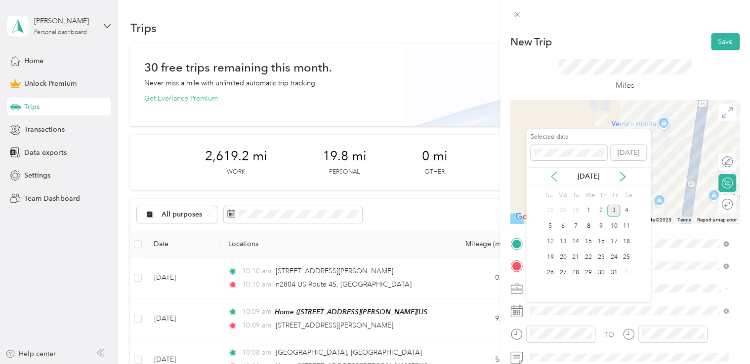
click at [552, 177] on icon at bounding box center [553, 176] width 5 height 9
click at [611, 257] on div "26" at bounding box center [613, 257] width 13 height 12
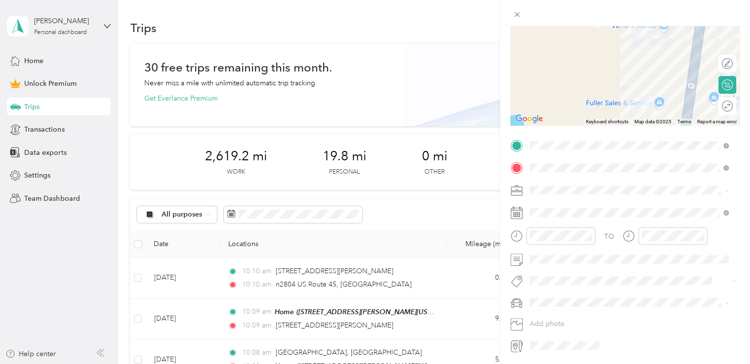
scroll to position [99, 0]
click at [557, 317] on span "Dodge Ram" at bounding box center [552, 320] width 38 height 8
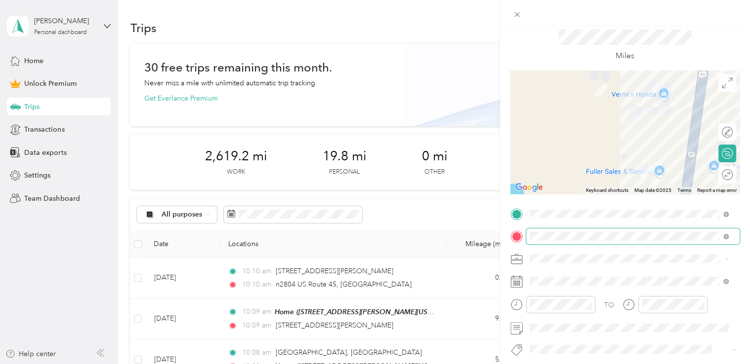
scroll to position [0, 0]
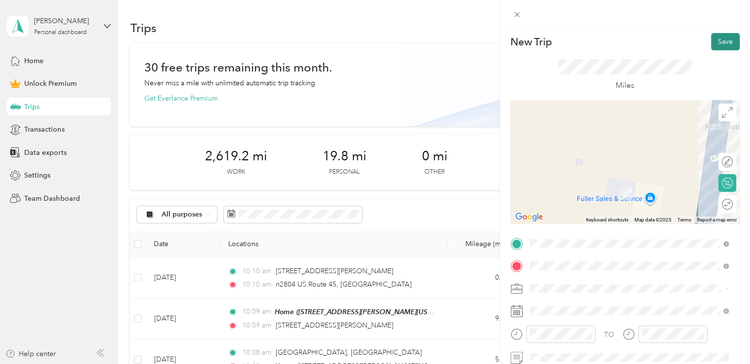
click at [711, 42] on button "Save" at bounding box center [725, 41] width 29 height 17
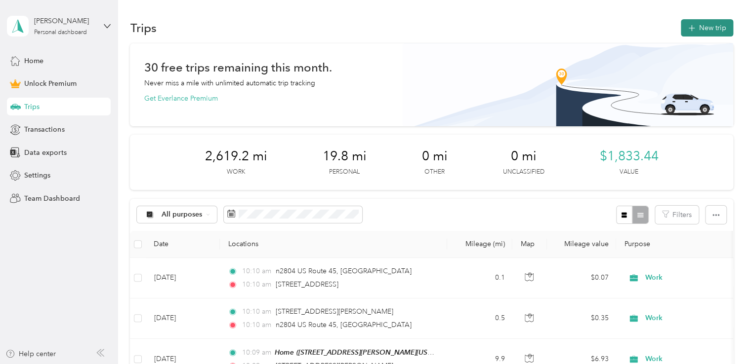
click at [695, 31] on button "New trip" at bounding box center [707, 27] width 52 height 17
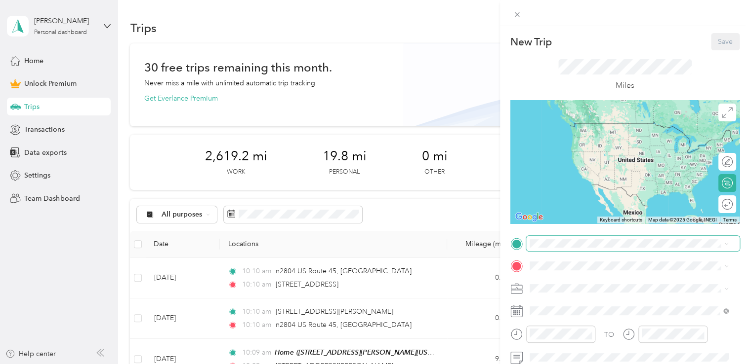
click at [564, 249] on span at bounding box center [632, 244] width 213 height 16
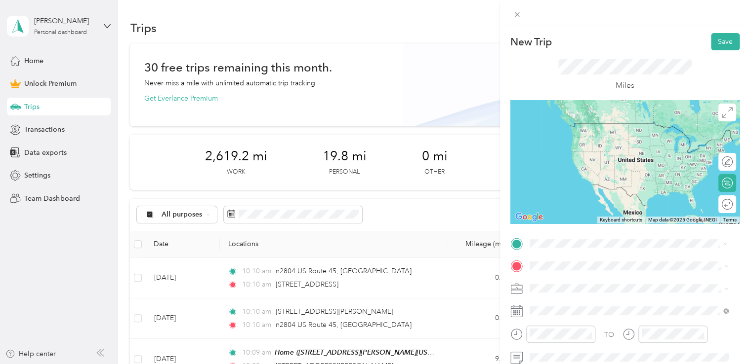
click at [586, 138] on span "[STREET_ADDRESS][US_STATE]" at bounding box center [597, 133] width 99 height 9
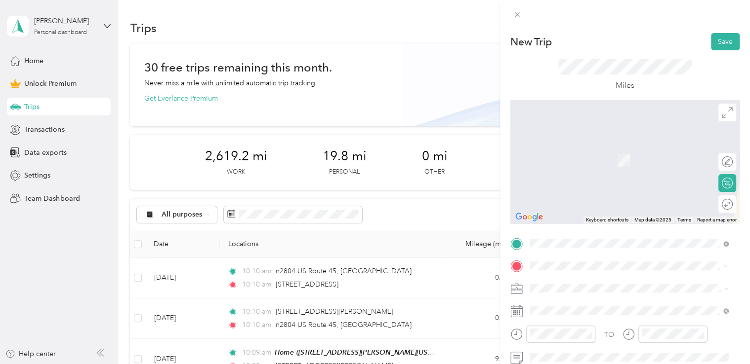
click at [580, 151] on span "[STREET_ADDRESS][US_STATE]" at bounding box center [597, 146] width 99 height 9
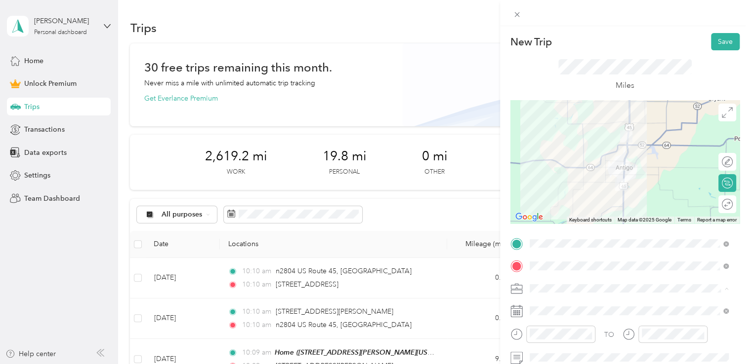
click at [563, 155] on ol "Work Personal Consultant Other Charity Medical Moving Commute" at bounding box center [629, 211] width 206 height 138
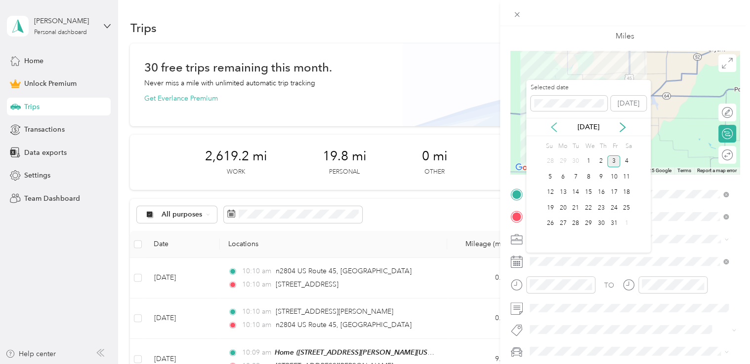
click at [554, 129] on icon at bounding box center [553, 127] width 5 height 9
click at [613, 208] on div "26" at bounding box center [613, 208] width 13 height 12
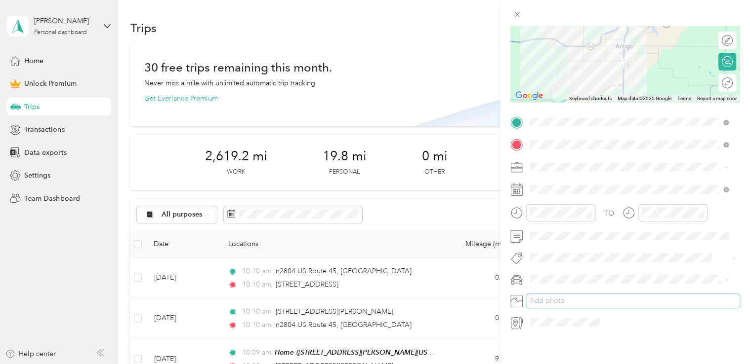
scroll to position [130, 0]
click at [560, 287] on span "Dodge Ram" at bounding box center [552, 287] width 38 height 8
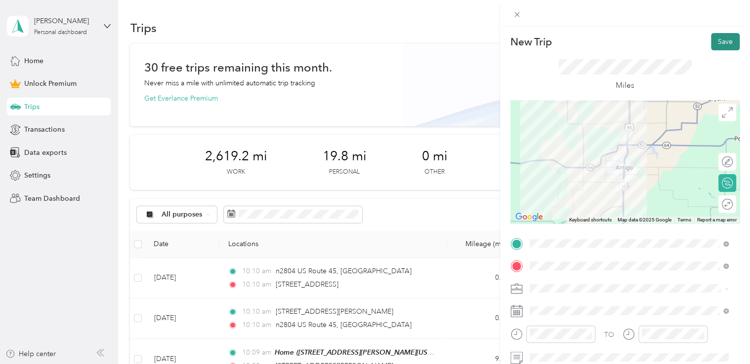
click at [713, 40] on button "Save" at bounding box center [725, 41] width 29 height 17
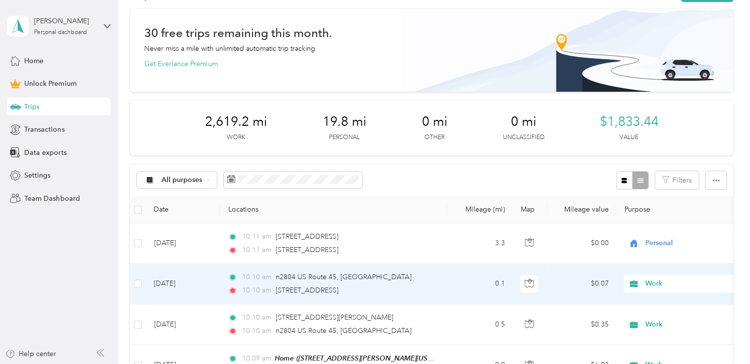
scroll to position [49, 0]
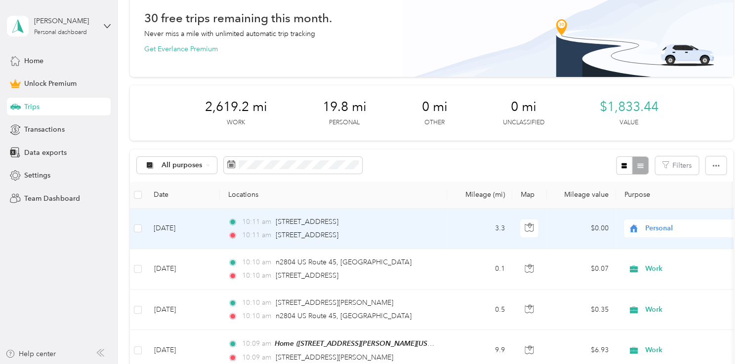
click at [659, 229] on span "Personal" at bounding box center [690, 228] width 90 height 11
click at [660, 92] on li "Work" at bounding box center [685, 88] width 122 height 17
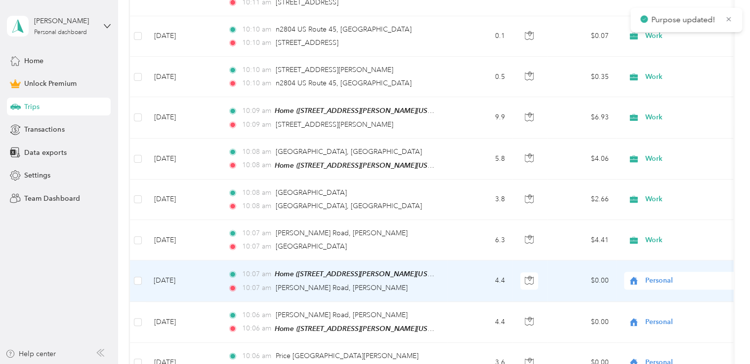
scroll to position [296, 0]
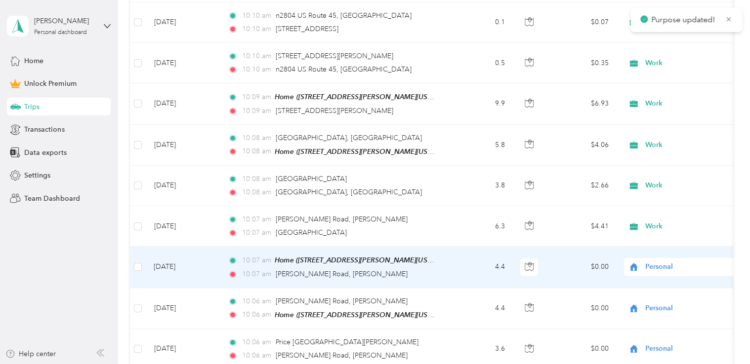
click at [665, 268] on span "Personal" at bounding box center [690, 267] width 90 height 11
click at [664, 125] on span "Work" at bounding box center [693, 126] width 91 height 10
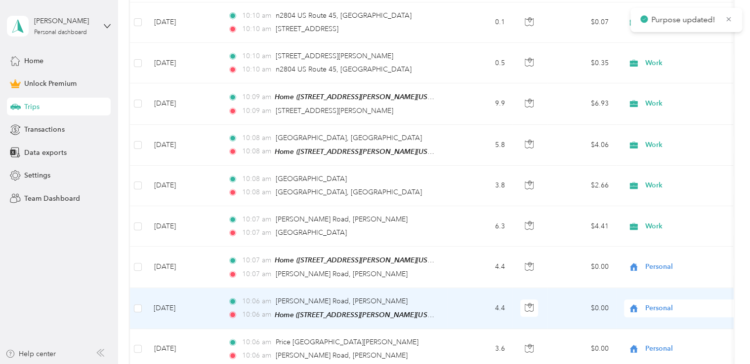
click at [660, 305] on span "Personal" at bounding box center [690, 308] width 90 height 11
click at [667, 164] on span "Work" at bounding box center [693, 166] width 91 height 10
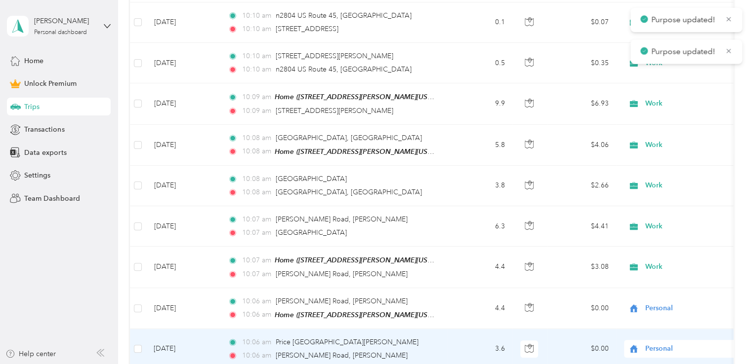
click at [660, 347] on span "Personal" at bounding box center [690, 349] width 90 height 11
click at [667, 206] on span "Work" at bounding box center [693, 205] width 91 height 10
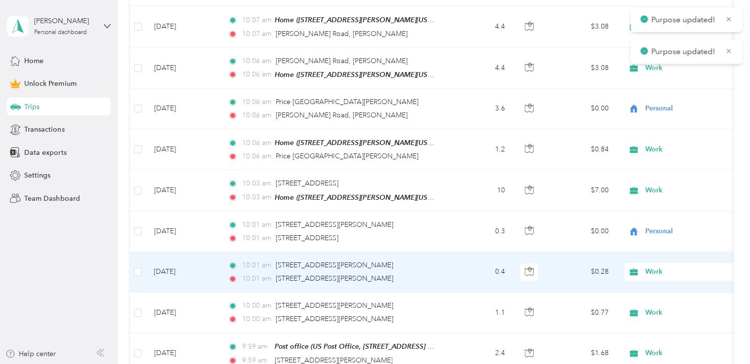
scroll to position [543, 0]
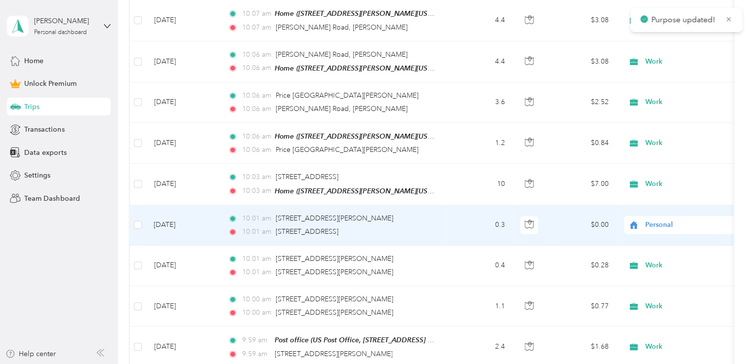
click at [659, 222] on span "Personal" at bounding box center [690, 225] width 90 height 11
click at [675, 83] on span "Work" at bounding box center [693, 81] width 91 height 10
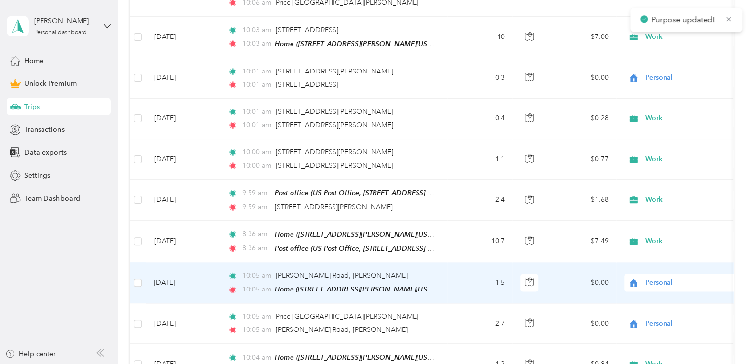
scroll to position [691, 0]
drag, startPoint x: 655, startPoint y: 274, endPoint x: 656, endPoint y: 267, distance: 6.5
click at [655, 277] on span "Personal" at bounding box center [690, 282] width 90 height 11
click at [661, 139] on li "Work" at bounding box center [685, 135] width 122 height 17
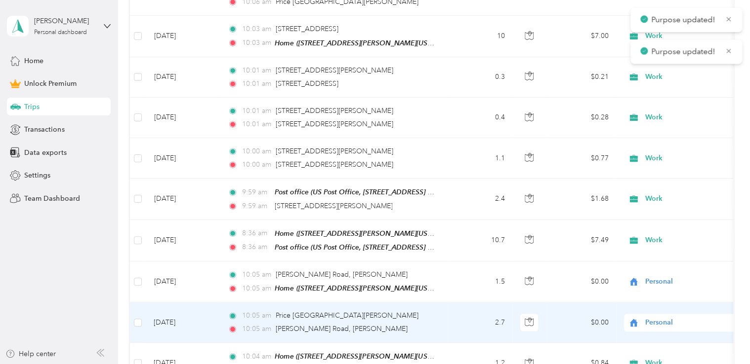
click at [657, 321] on span "Personal" at bounding box center [690, 323] width 90 height 11
click at [659, 176] on span "Work" at bounding box center [693, 176] width 91 height 10
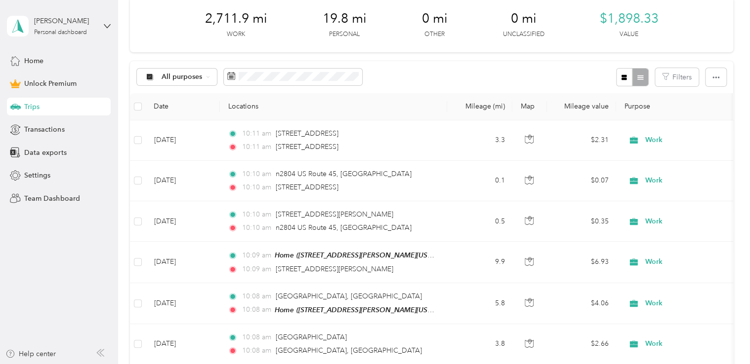
scroll to position [0, 0]
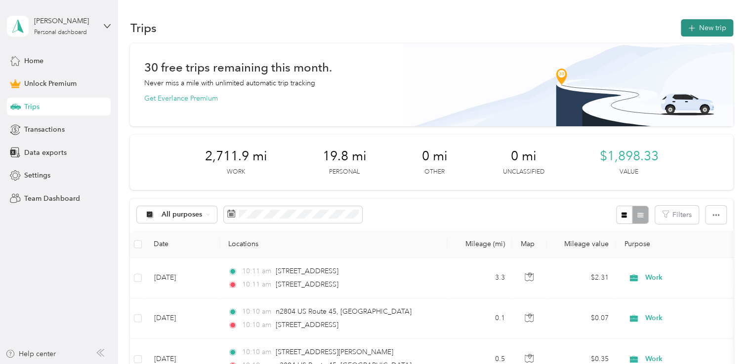
click at [691, 26] on icon "button" at bounding box center [690, 28] width 11 height 11
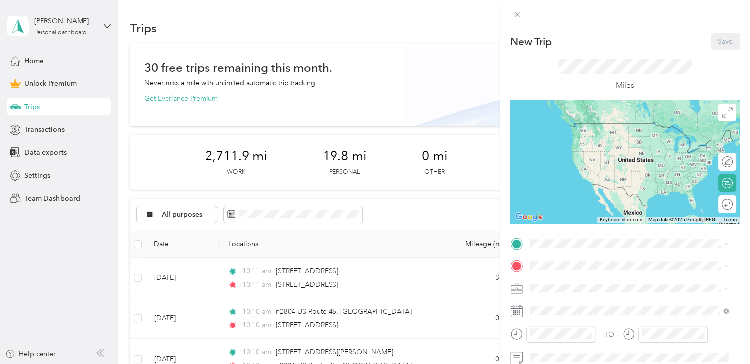
click at [566, 141] on div "Home [STREET_ADDRESS][PERSON_NAME][US_STATE]" at bounding box center [625, 132] width 154 height 21
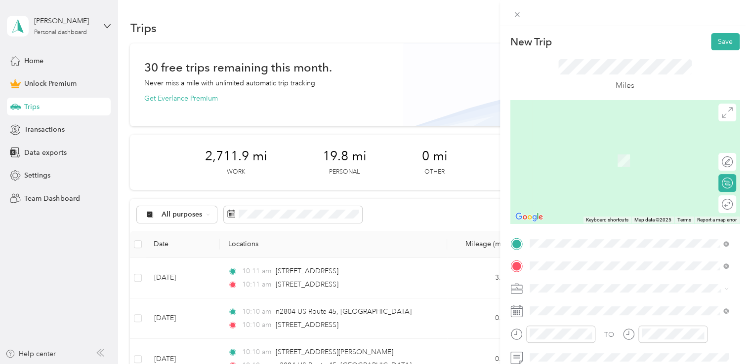
click at [578, 175] on span "[PERSON_NAME][GEOGRAPHIC_DATA][PERSON_NAME][US_STATE], [GEOGRAPHIC_DATA]" at bounding box center [636, 177] width 177 height 17
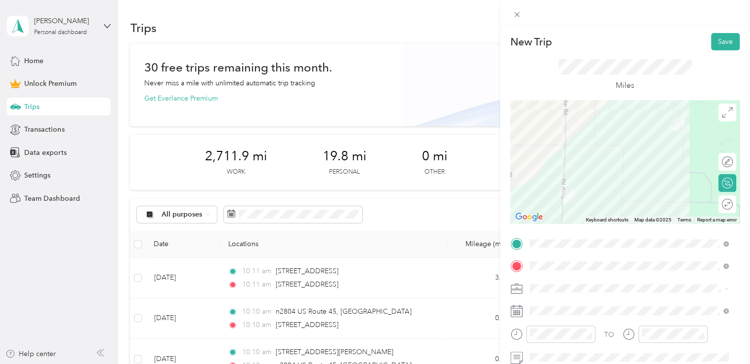
click at [721, 209] on div "Round trip" at bounding box center [727, 205] width 18 height 18
click at [717, 203] on div at bounding box center [722, 205] width 21 height 10
click at [562, 152] on div "Work" at bounding box center [629, 150] width 192 height 10
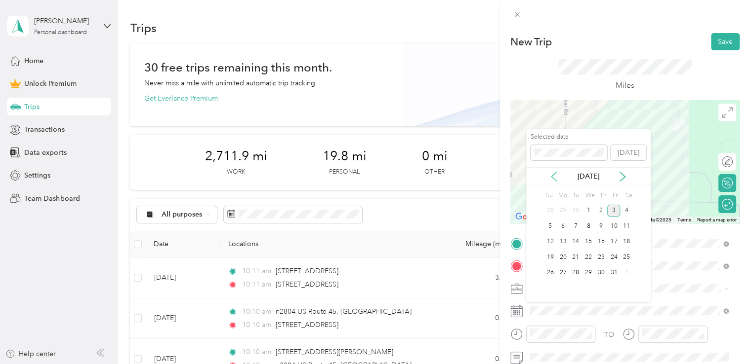
click at [553, 173] on icon at bounding box center [554, 177] width 10 height 10
click at [630, 257] on div "27" at bounding box center [626, 257] width 13 height 12
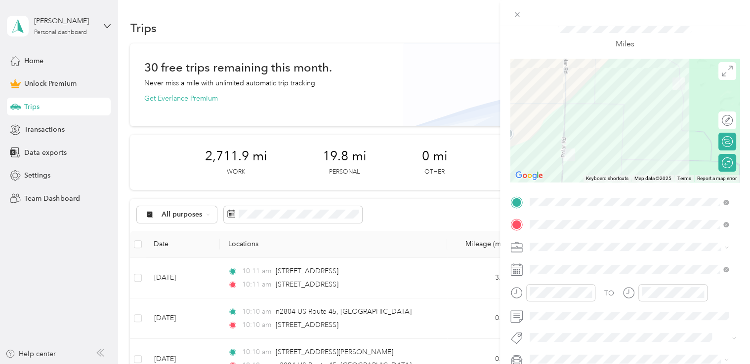
scroll to position [99, 0]
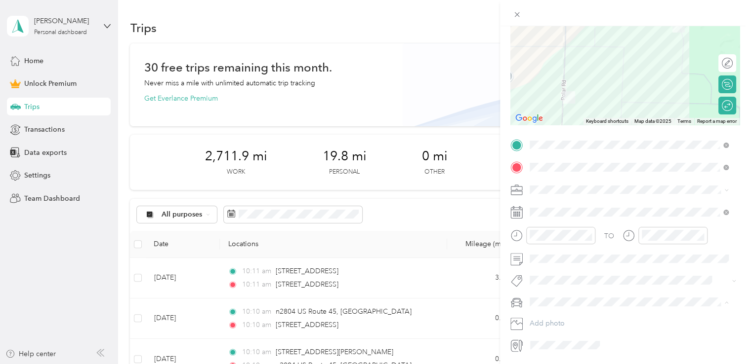
click at [548, 322] on div "Dodge Ram" at bounding box center [629, 320] width 192 height 10
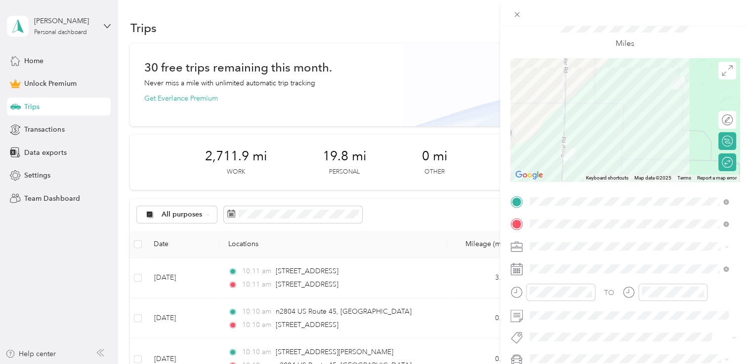
scroll to position [0, 0]
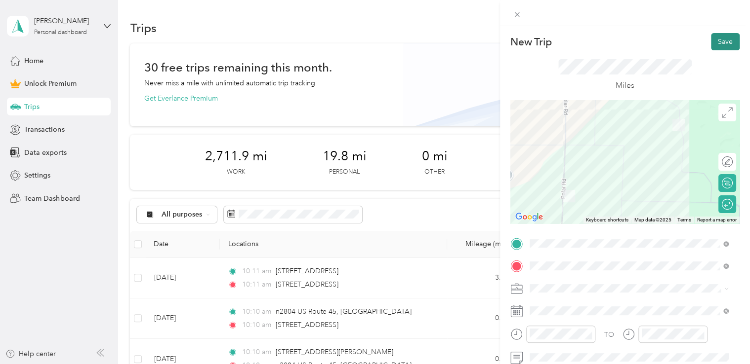
click at [711, 42] on button "Save" at bounding box center [725, 41] width 29 height 17
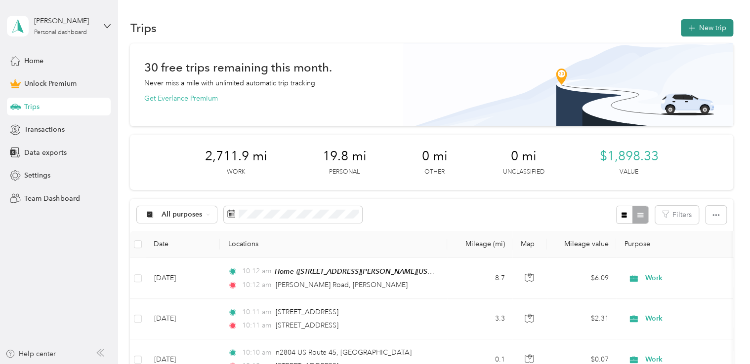
click at [701, 26] on button "New trip" at bounding box center [707, 27] width 52 height 17
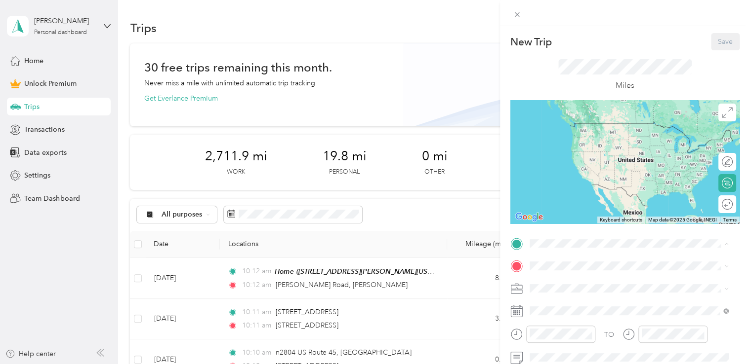
click at [571, 139] on span "[STREET_ADDRESS][PERSON_NAME][US_STATE]" at bounding box center [625, 138] width 154 height 8
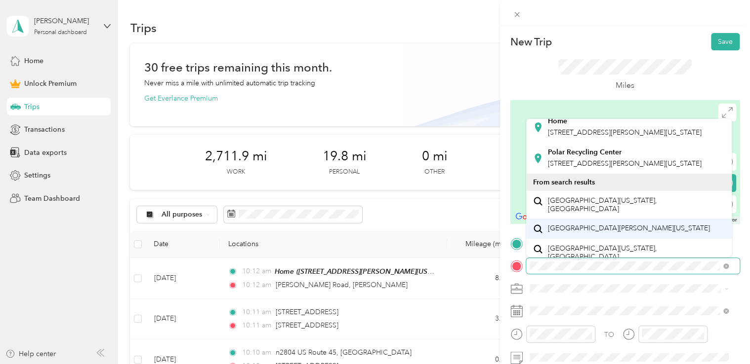
scroll to position [49, 0]
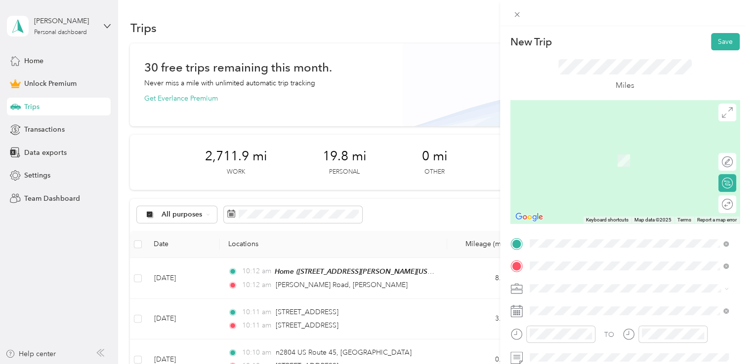
click at [576, 193] on span "[GEOGRAPHIC_DATA][US_STATE], [GEOGRAPHIC_DATA]" at bounding box center [636, 183] width 177 height 17
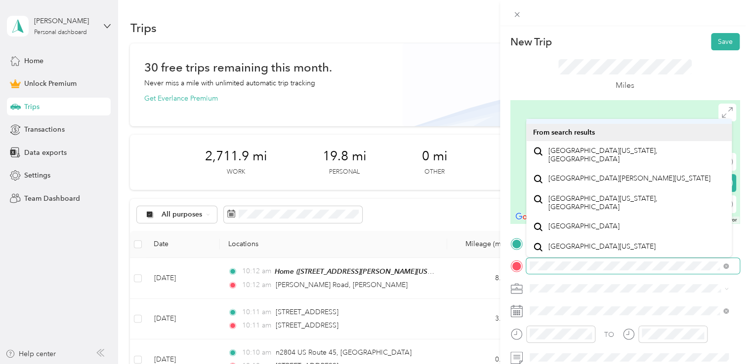
scroll to position [99, 0]
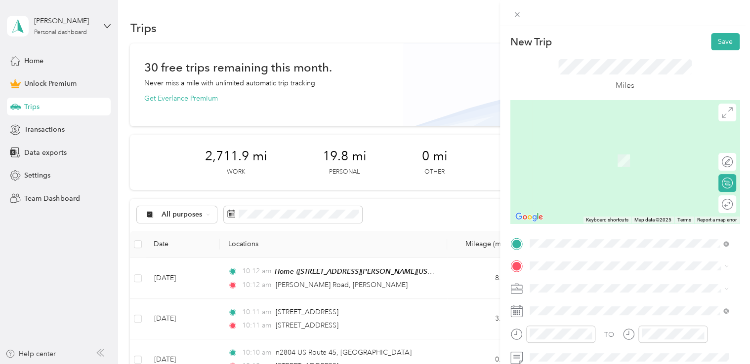
click at [593, 183] on span "[GEOGRAPHIC_DATA][PERSON_NAME][US_STATE]" at bounding box center [629, 178] width 162 height 9
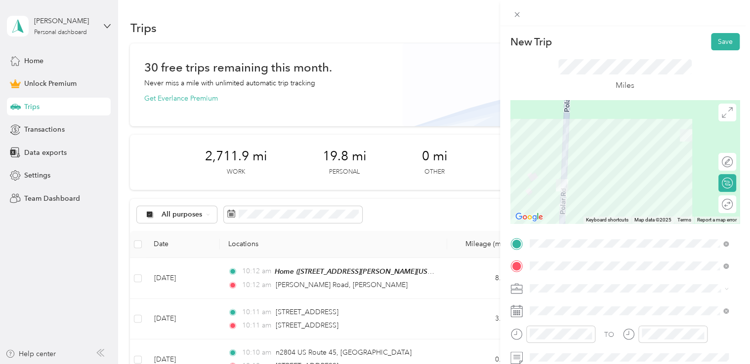
click at [542, 294] on span at bounding box center [632, 289] width 213 height 16
click at [579, 84] on div "Miles" at bounding box center [624, 75] width 133 height 33
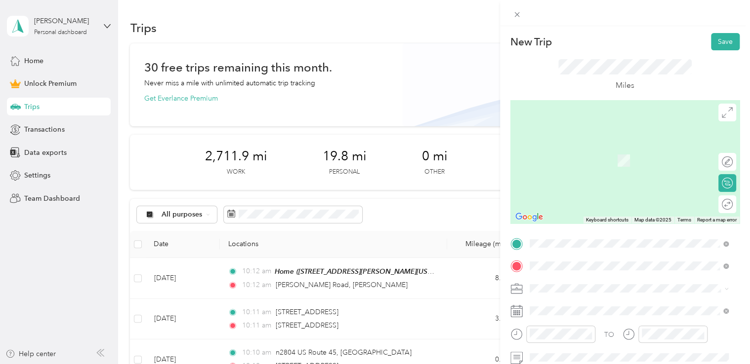
click at [623, 151] on span "[GEOGRAPHIC_DATA][US_STATE]" at bounding box center [601, 146] width 107 height 9
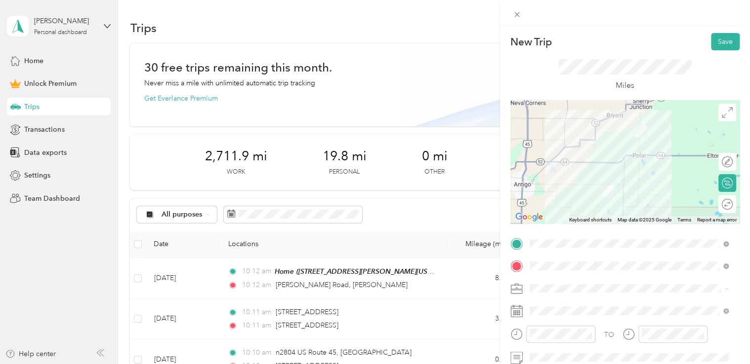
click at [566, 152] on div "Work" at bounding box center [629, 150] width 192 height 10
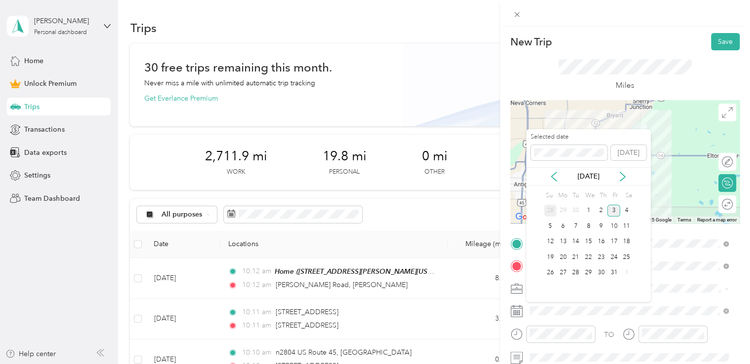
click at [554, 212] on div "28" at bounding box center [550, 211] width 13 height 12
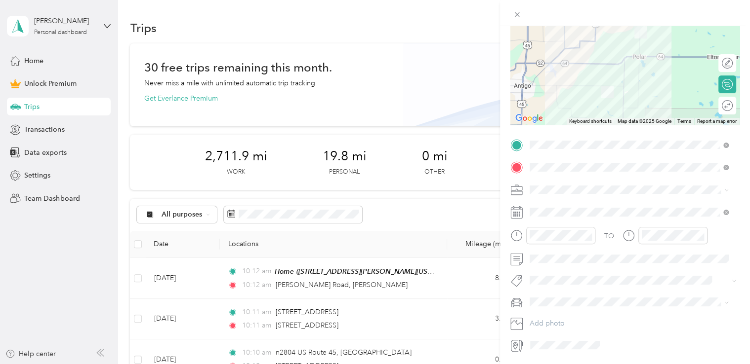
click at [553, 315] on div "Dodge Ram" at bounding box center [629, 319] width 192 height 10
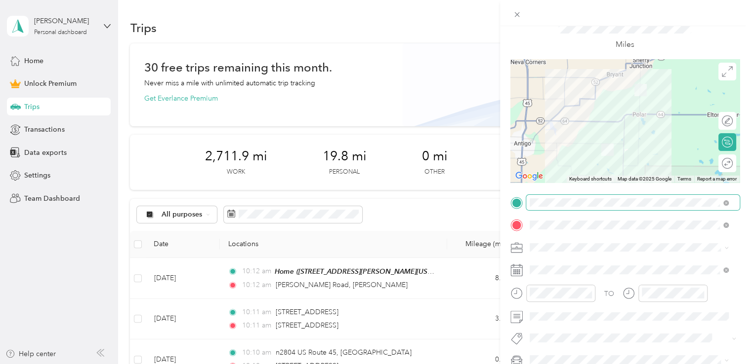
scroll to position [0, 0]
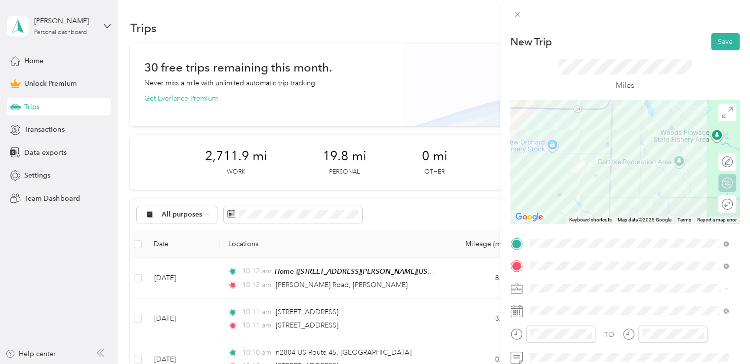
click at [732, 203] on div "Round trip" at bounding box center [732, 205] width 0 height 10
click at [719, 202] on div at bounding box center [722, 205] width 21 height 10
click at [716, 41] on button "Save" at bounding box center [725, 41] width 29 height 17
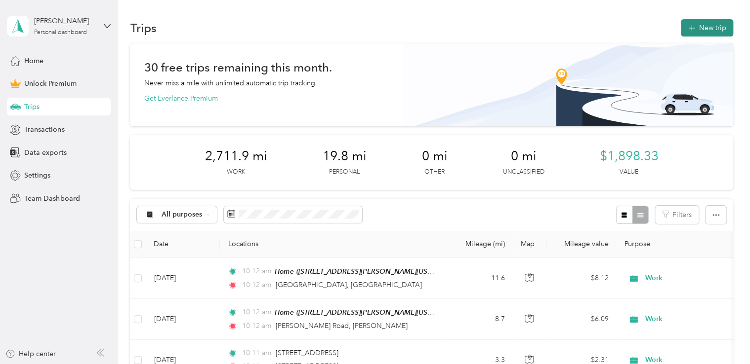
click at [709, 27] on button "New trip" at bounding box center [707, 27] width 52 height 17
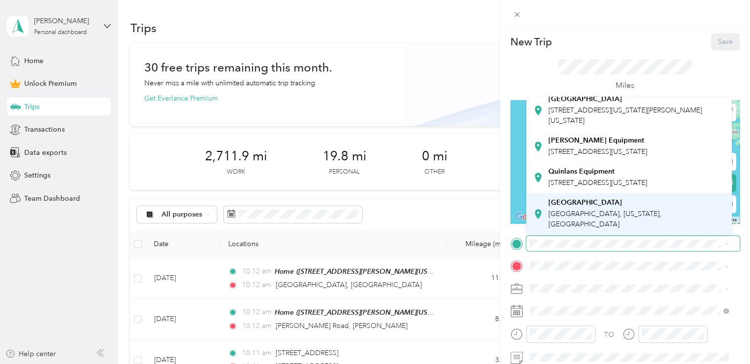
scroll to position [214, 0]
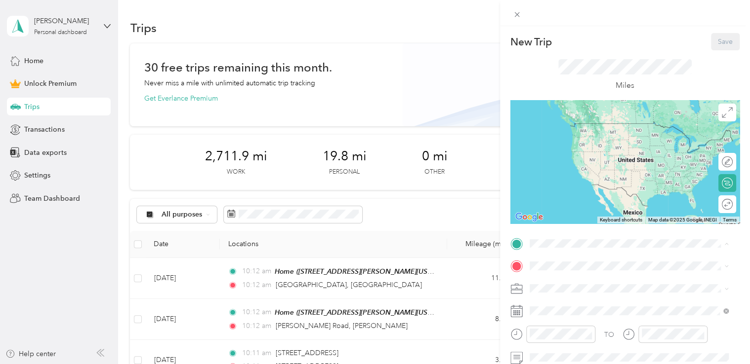
click at [574, 204] on strong "[GEOGRAPHIC_DATA]" at bounding box center [585, 203] width 74 height 9
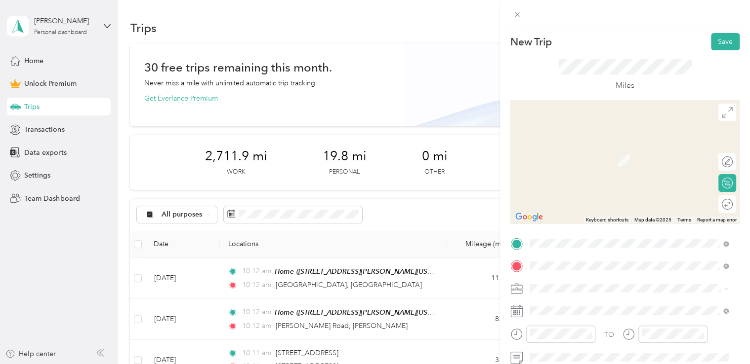
click at [583, 153] on div "[STREET_ADDRESS][US_STATE]" at bounding box center [629, 146] width 192 height 13
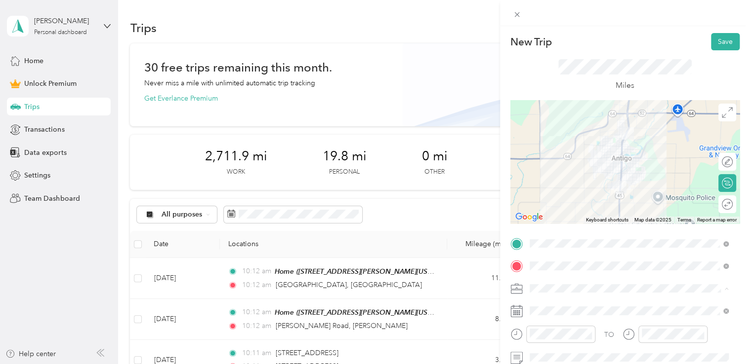
click at [567, 156] on ol "Work Personal Consultant Other Charity Medical Moving Commute" at bounding box center [629, 211] width 206 height 138
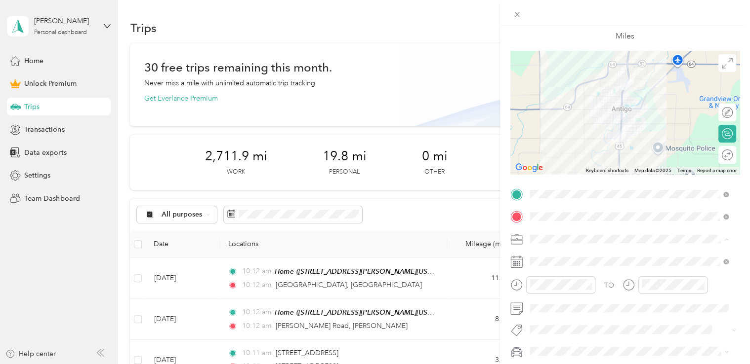
click at [547, 107] on ol "Work Personal Consultant Other Charity Medical Moving Commute" at bounding box center [629, 161] width 206 height 138
click at [536, 100] on span "Work" at bounding box center [541, 101] width 17 height 8
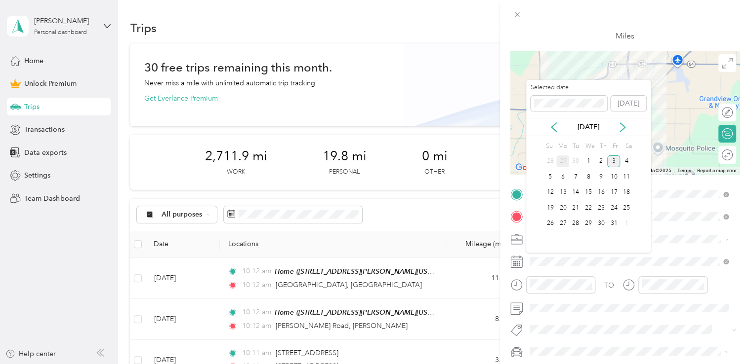
click at [564, 160] on div "29" at bounding box center [562, 162] width 13 height 12
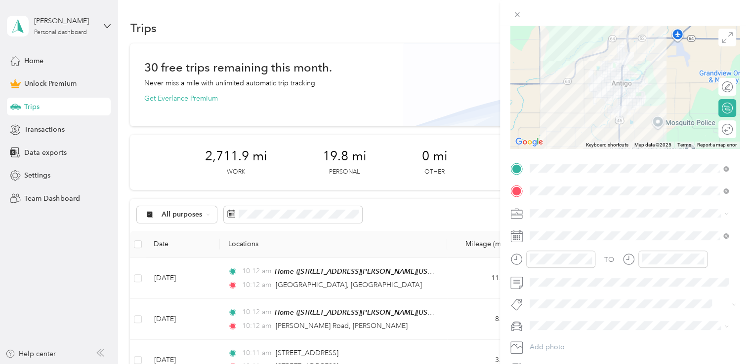
scroll to position [99, 0]
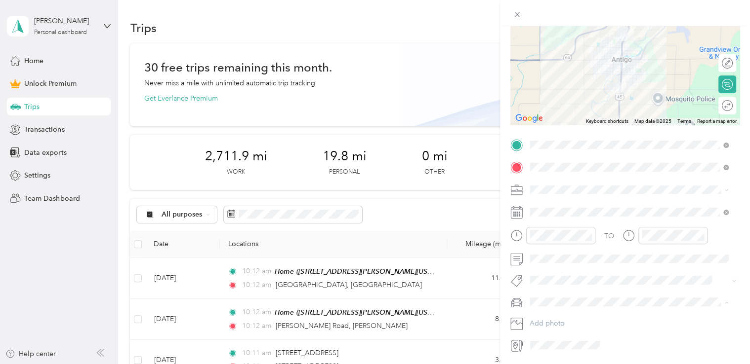
click at [556, 322] on div "Dodge Ram" at bounding box center [629, 320] width 192 height 10
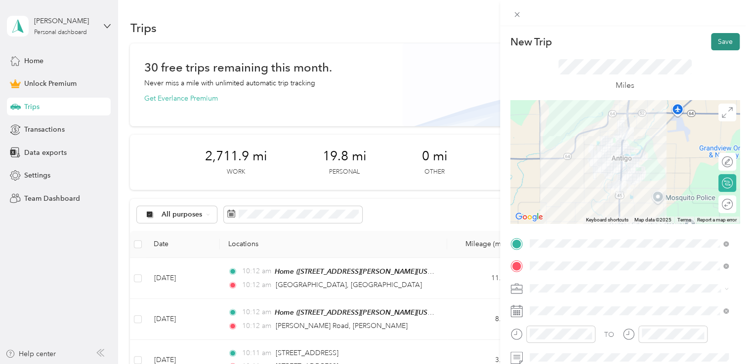
click at [712, 42] on button "Save" at bounding box center [725, 41] width 29 height 17
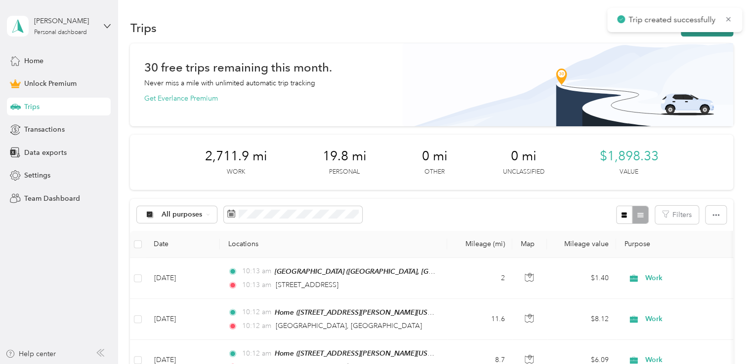
click at [702, 34] on button "New trip" at bounding box center [707, 27] width 52 height 17
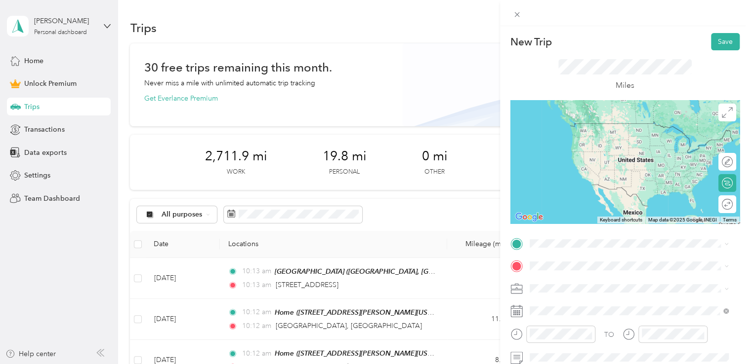
click at [577, 127] on span "[STREET_ADDRESS][US_STATE]" at bounding box center [597, 122] width 99 height 9
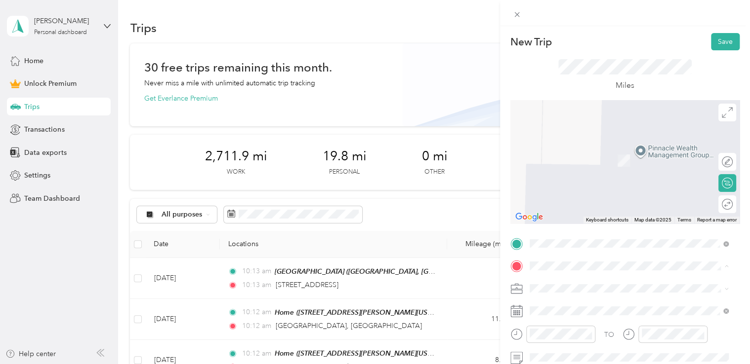
click at [582, 166] on div "Home [STREET_ADDRESS][PERSON_NAME][US_STATE]" at bounding box center [625, 155] width 154 height 21
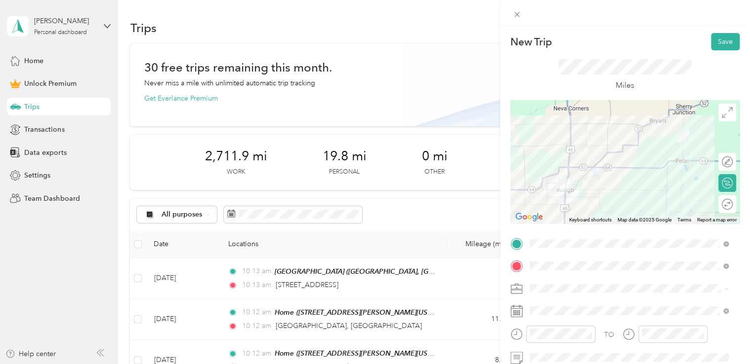
click at [545, 150] on span "Work" at bounding box center [541, 149] width 17 height 8
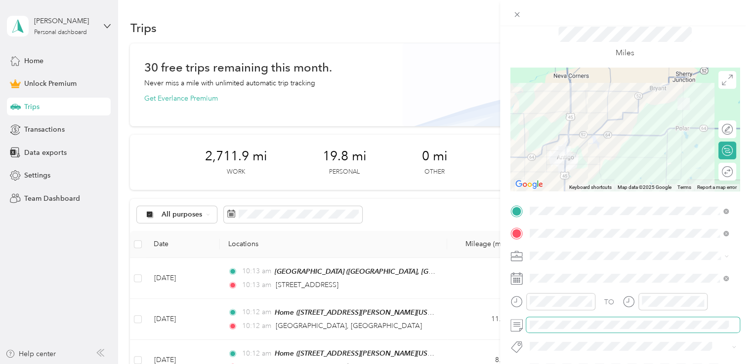
scroll to position [99, 0]
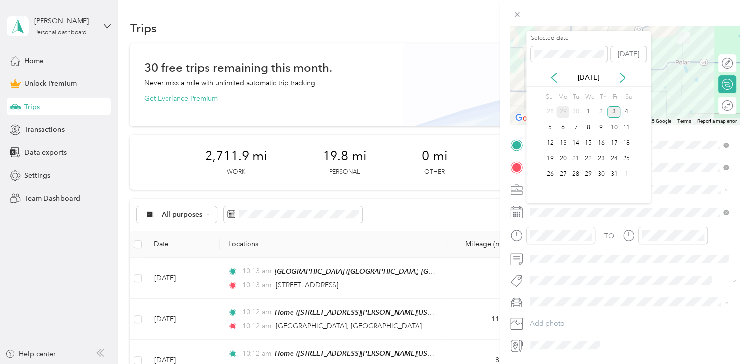
click at [560, 110] on div "29" at bounding box center [562, 112] width 13 height 12
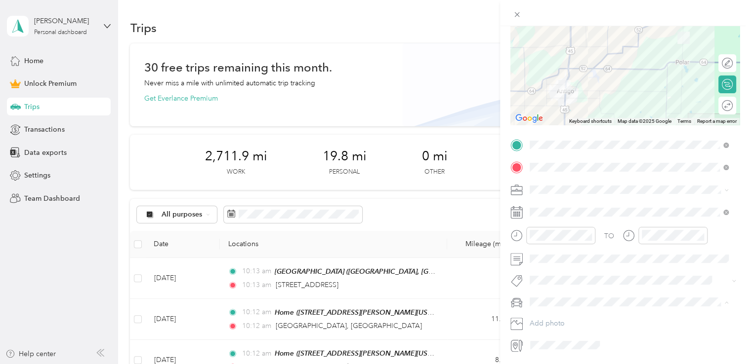
click at [558, 321] on span "Dodge Ram" at bounding box center [552, 320] width 38 height 8
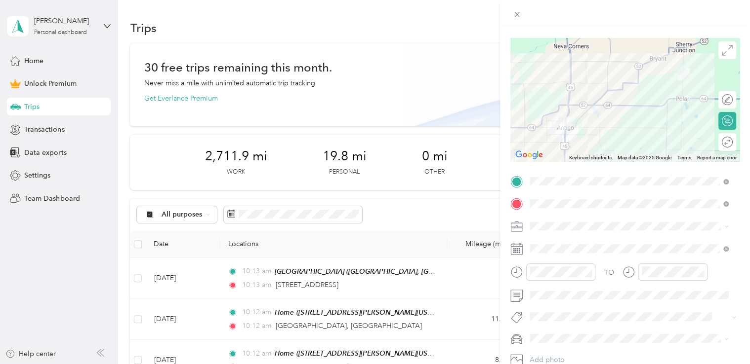
scroll to position [0, 0]
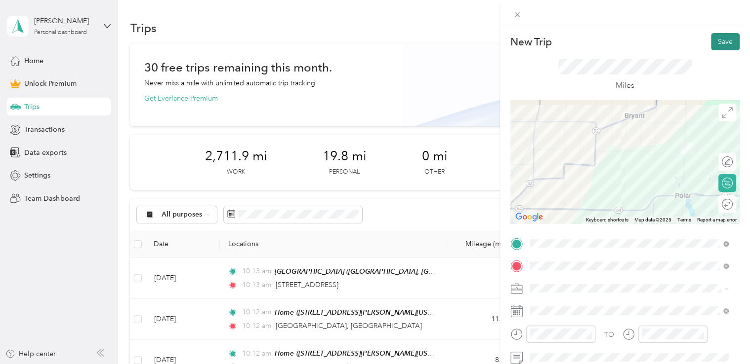
click at [711, 42] on button "Save" at bounding box center [725, 41] width 29 height 17
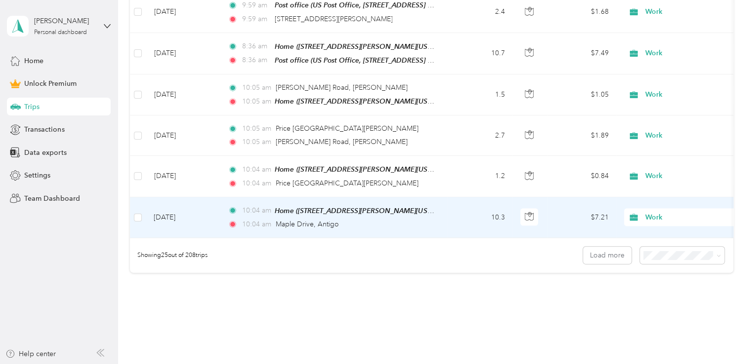
scroll to position [1085, 0]
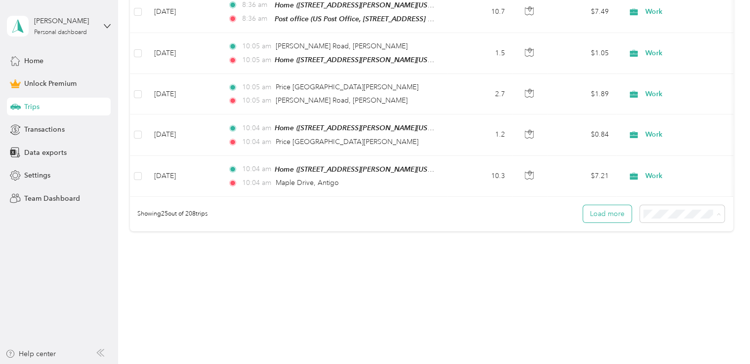
click at [599, 214] on button "Load more" at bounding box center [607, 213] width 48 height 17
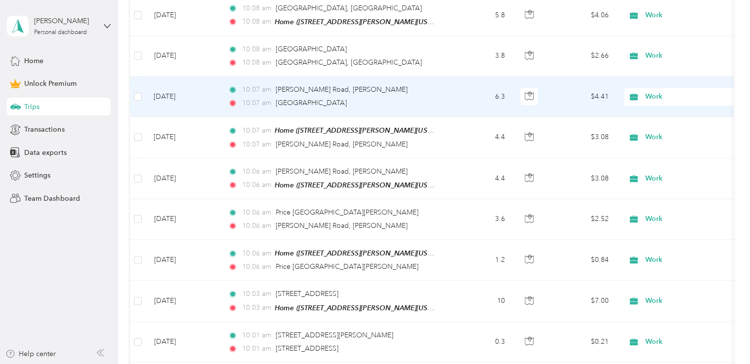
scroll to position [344, 0]
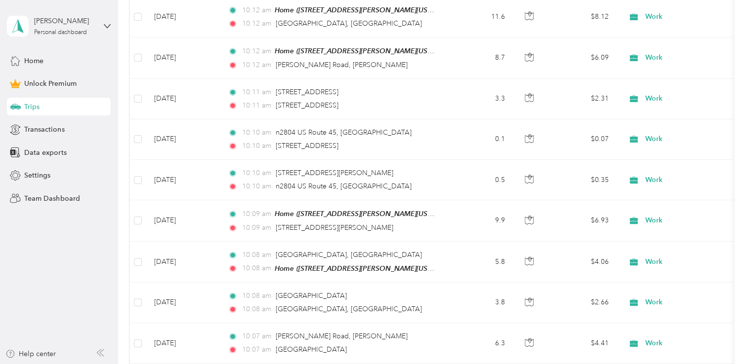
click at [96, 24] on div "[PERSON_NAME] Personal dashboard" at bounding box center [59, 26] width 104 height 35
click at [48, 82] on div "Log out" at bounding box center [35, 81] width 38 height 10
